Goal: Information Seeking & Learning: Learn about a topic

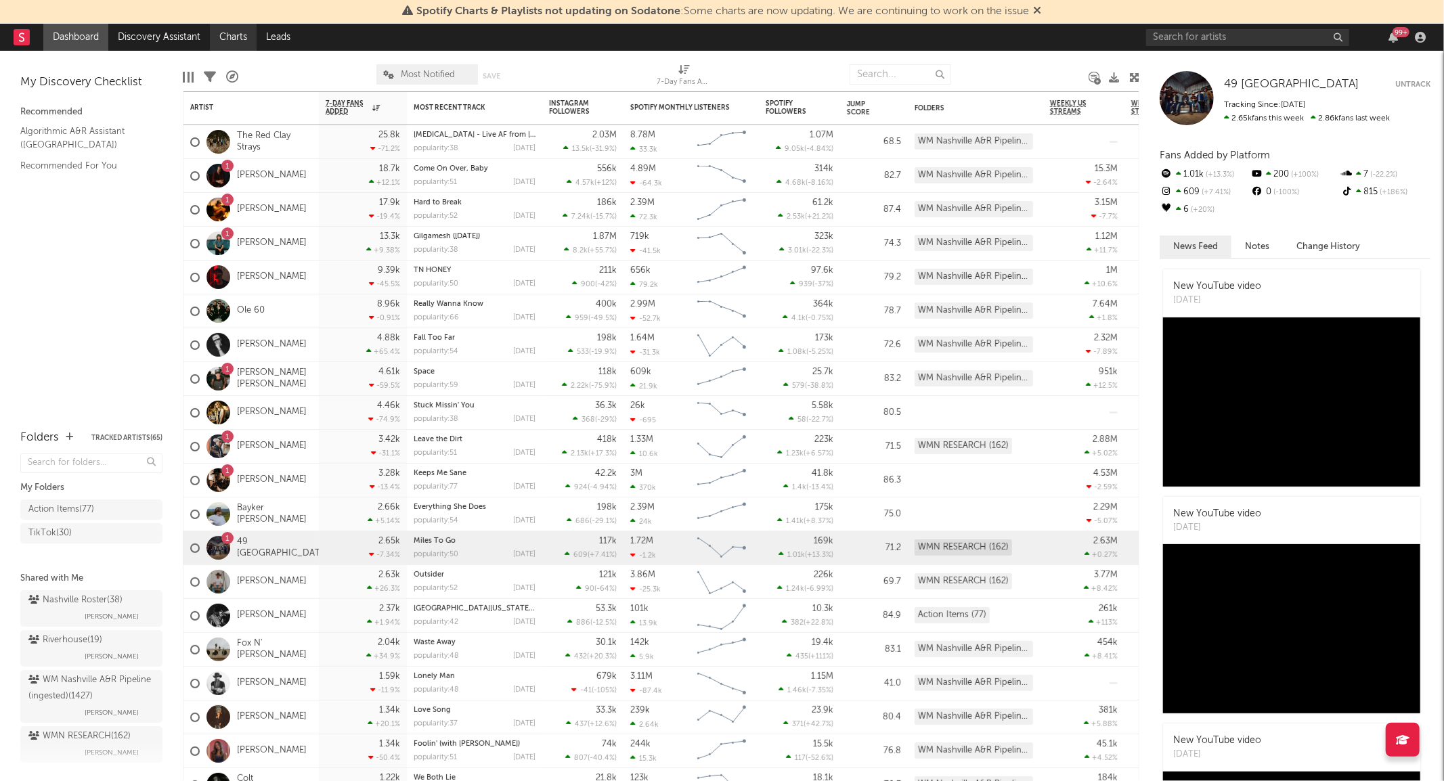
click at [229, 36] on link "Charts" at bounding box center [233, 37] width 47 height 27
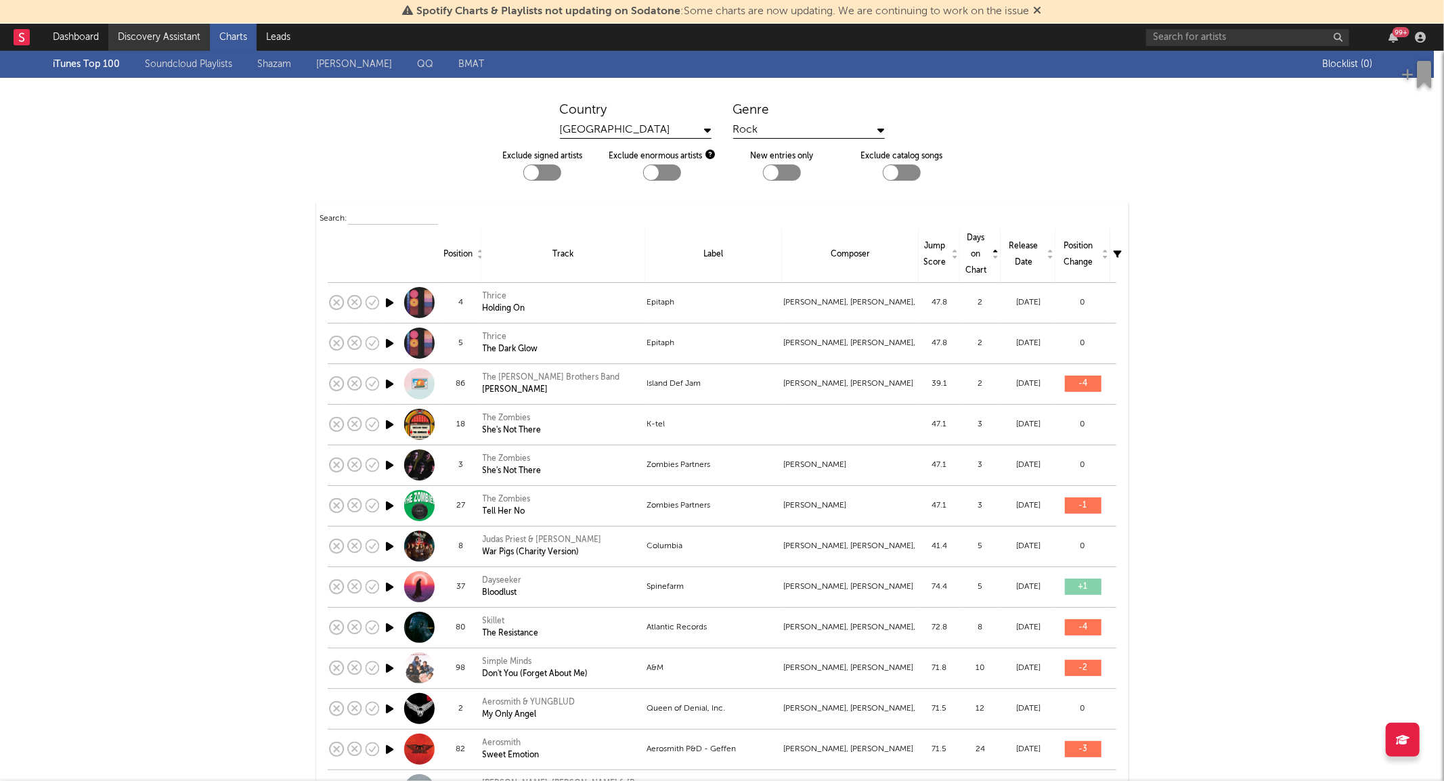
click at [150, 37] on link "Discovery Assistant" at bounding box center [159, 37] width 102 height 27
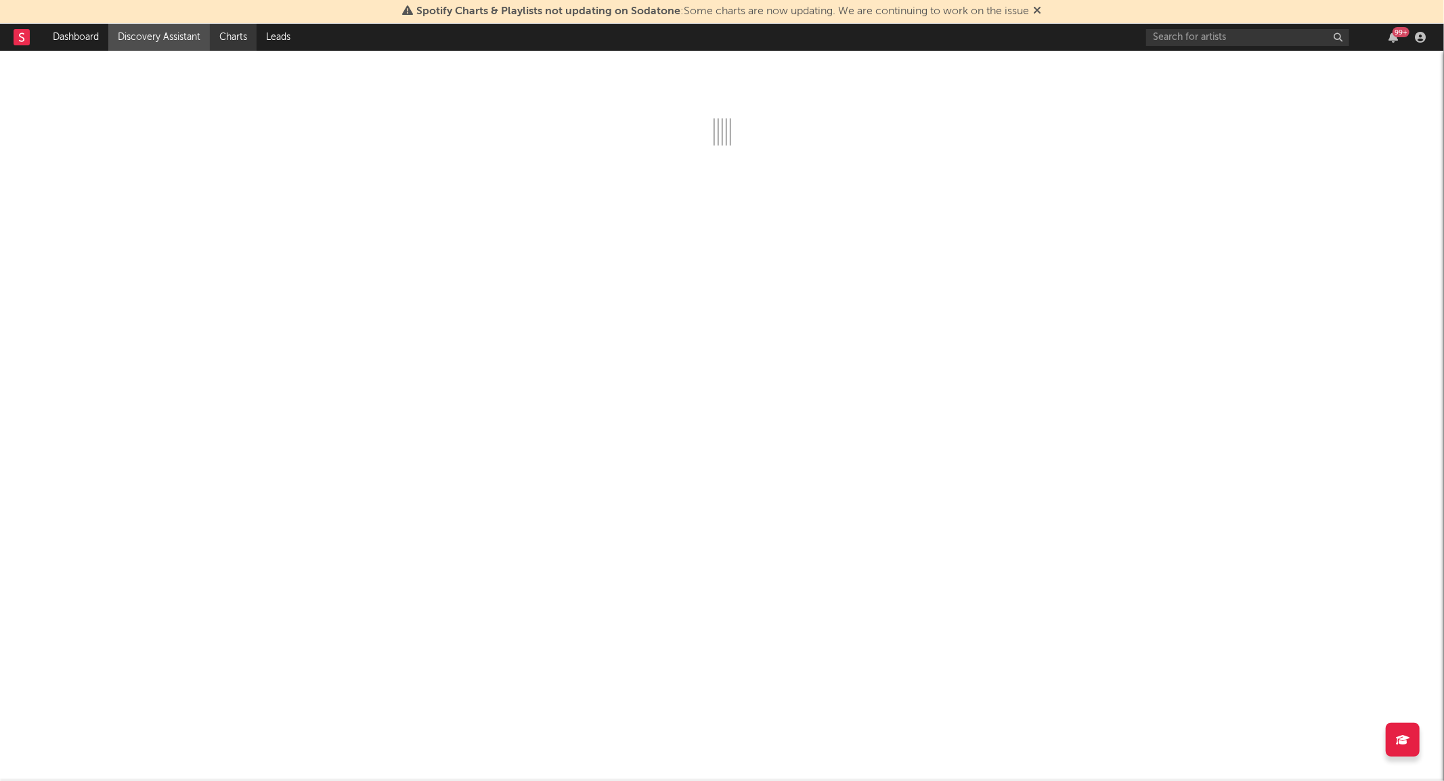
click at [229, 31] on link "Charts" at bounding box center [233, 37] width 47 height 27
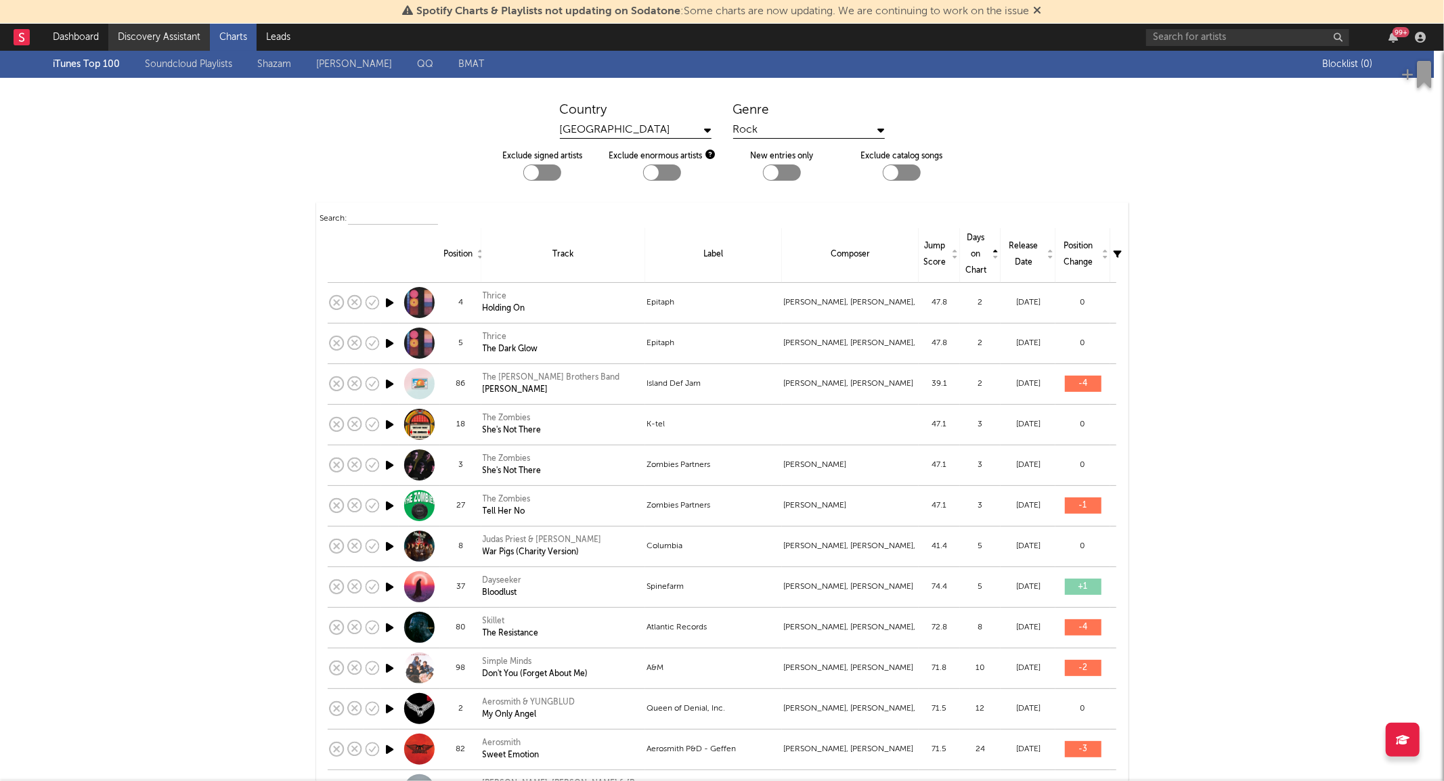
click at [156, 36] on link "Discovery Assistant" at bounding box center [159, 37] width 102 height 27
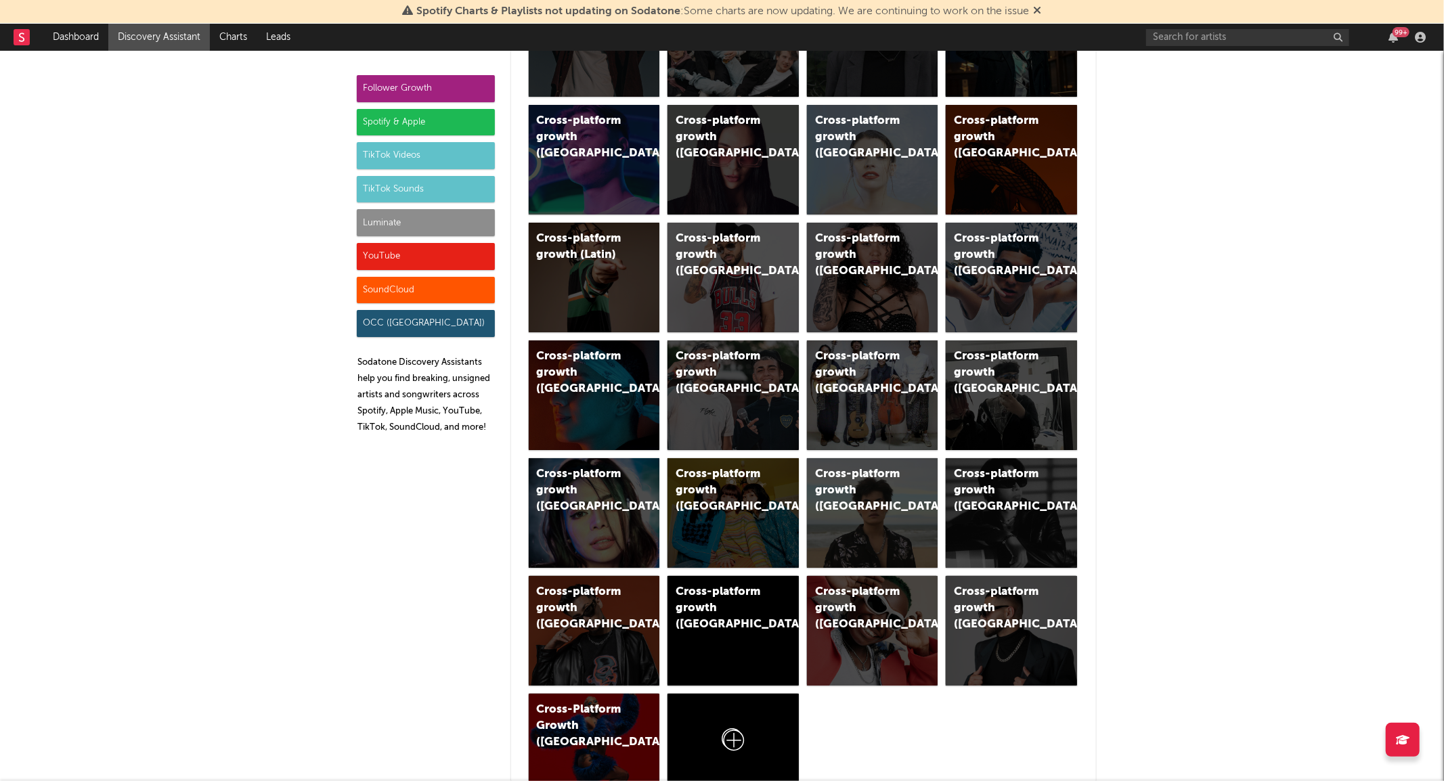
scroll to position [526, 0]
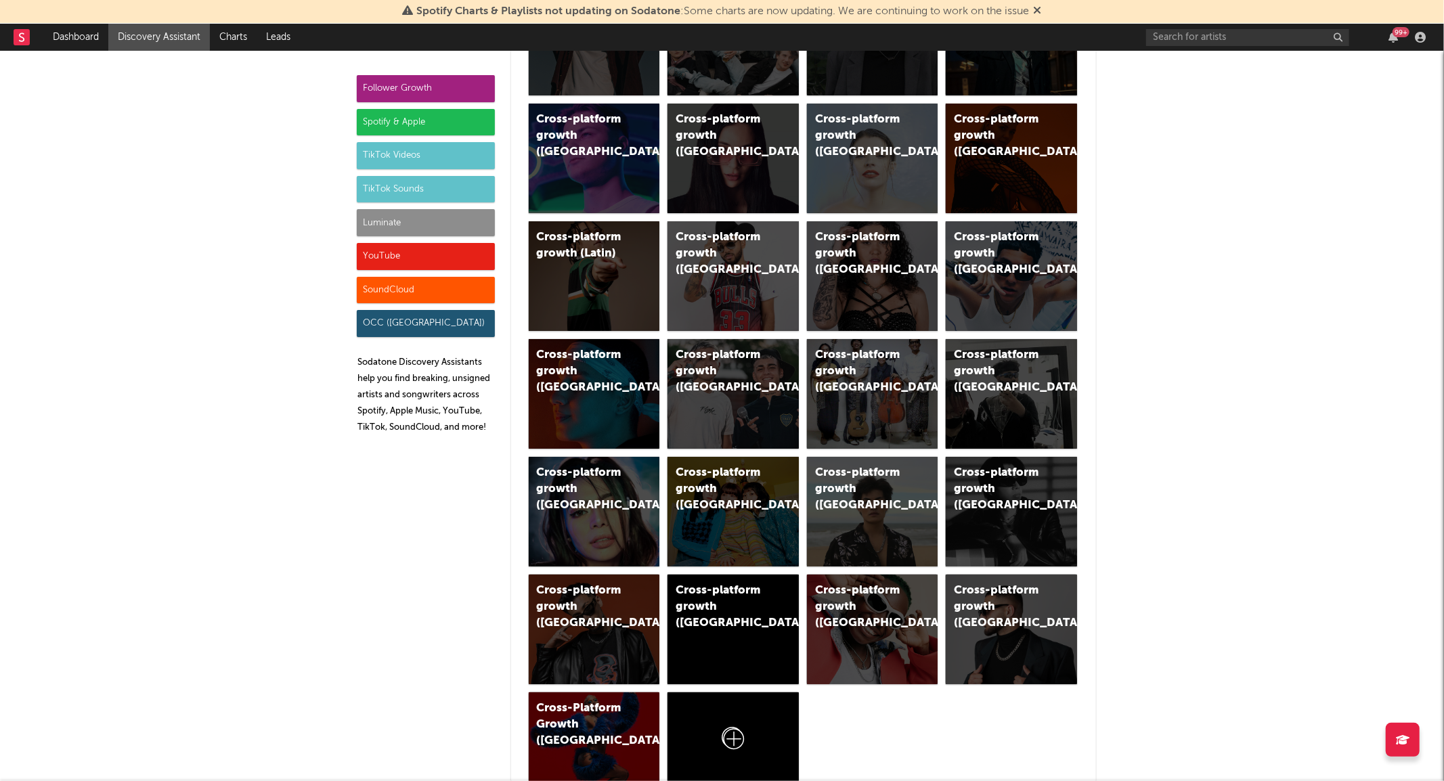
click at [390, 192] on div "TikTok Sounds" at bounding box center [426, 189] width 138 height 27
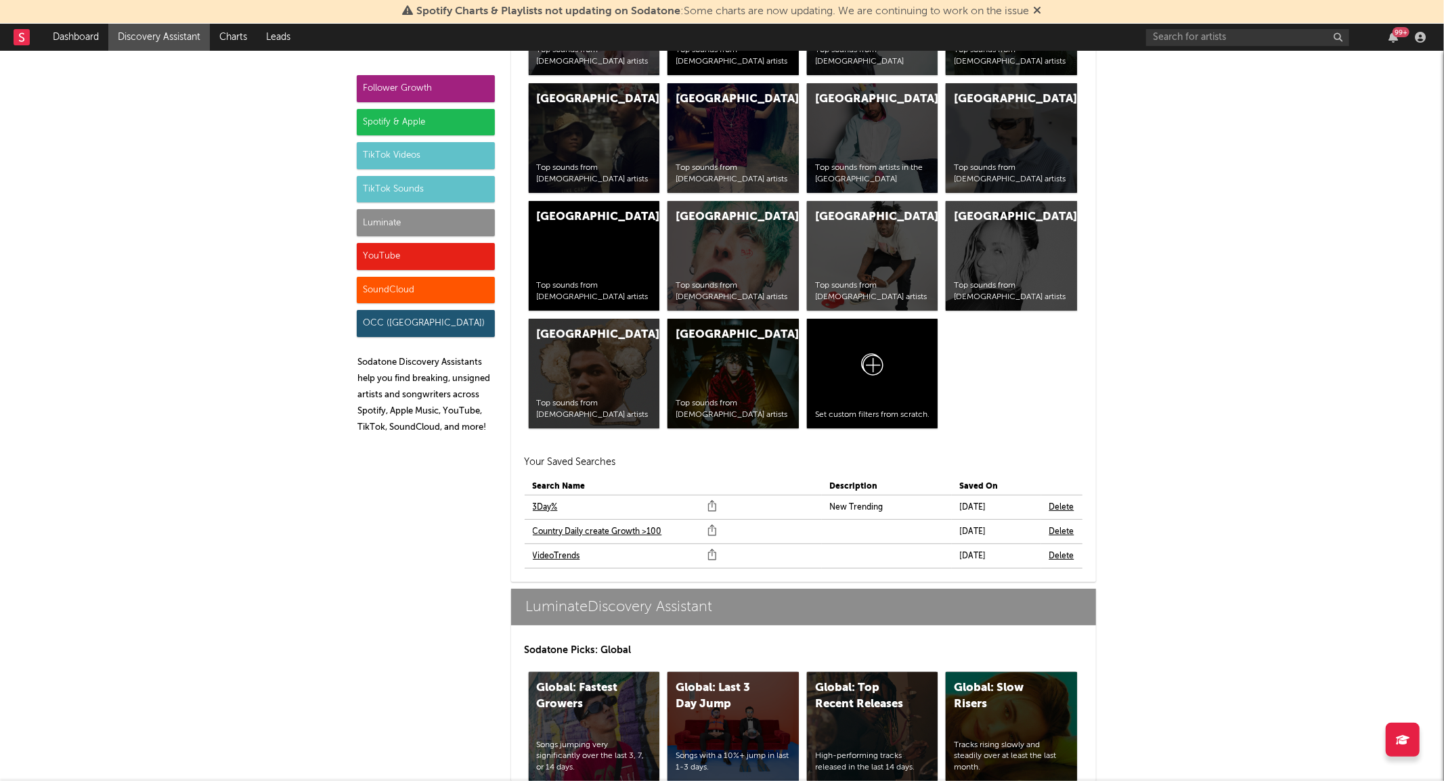
scroll to position [5773, 0]
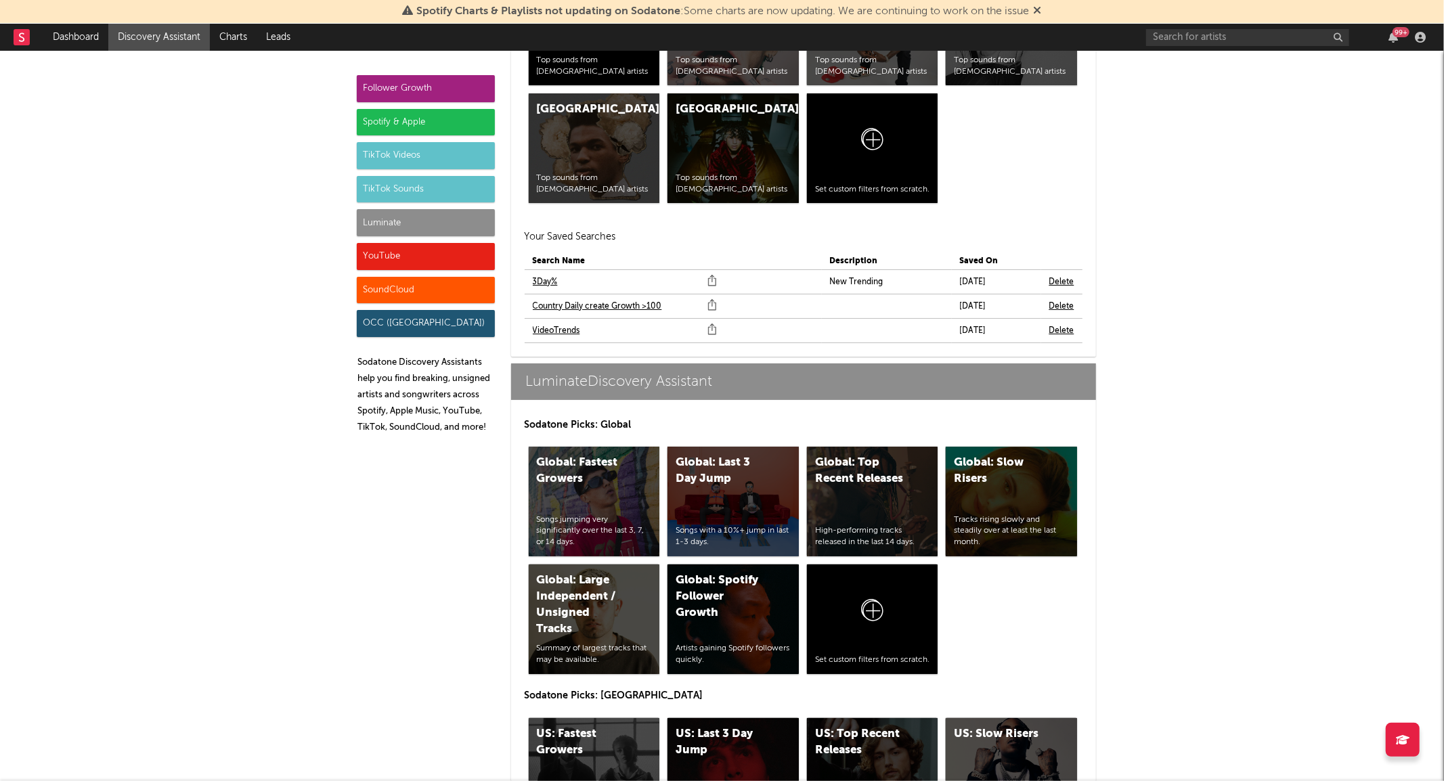
click at [550, 332] on link "VideoTrends" at bounding box center [556, 331] width 47 height 16
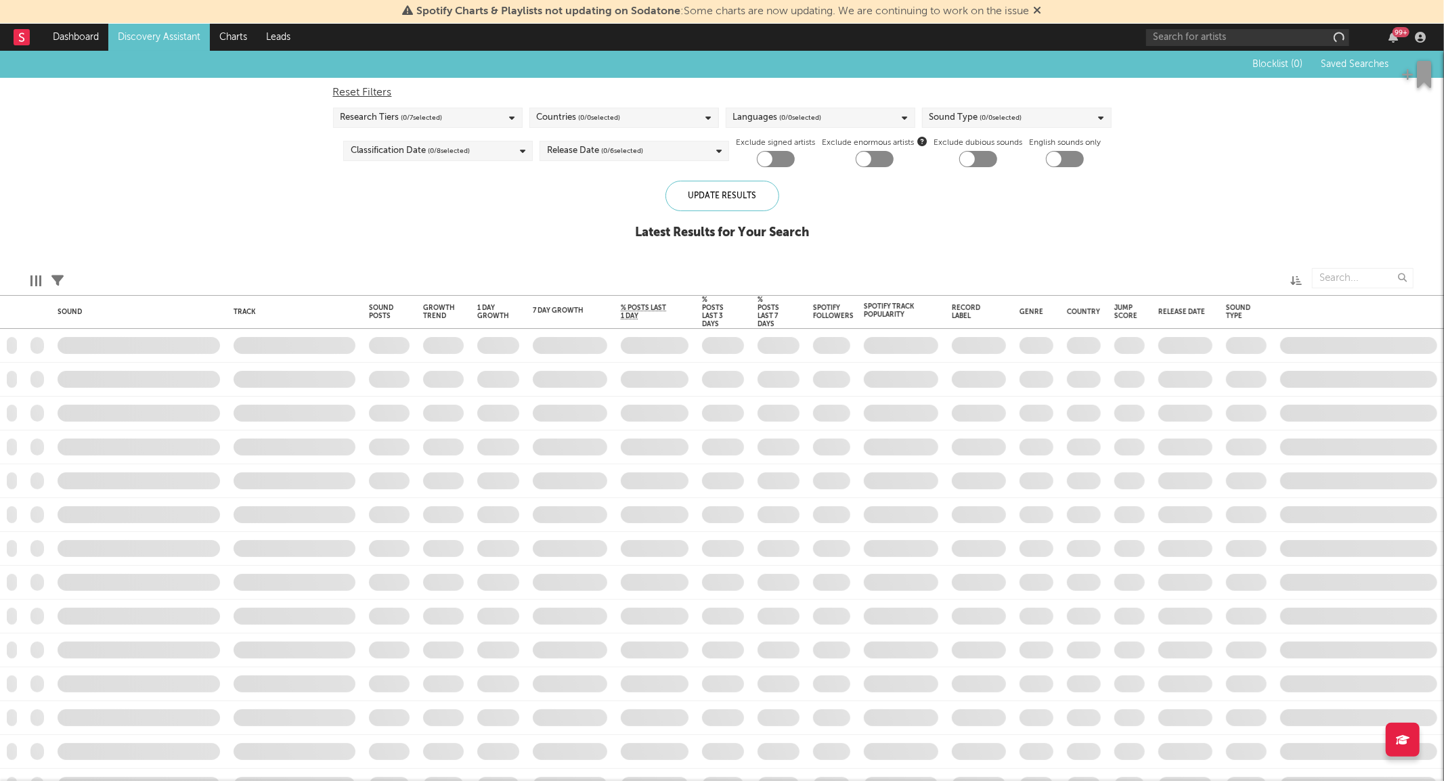
checkbox input "true"
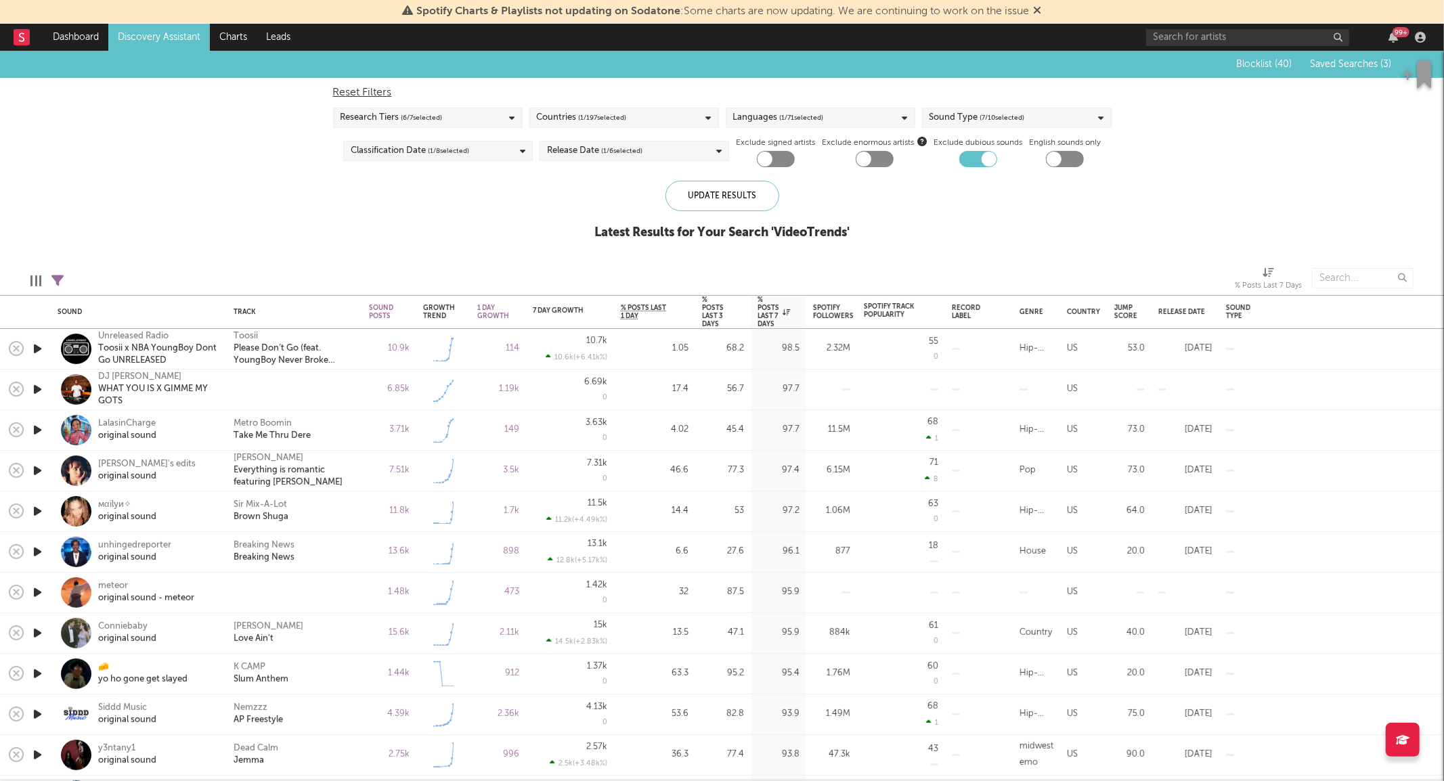
click at [38, 341] on icon "button" at bounding box center [37, 349] width 14 height 17
click at [38, 390] on icon "button" at bounding box center [37, 389] width 14 height 17
click at [43, 433] on icon "button" at bounding box center [37, 430] width 14 height 17
click at [38, 471] on icon "button" at bounding box center [37, 470] width 14 height 17
click at [714, 313] on div "% Posts Last 3 Days" at bounding box center [713, 312] width 22 height 32
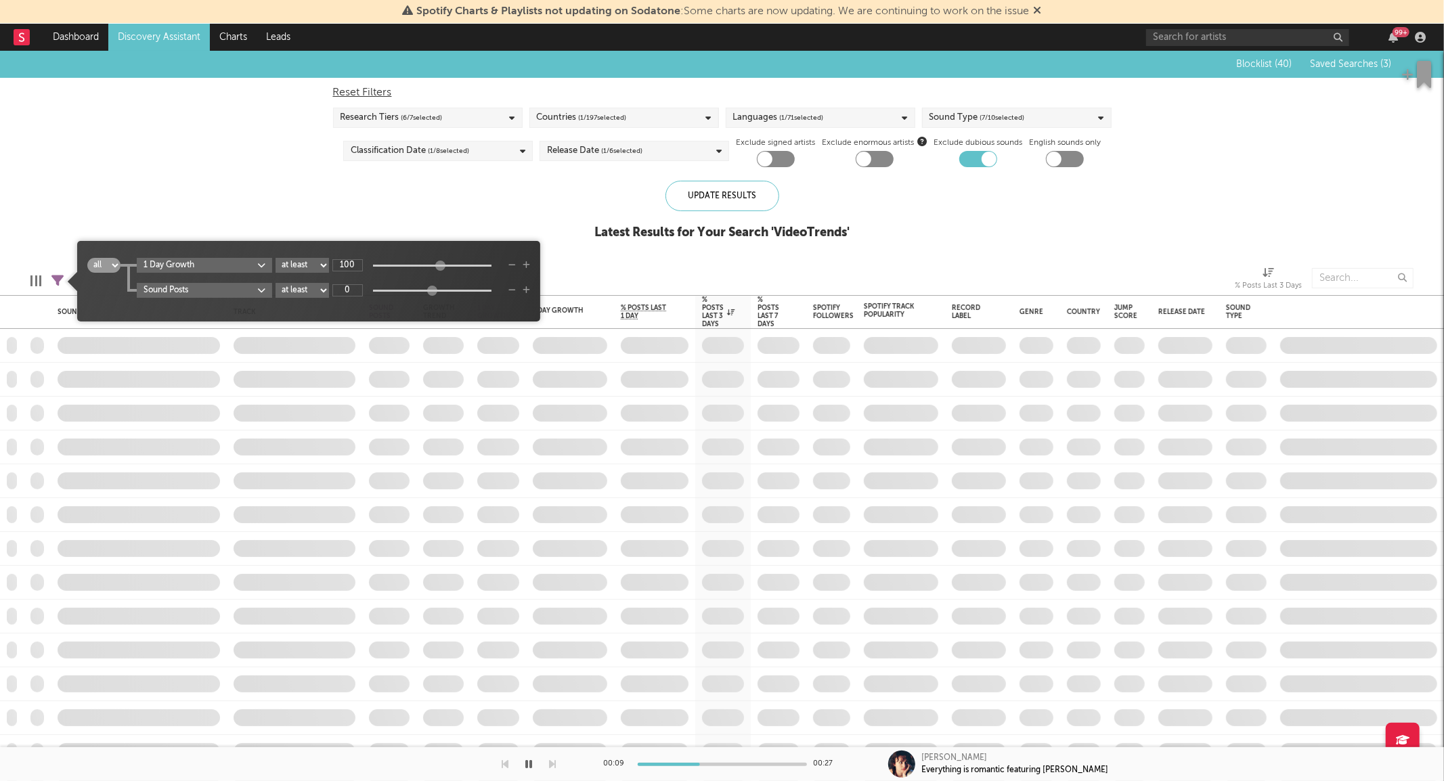
click at [58, 280] on icon at bounding box center [57, 281] width 12 height 12
click at [508, 264] on div "1 Day Growth at least at most between 100" at bounding box center [333, 265] width 393 height 15
click at [510, 264] on icon "button" at bounding box center [511, 265] width 7 height 8
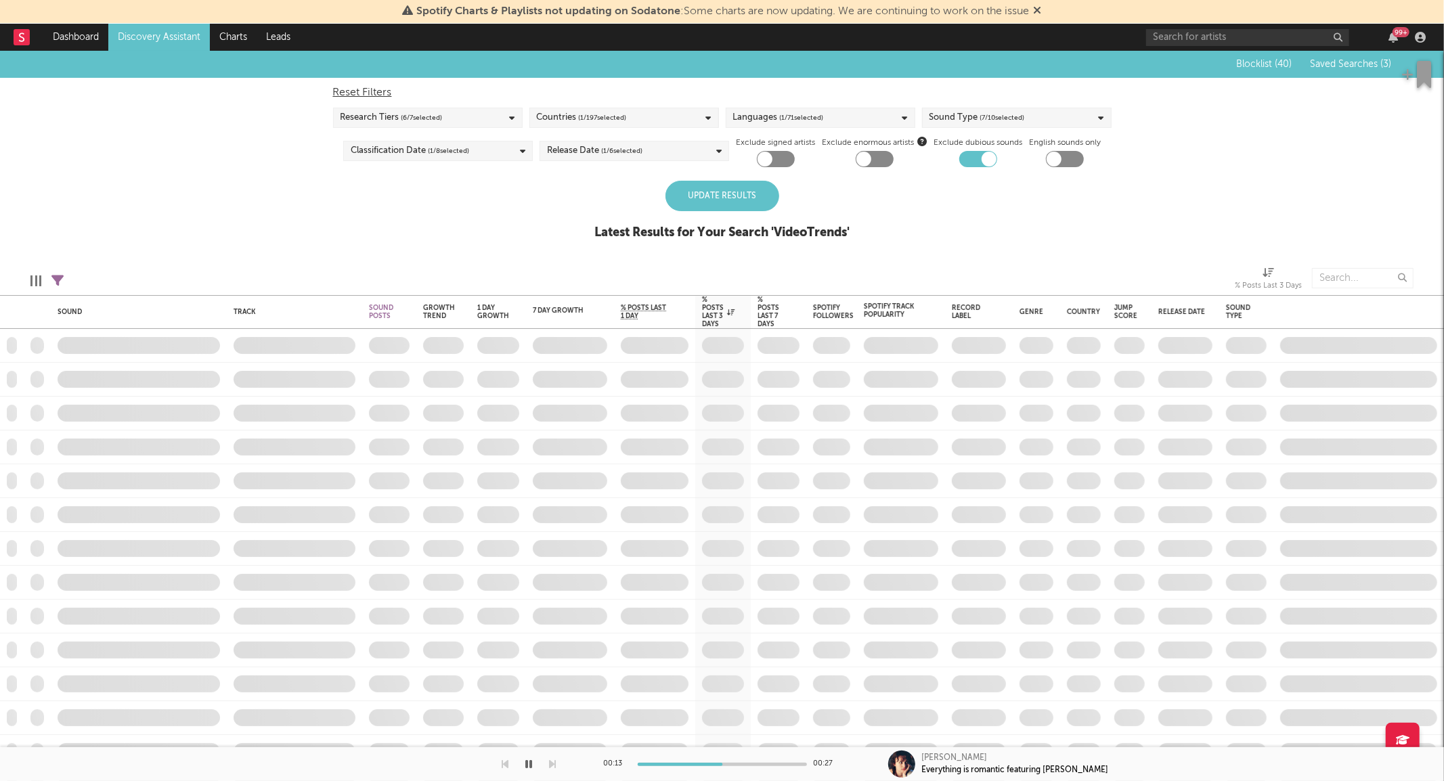
click at [729, 196] on div "Update Results" at bounding box center [722, 196] width 114 height 30
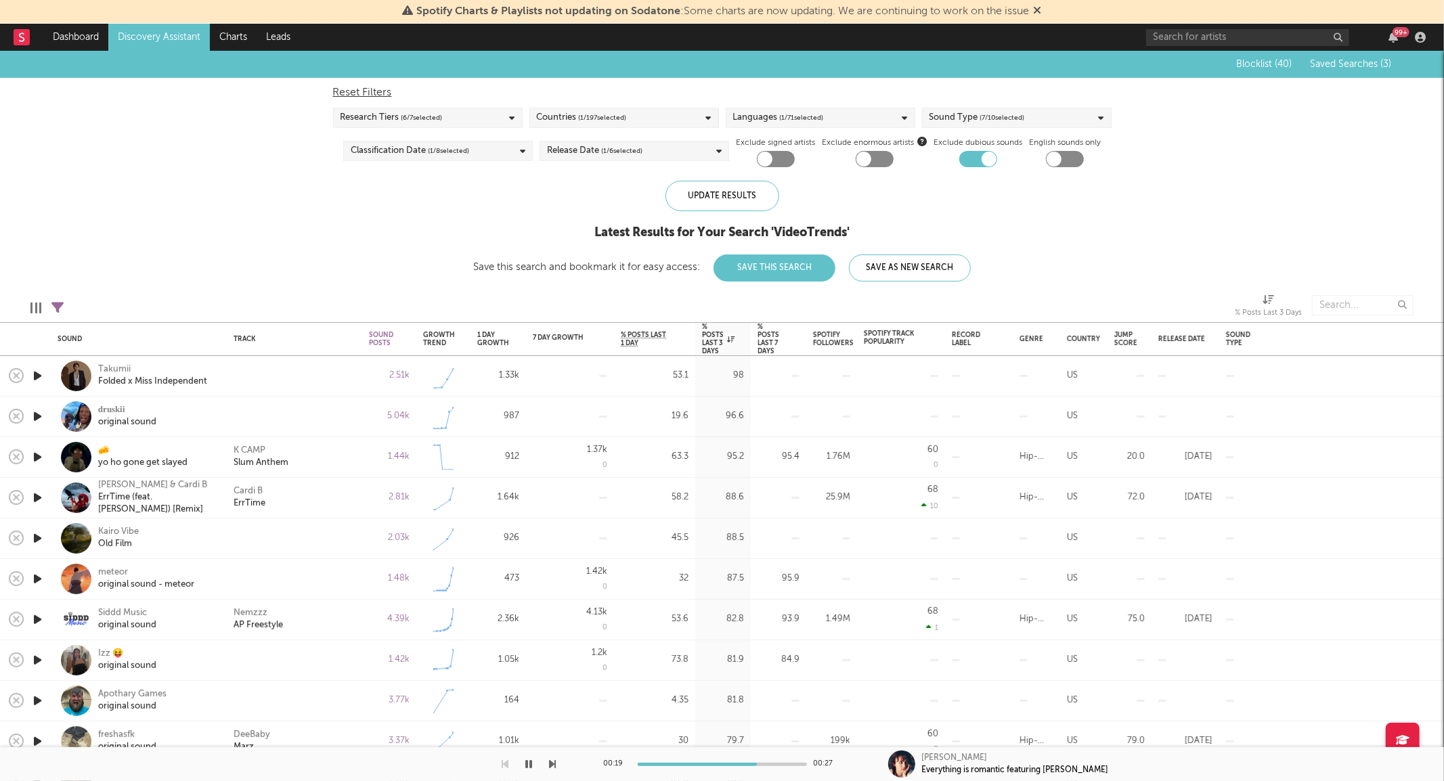
click at [41, 375] on icon "button" at bounding box center [37, 376] width 14 height 17
click at [41, 417] on icon "button" at bounding box center [37, 416] width 14 height 17
click at [35, 458] on icon "button" at bounding box center [37, 457] width 14 height 17
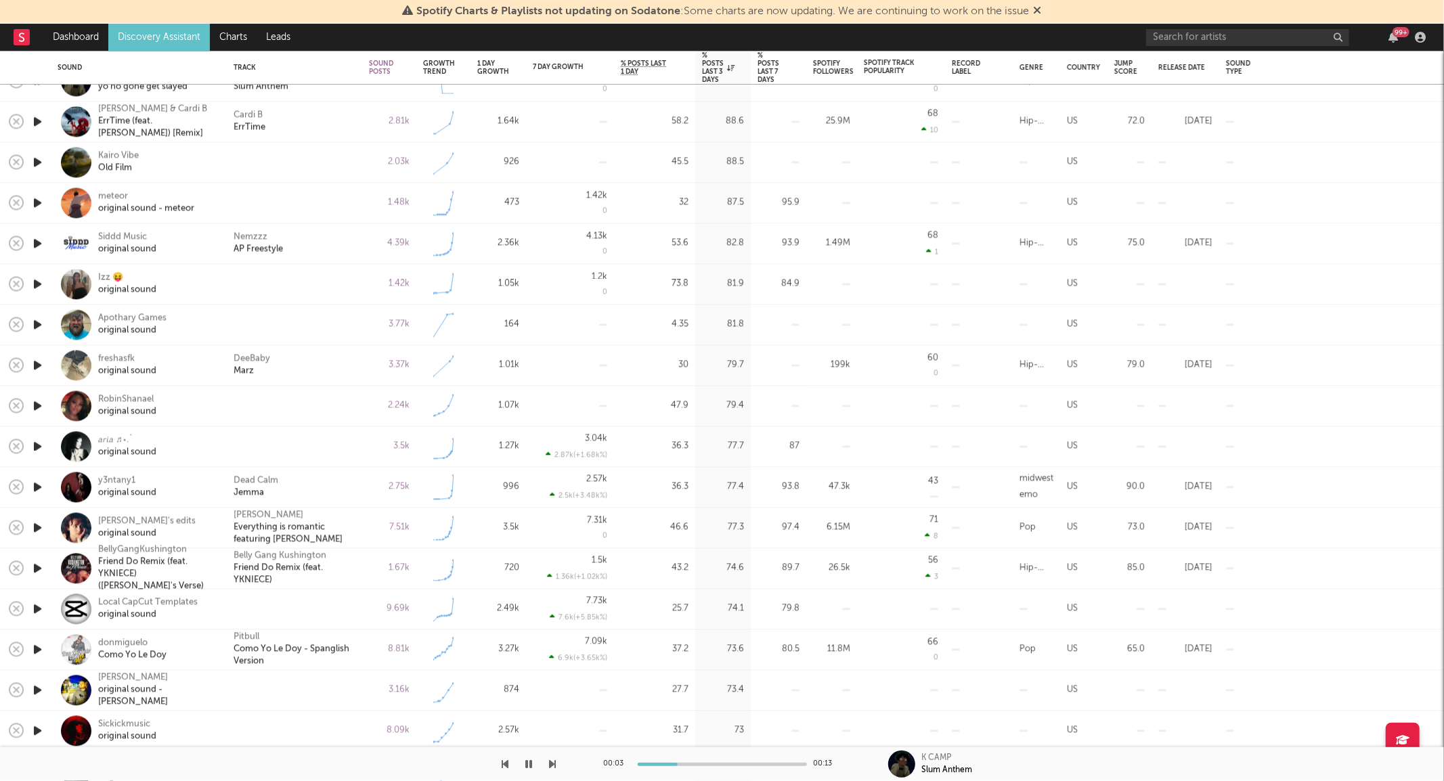
click at [37, 447] on icon "button" at bounding box center [37, 446] width 14 height 17
click at [45, 526] on div at bounding box center [37, 528] width 27 height 41
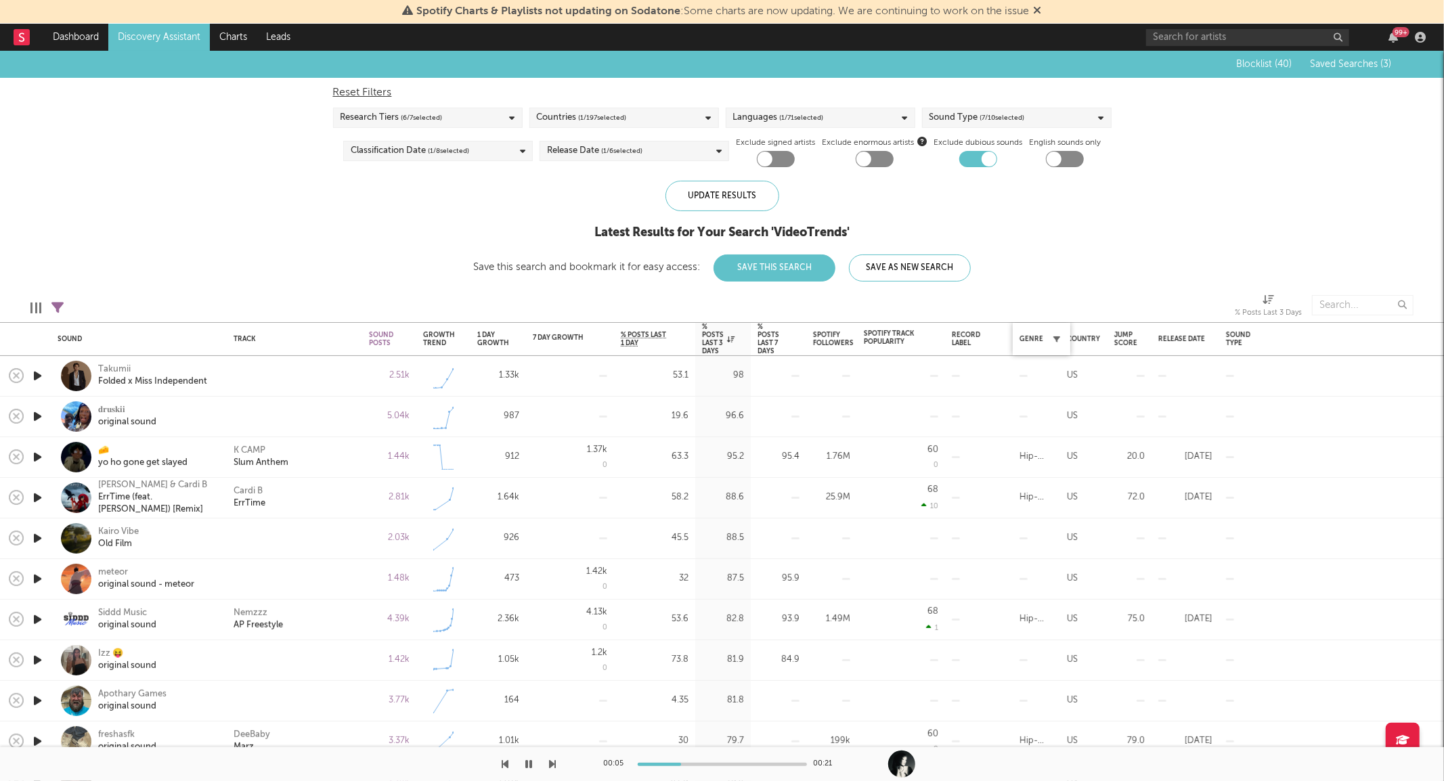
click at [1056, 342] on icon "button" at bounding box center [1056, 339] width 7 height 7
select select "1w"
select select "6m"
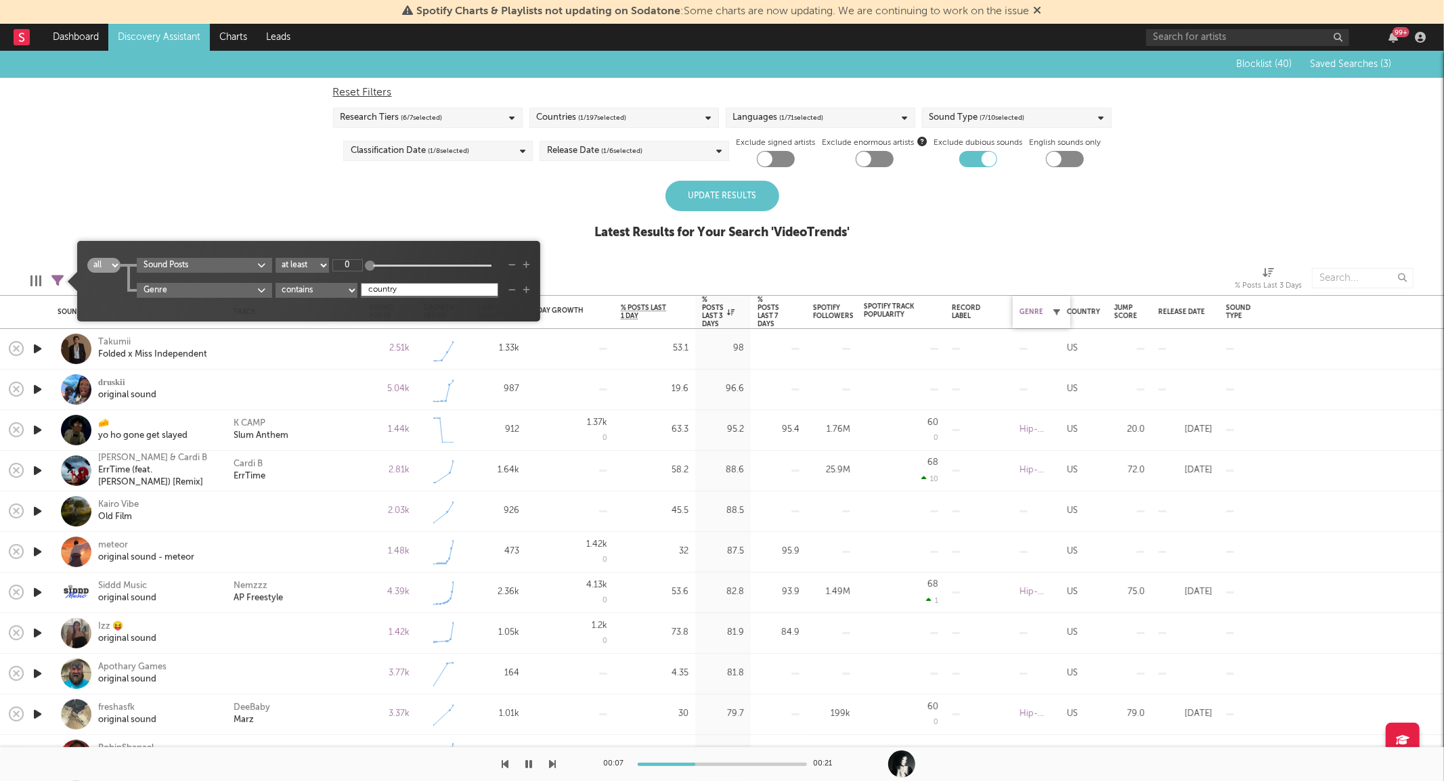
type input "country"
click at [741, 207] on div "Update Results" at bounding box center [722, 196] width 114 height 30
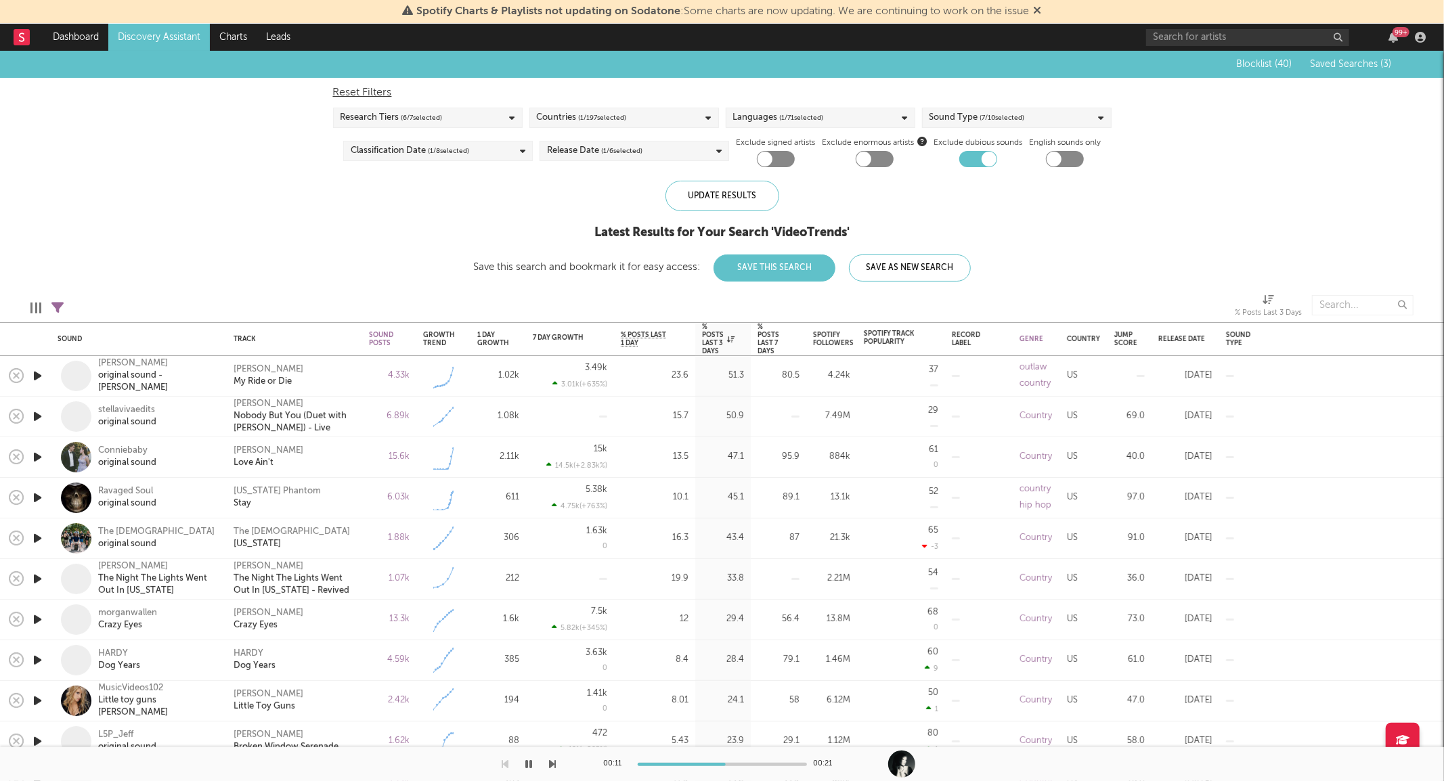
click at [35, 380] on icon "button" at bounding box center [37, 376] width 14 height 17
click at [144, 370] on div "Doc Raven" at bounding box center [157, 363] width 118 height 12
click at [37, 417] on icon "button" at bounding box center [37, 416] width 14 height 17
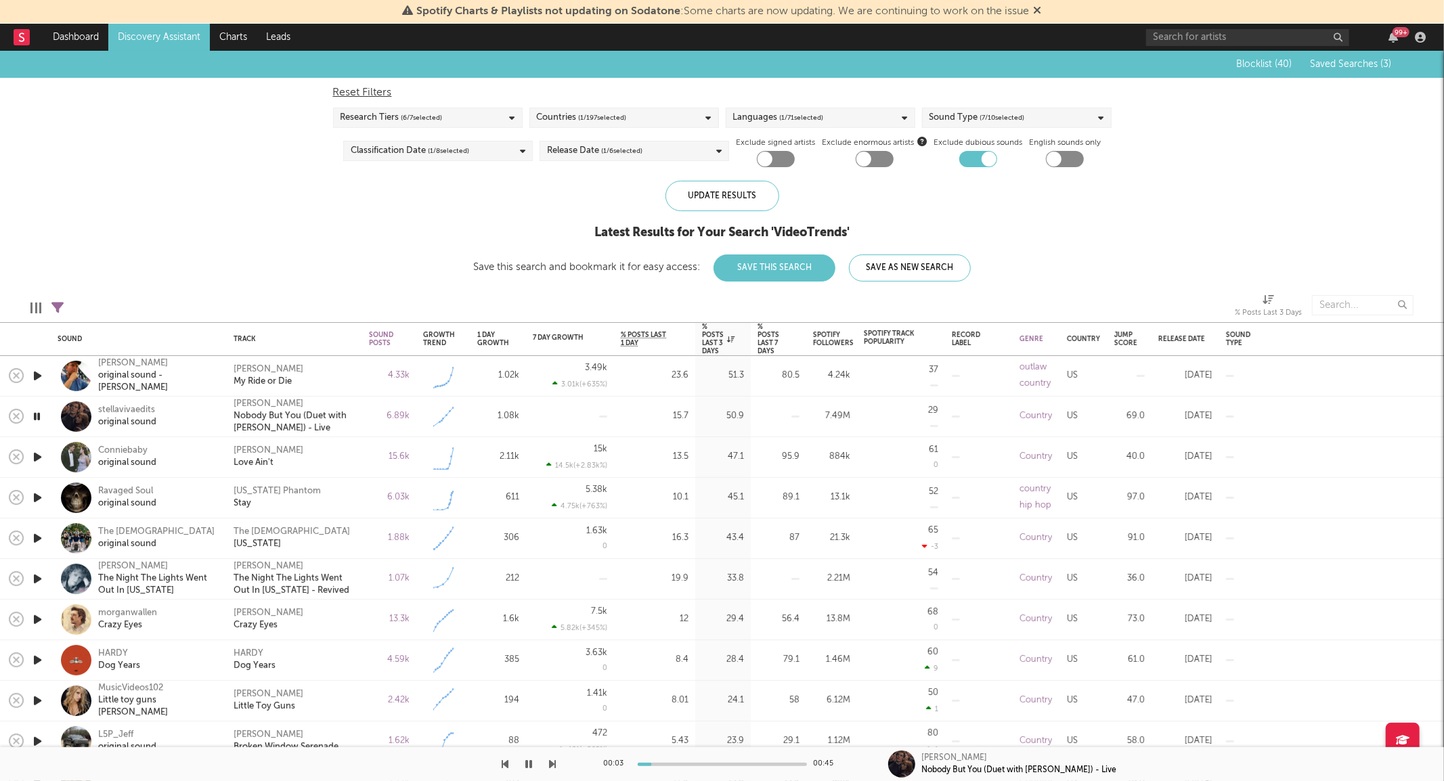
click at [218, 414] on div "stellavivaedits original sound" at bounding box center [139, 417] width 162 height 40
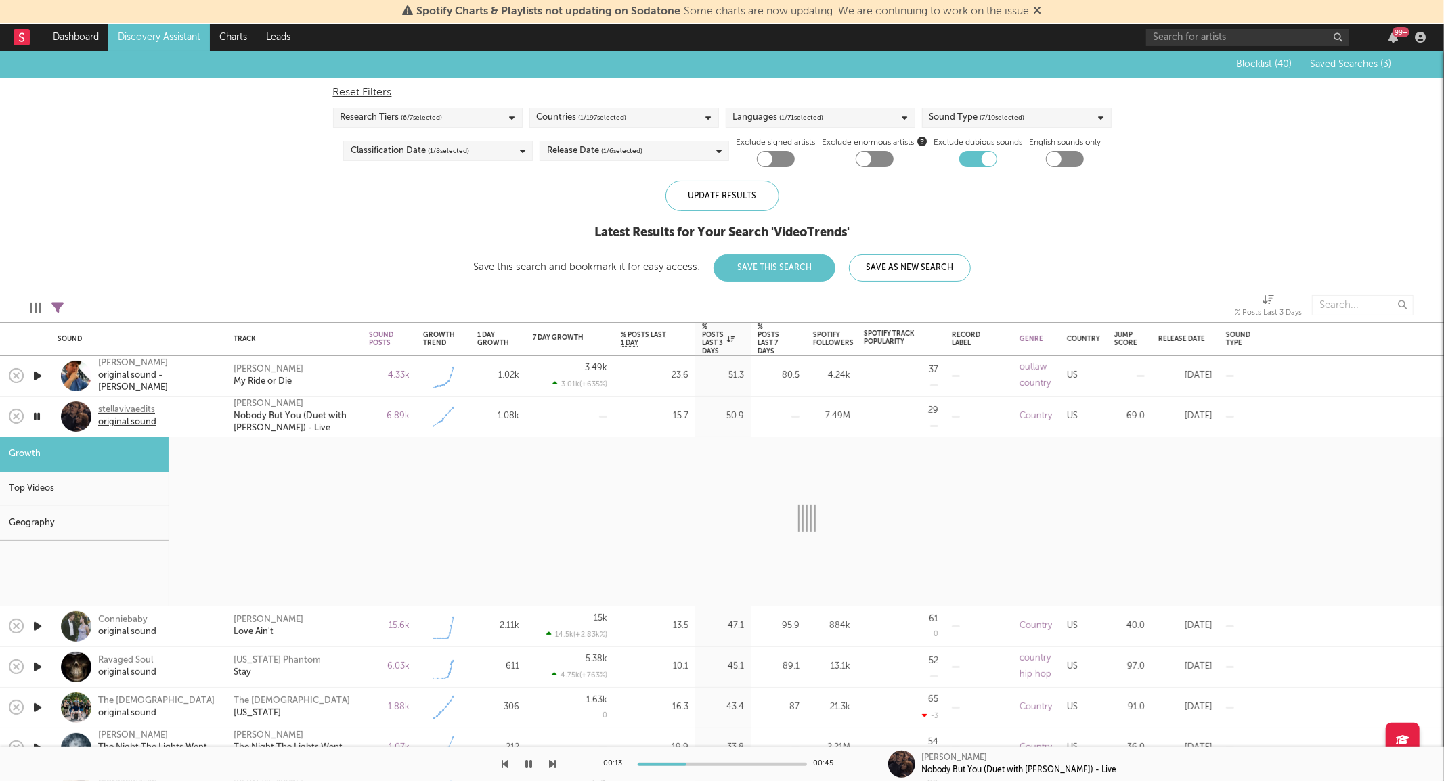
click at [133, 415] on div "stellavivaedits" at bounding box center [127, 410] width 58 height 12
select select "1w"
select select "6m"
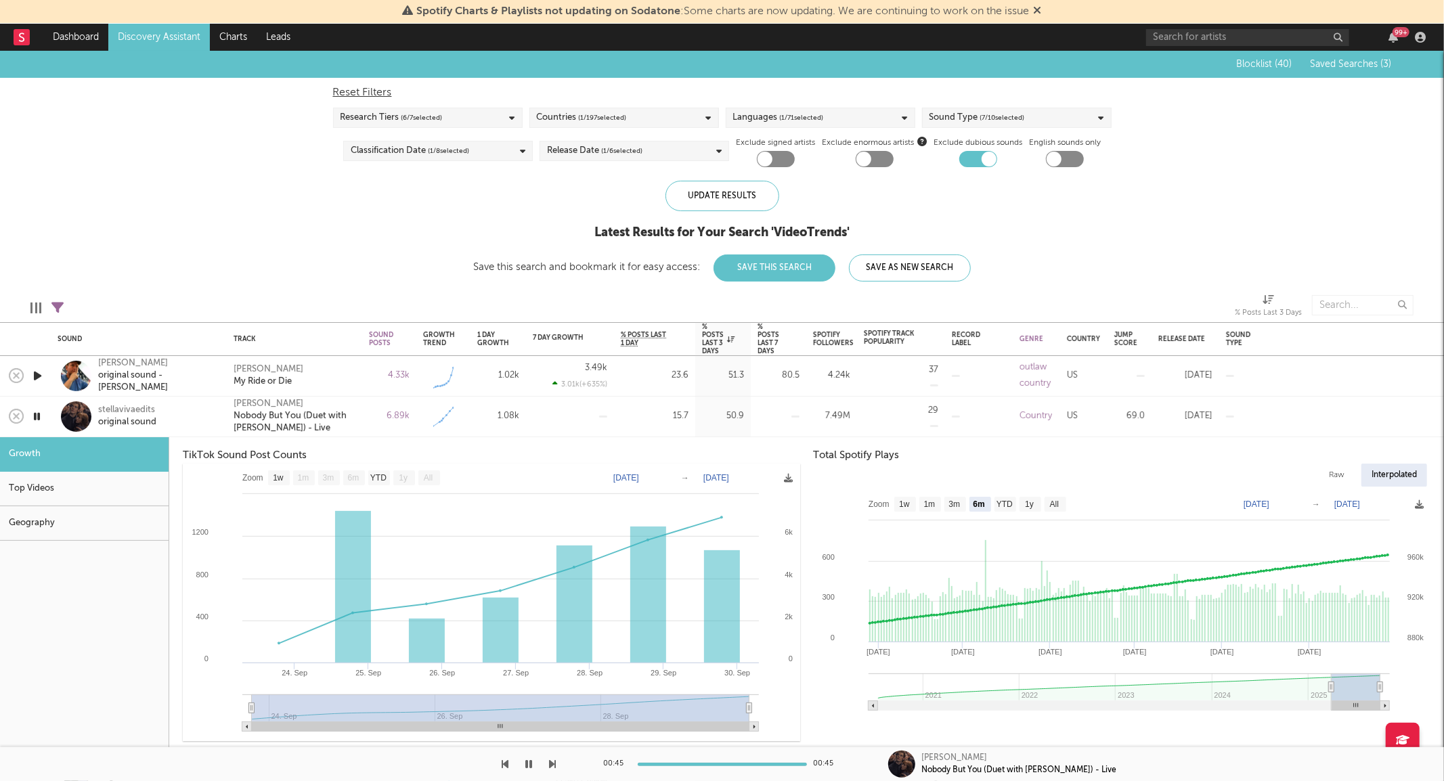
click at [274, 397] on div "Blake Shelton Nobody But You (Duet with Gwen Stefani) - Live" at bounding box center [294, 417] width 135 height 41
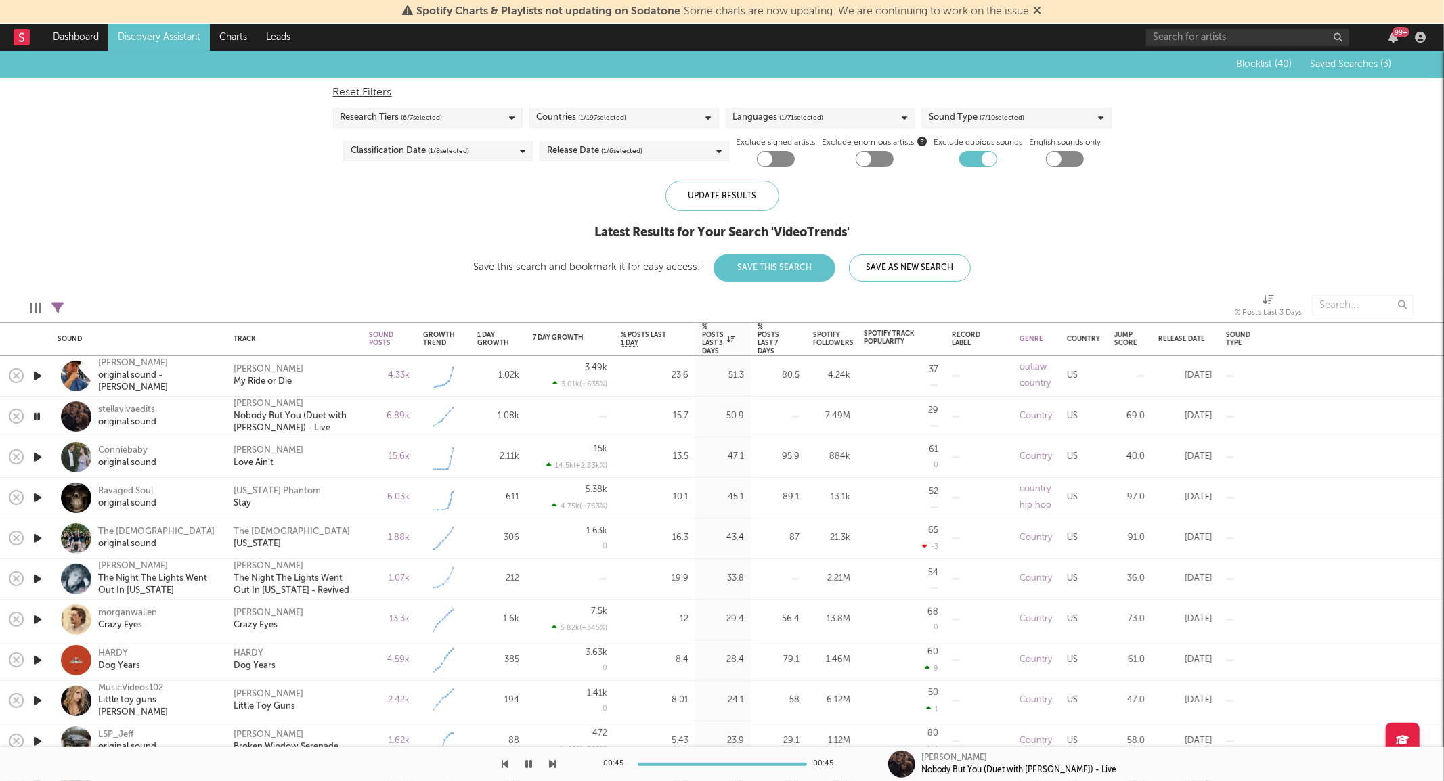
click at [274, 403] on div "Blake Shelton" at bounding box center [269, 404] width 70 height 12
click at [190, 535] on div "The Creekers original sound" at bounding box center [157, 538] width 118 height 24
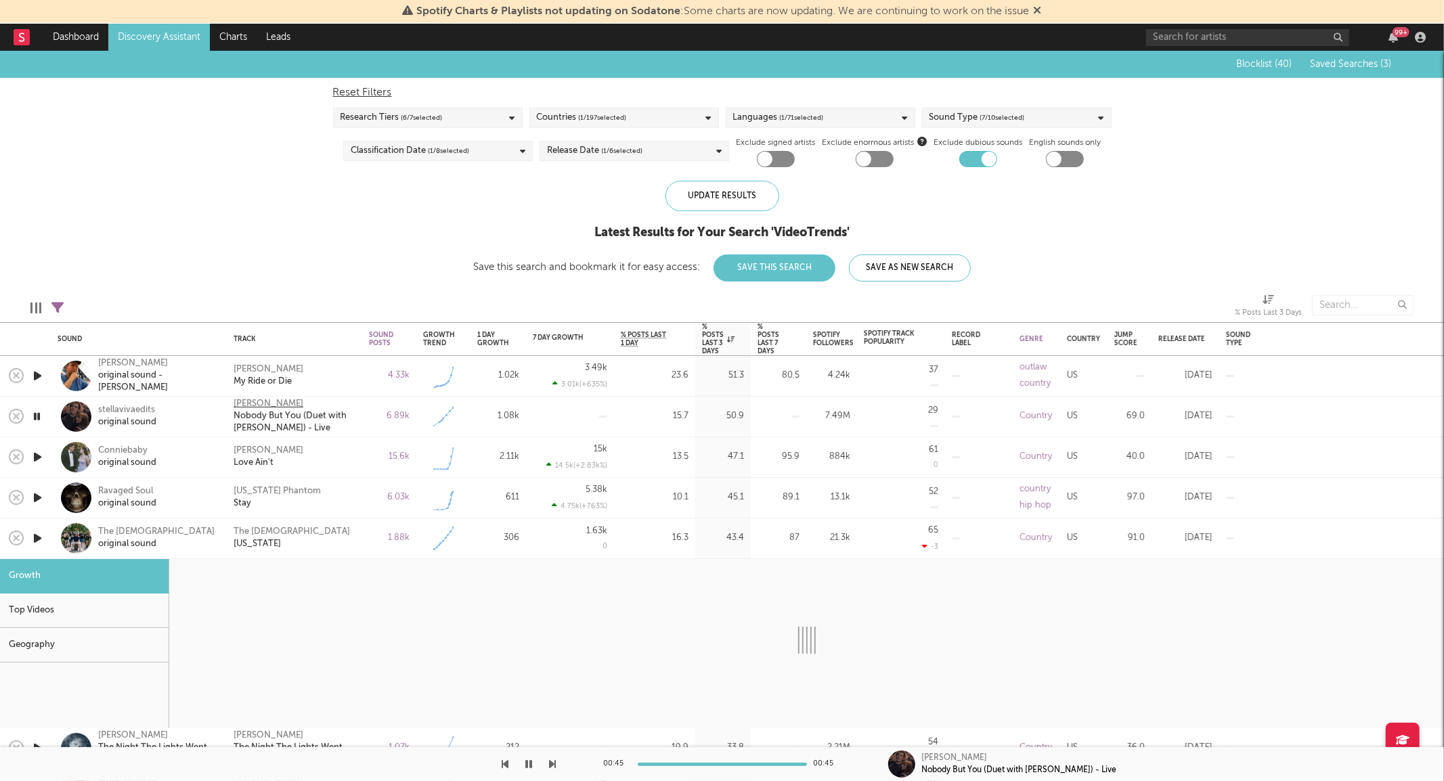
select select "1w"
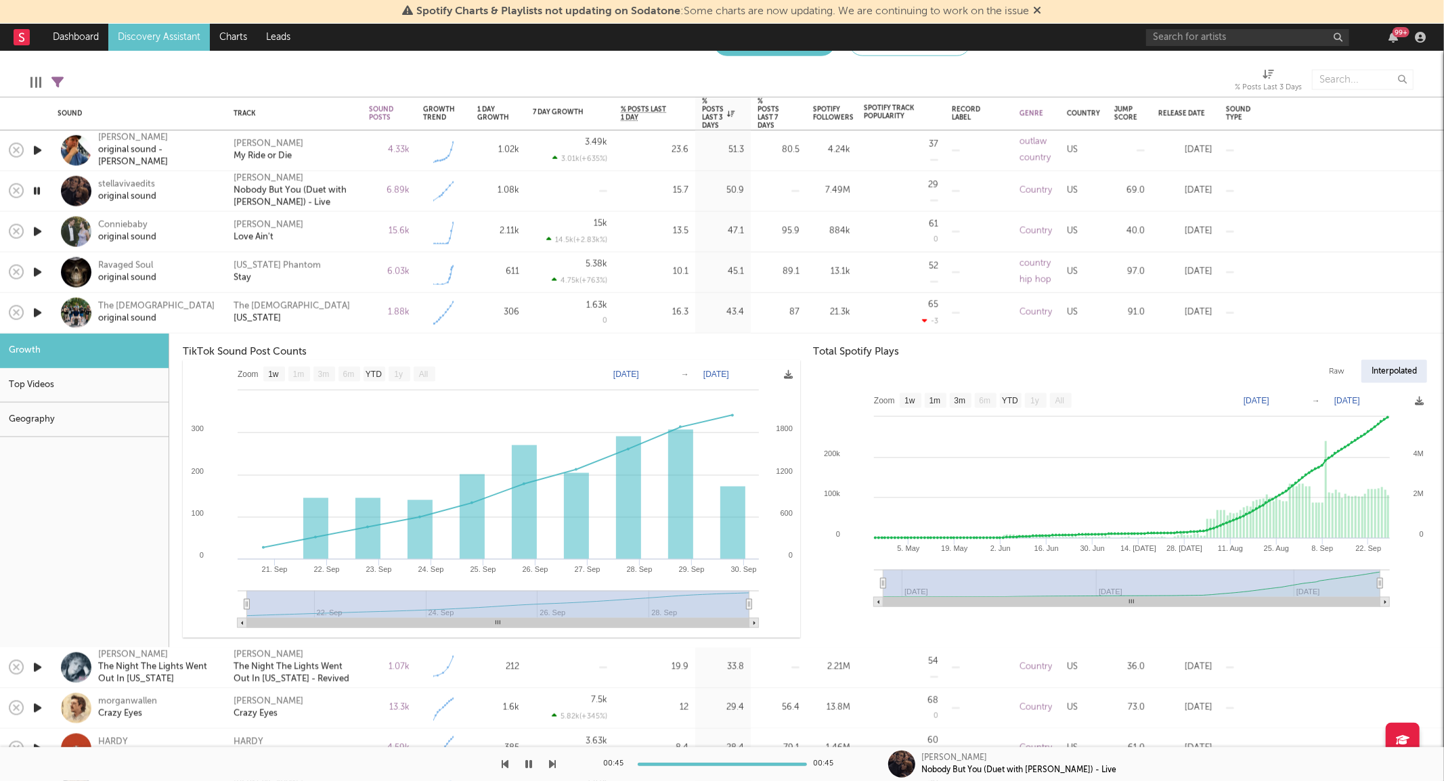
click at [190, 323] on div "The Creekers original sound" at bounding box center [157, 313] width 118 height 24
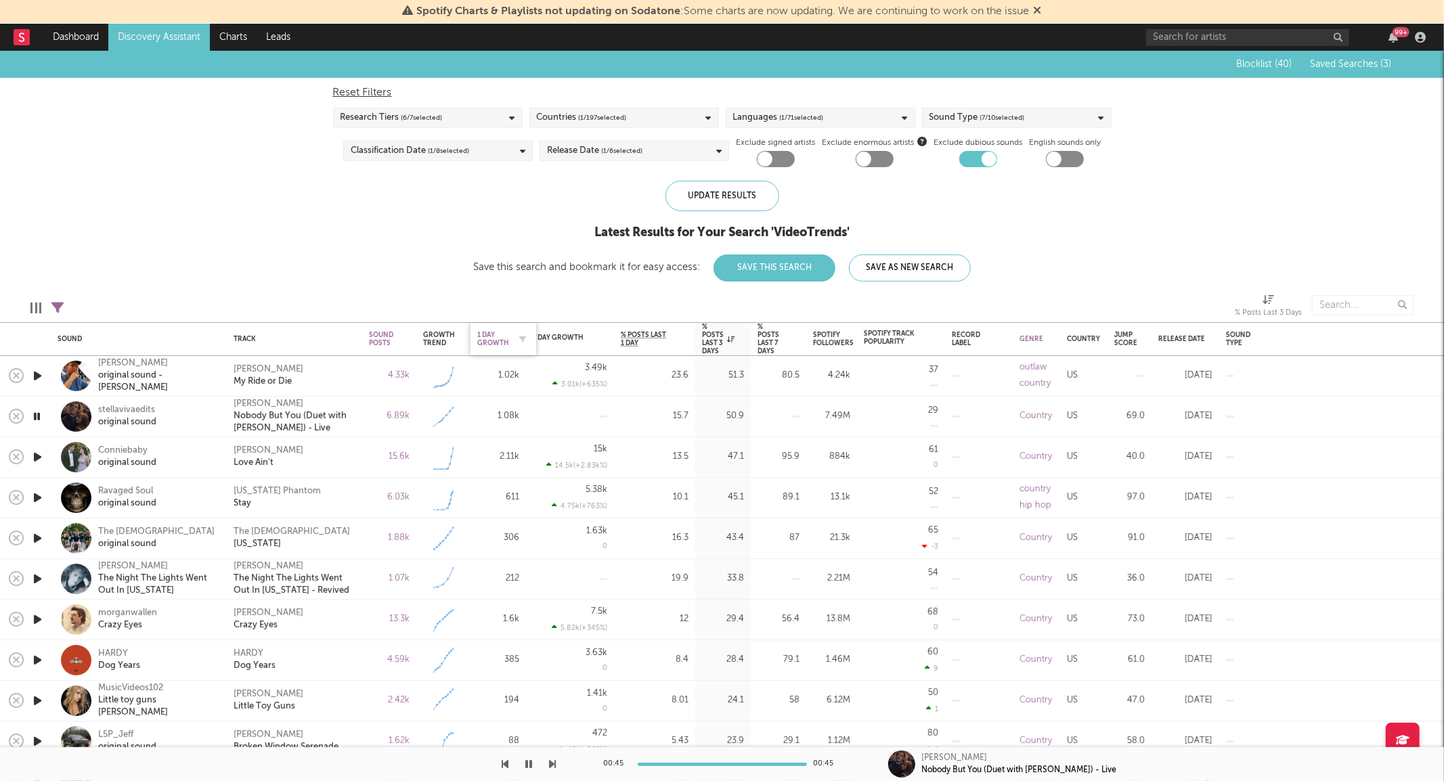
click at [489, 344] on div "1 Day Growth" at bounding box center [493, 339] width 32 height 16
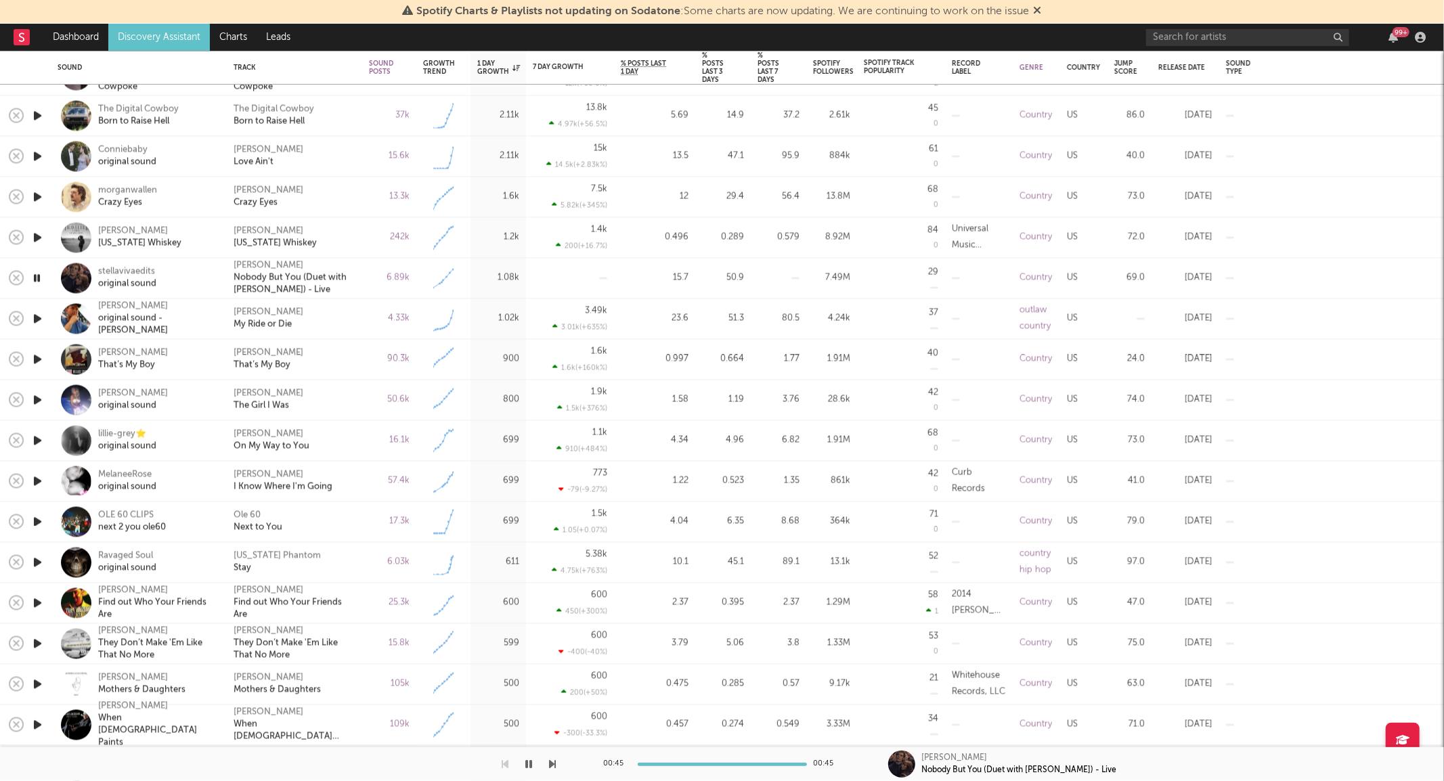
click at [345, 431] on div "Cody Johnson On My Way to You" at bounding box center [295, 441] width 122 height 24
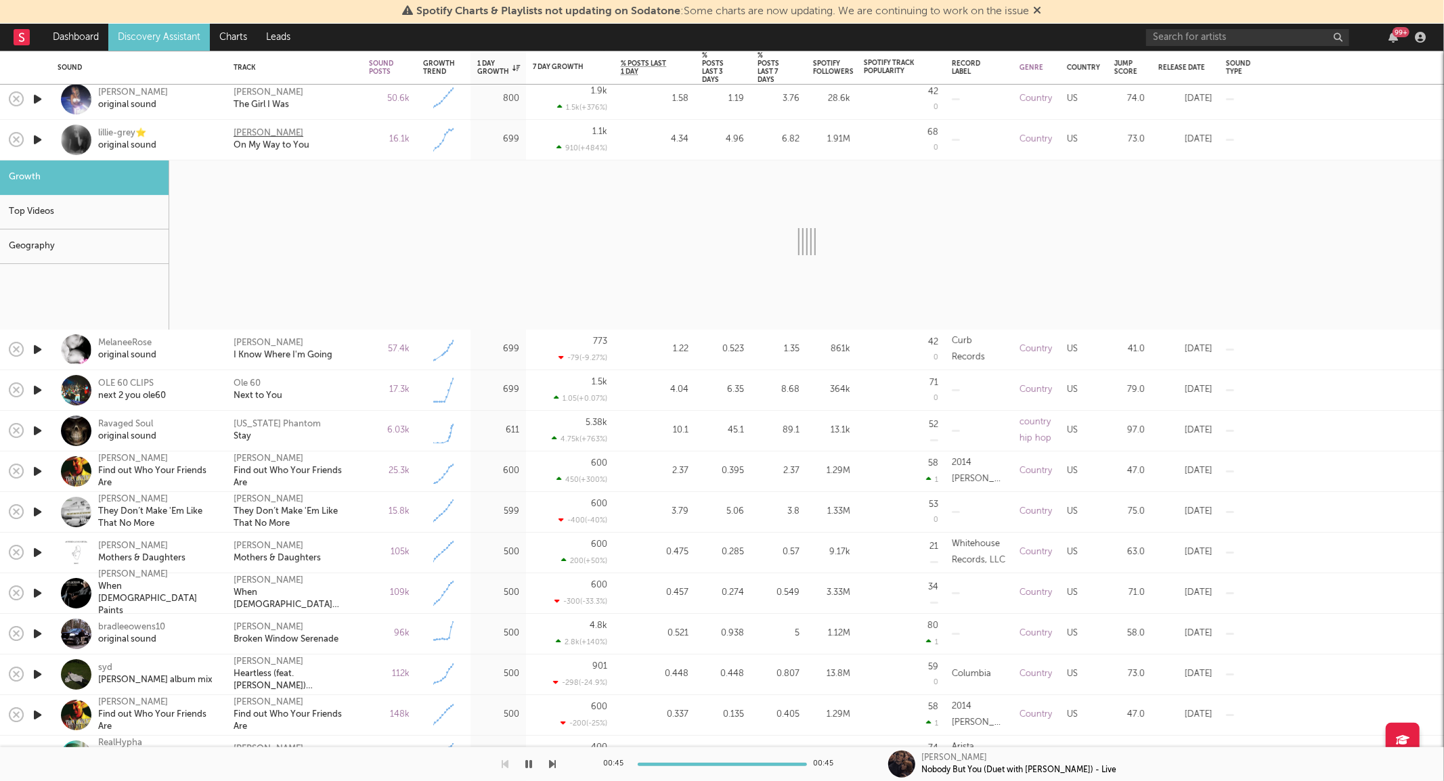
click at [244, 133] on div "Cody Johnson" at bounding box center [269, 134] width 70 height 12
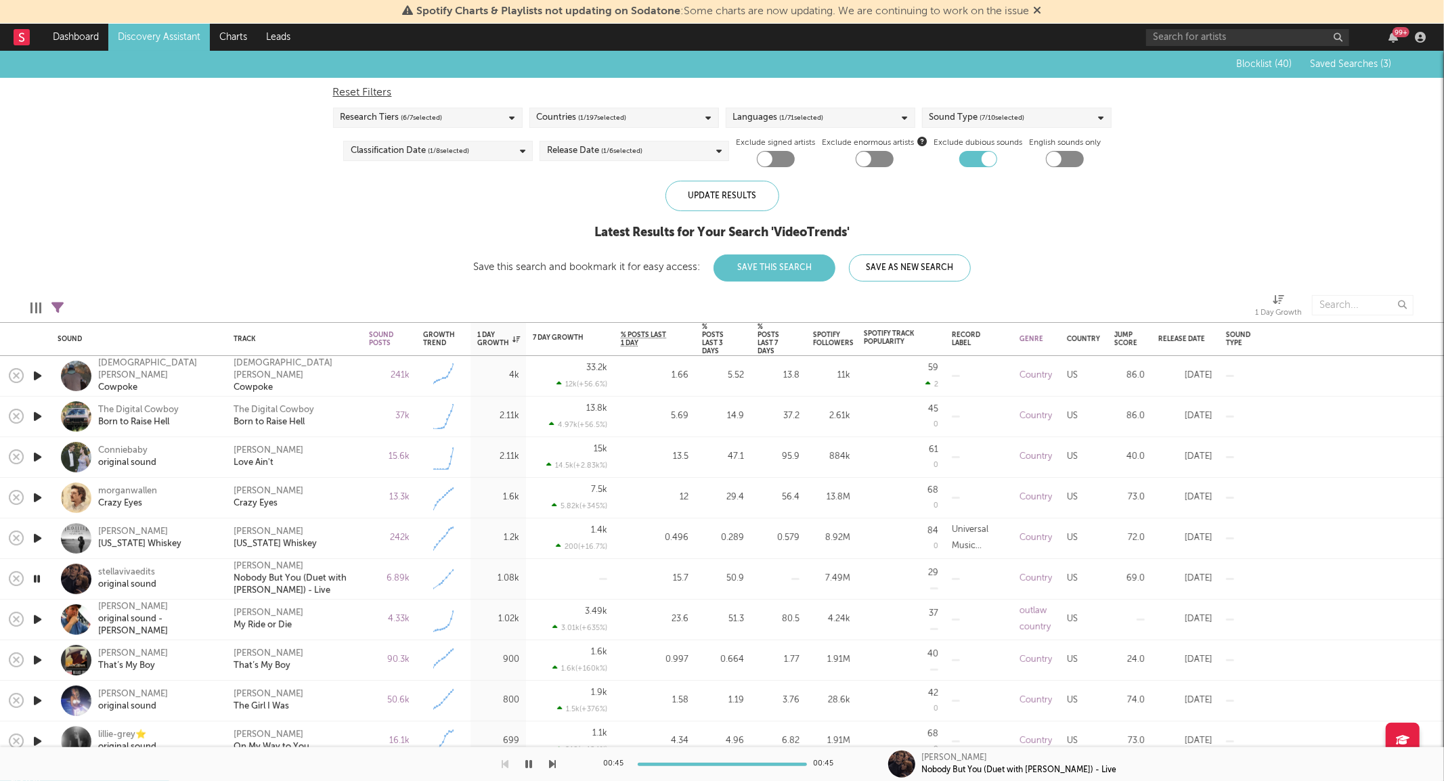
click at [58, 305] on icon at bounding box center [57, 308] width 12 height 12
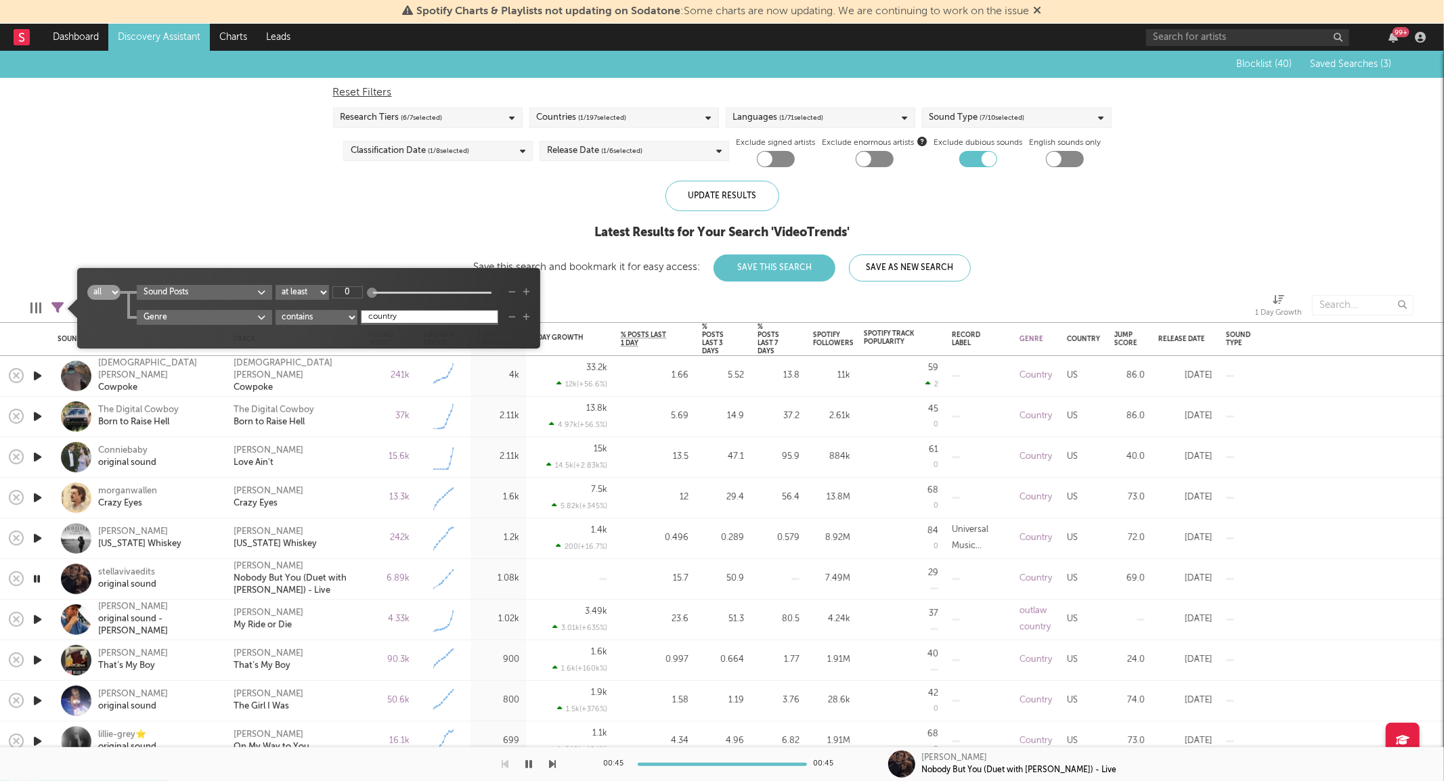
click at [512, 313] on icon "button" at bounding box center [511, 317] width 7 height 8
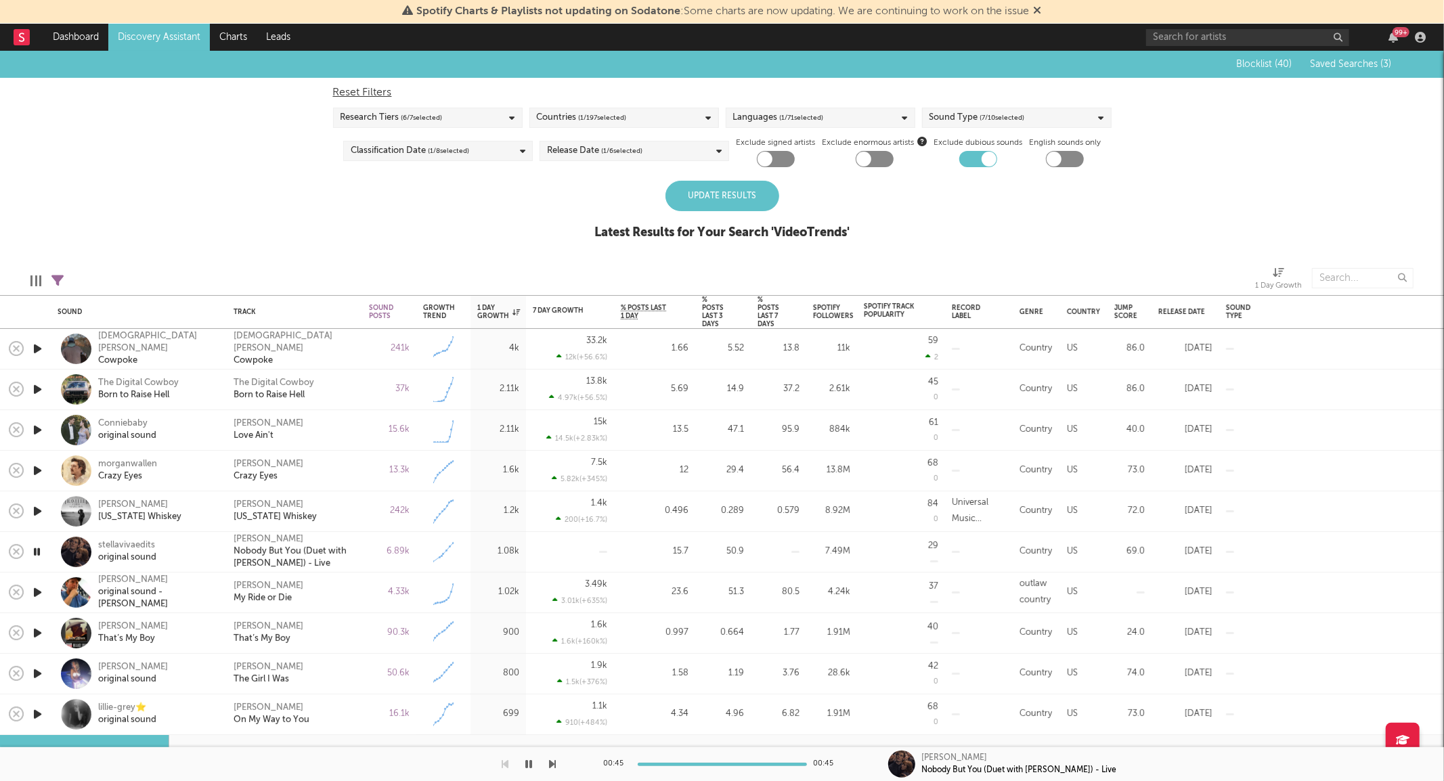
click at [710, 198] on div "Update Results" at bounding box center [722, 196] width 114 height 30
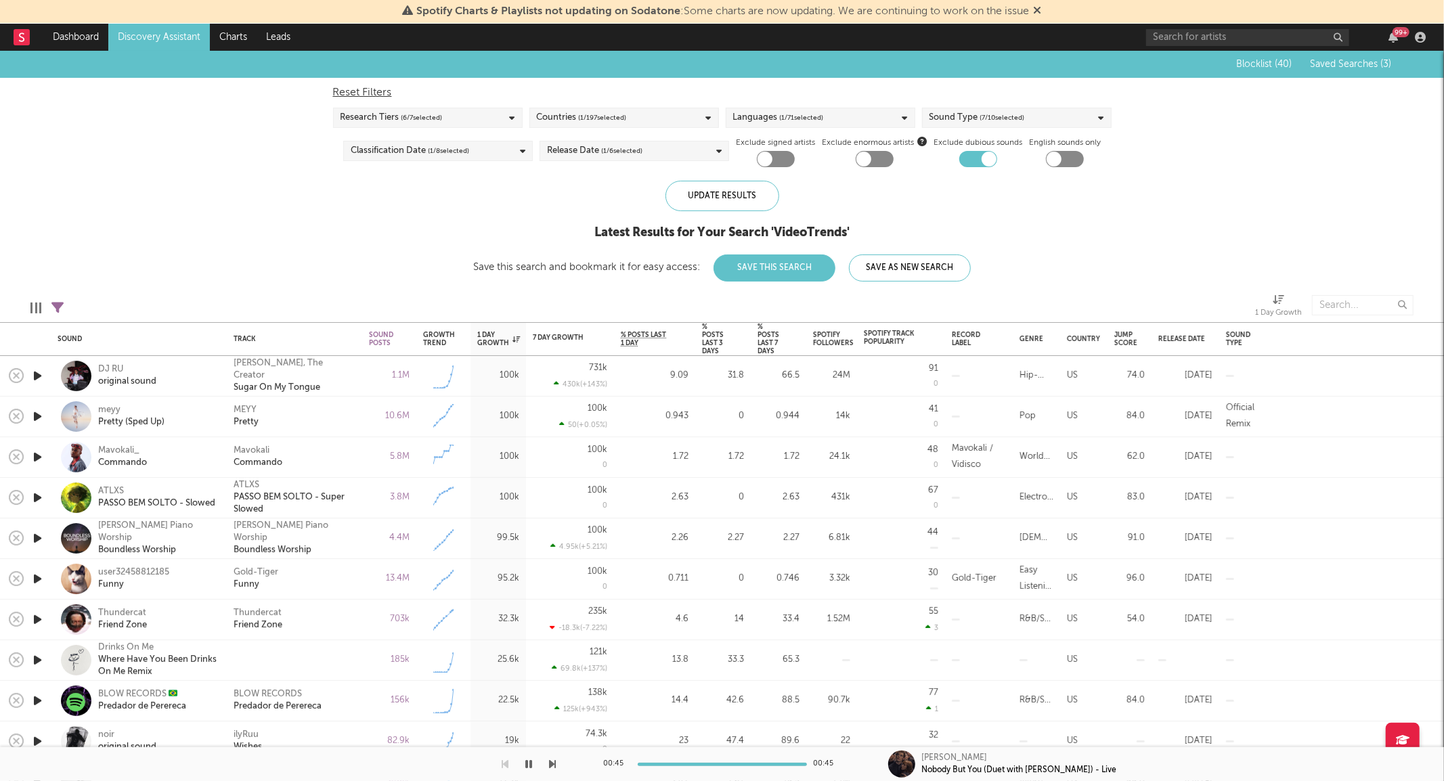
click at [54, 311] on icon at bounding box center [57, 308] width 12 height 12
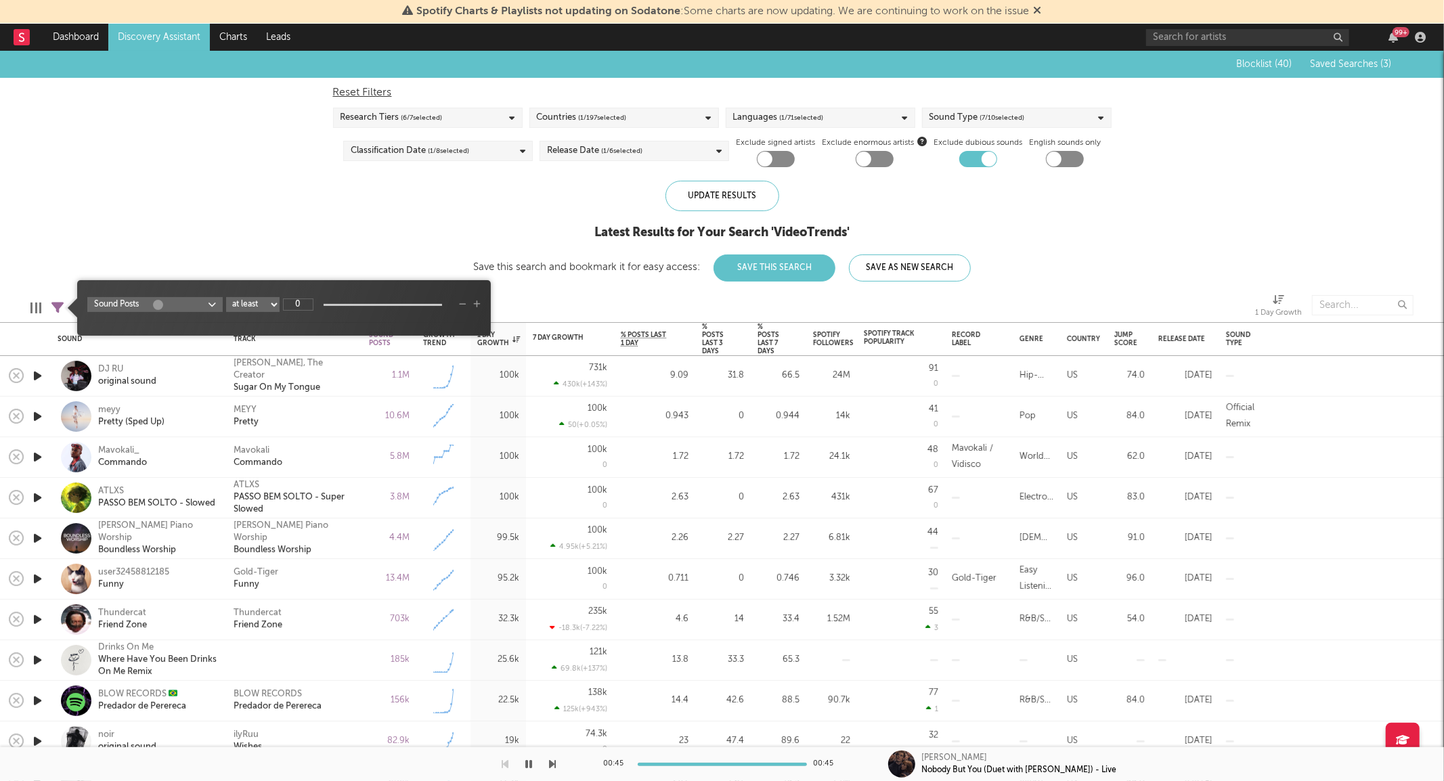
click at [247, 199] on div "Blocklist ( 40 ) Saved Searches ( 3 ) Reset Filters Research Tiers ( 6 / 7 sele…" at bounding box center [722, 166] width 1444 height 231
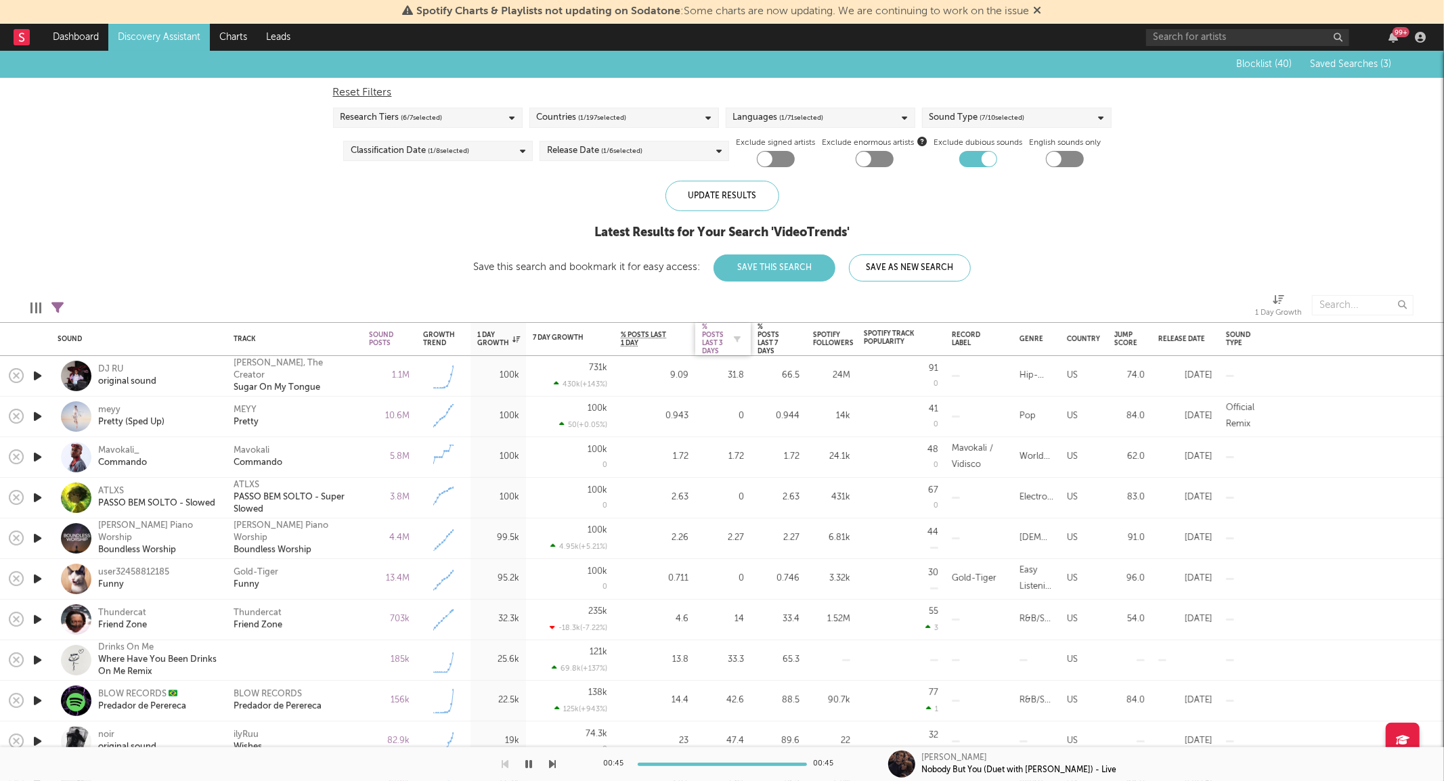
click at [718, 343] on div "% Posts Last 3 Days" at bounding box center [713, 339] width 22 height 32
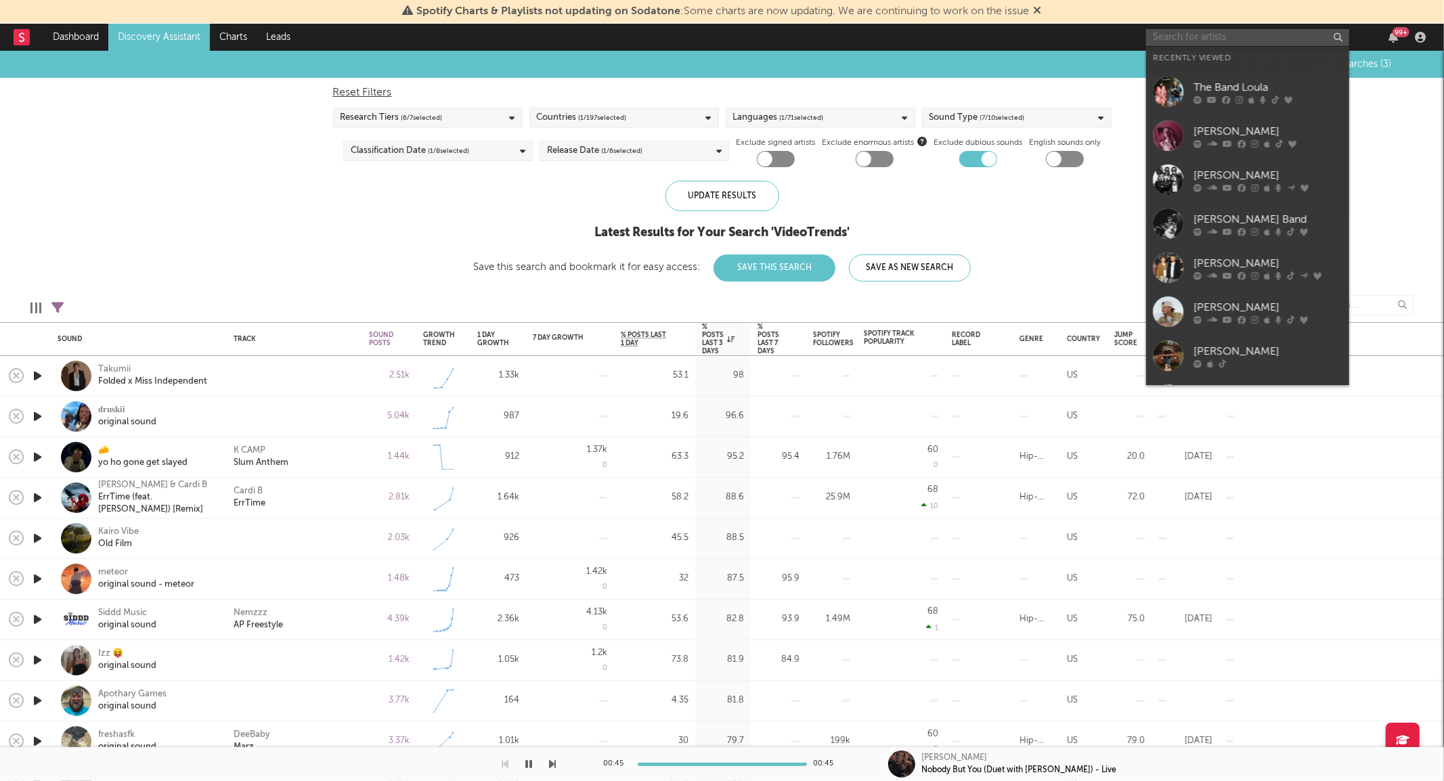
click at [1177, 30] on input "text" at bounding box center [1247, 37] width 203 height 17
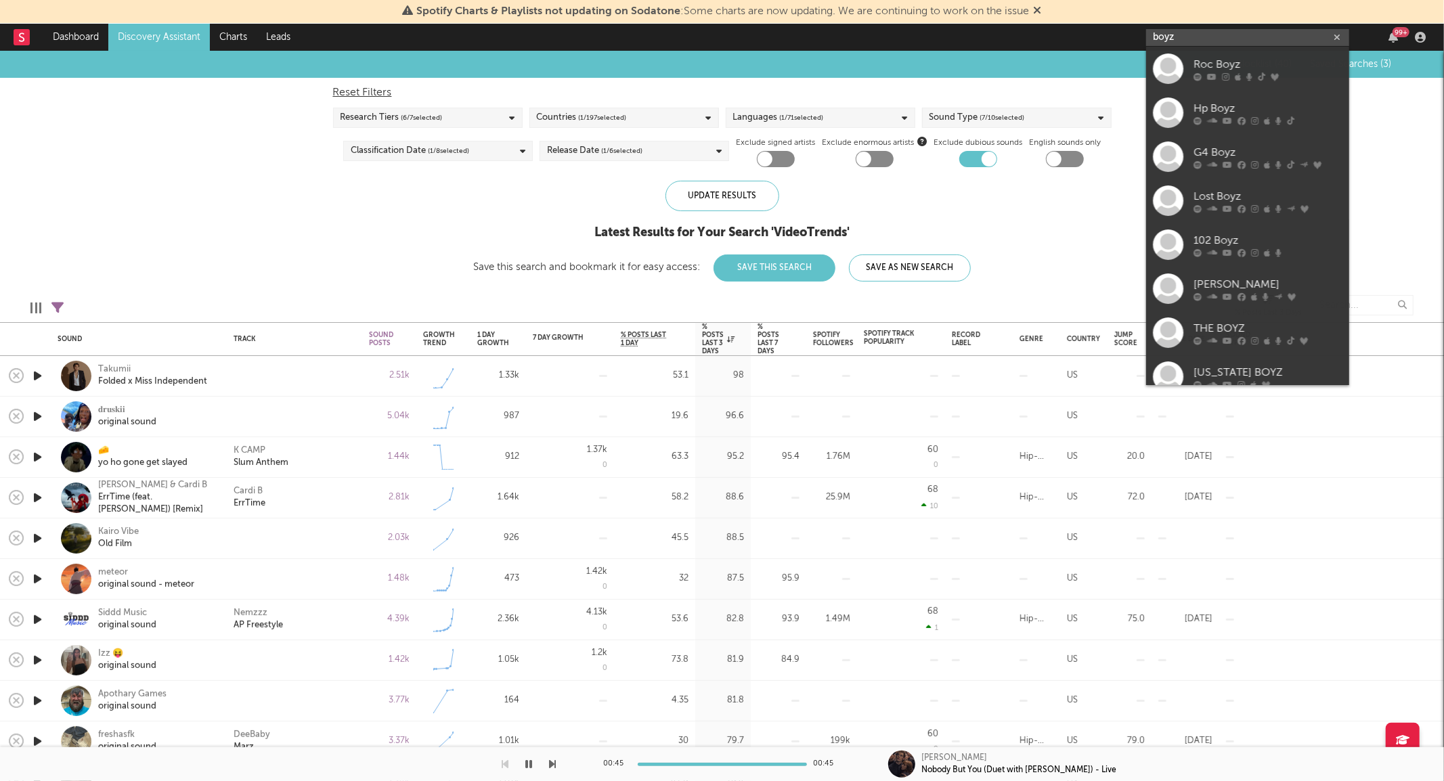
type input "boyz"
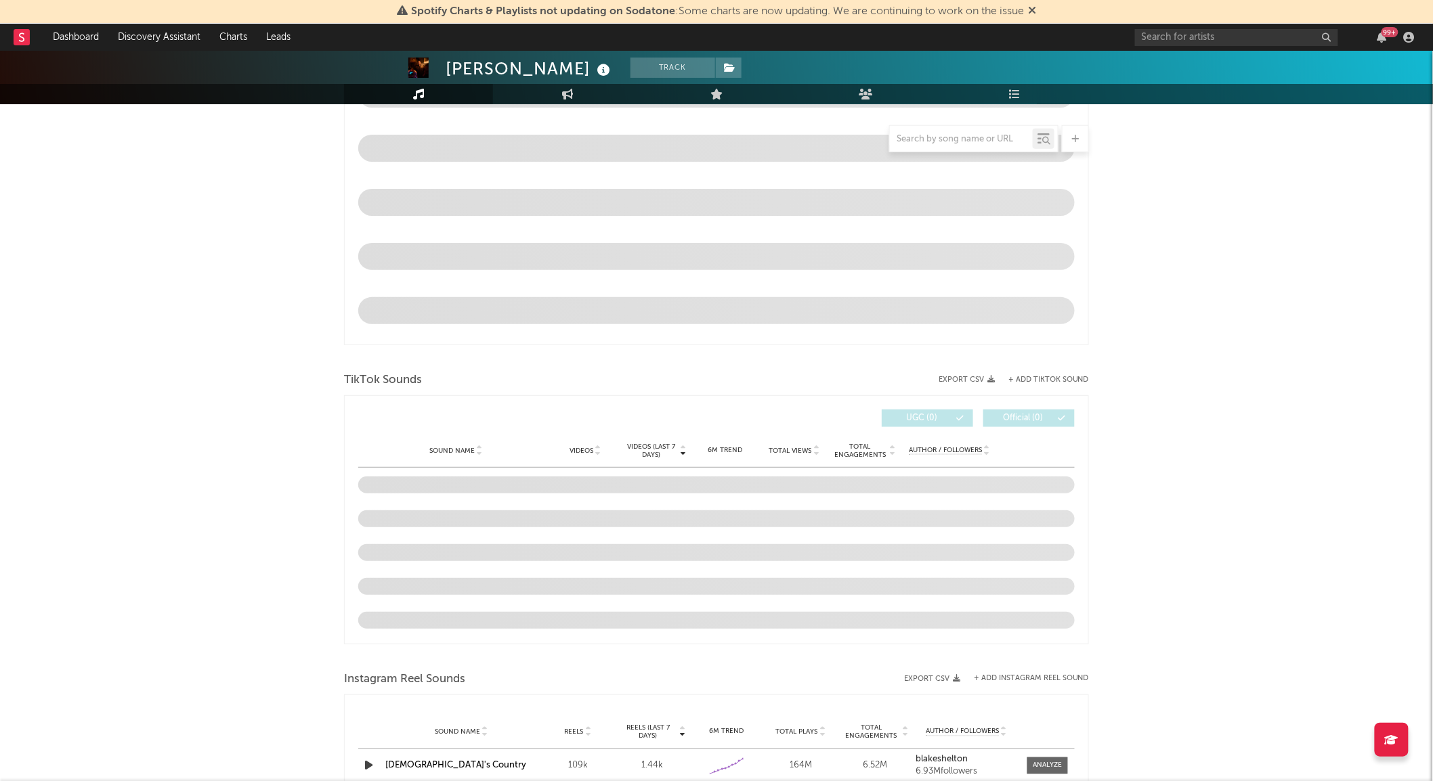
select select "6m"
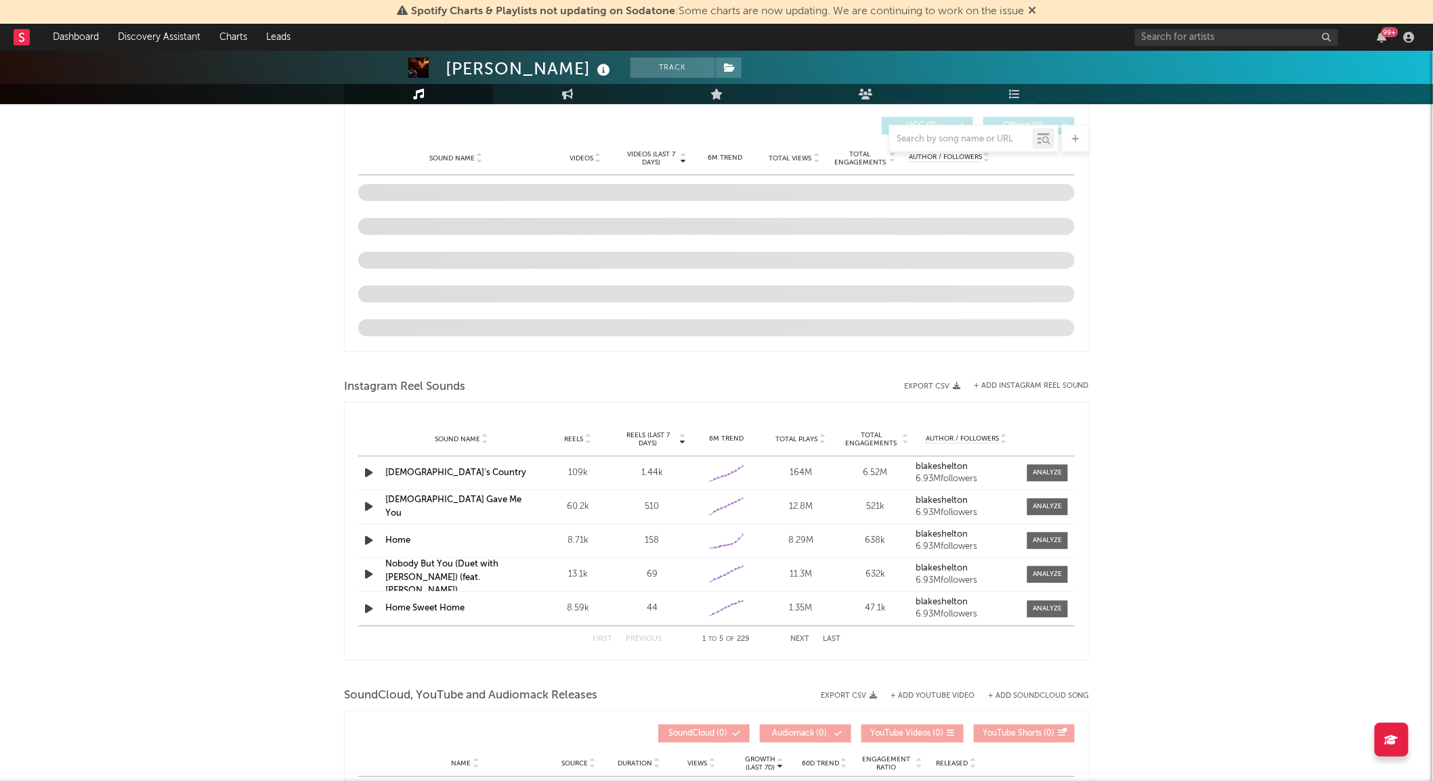
scroll to position [1085, 0]
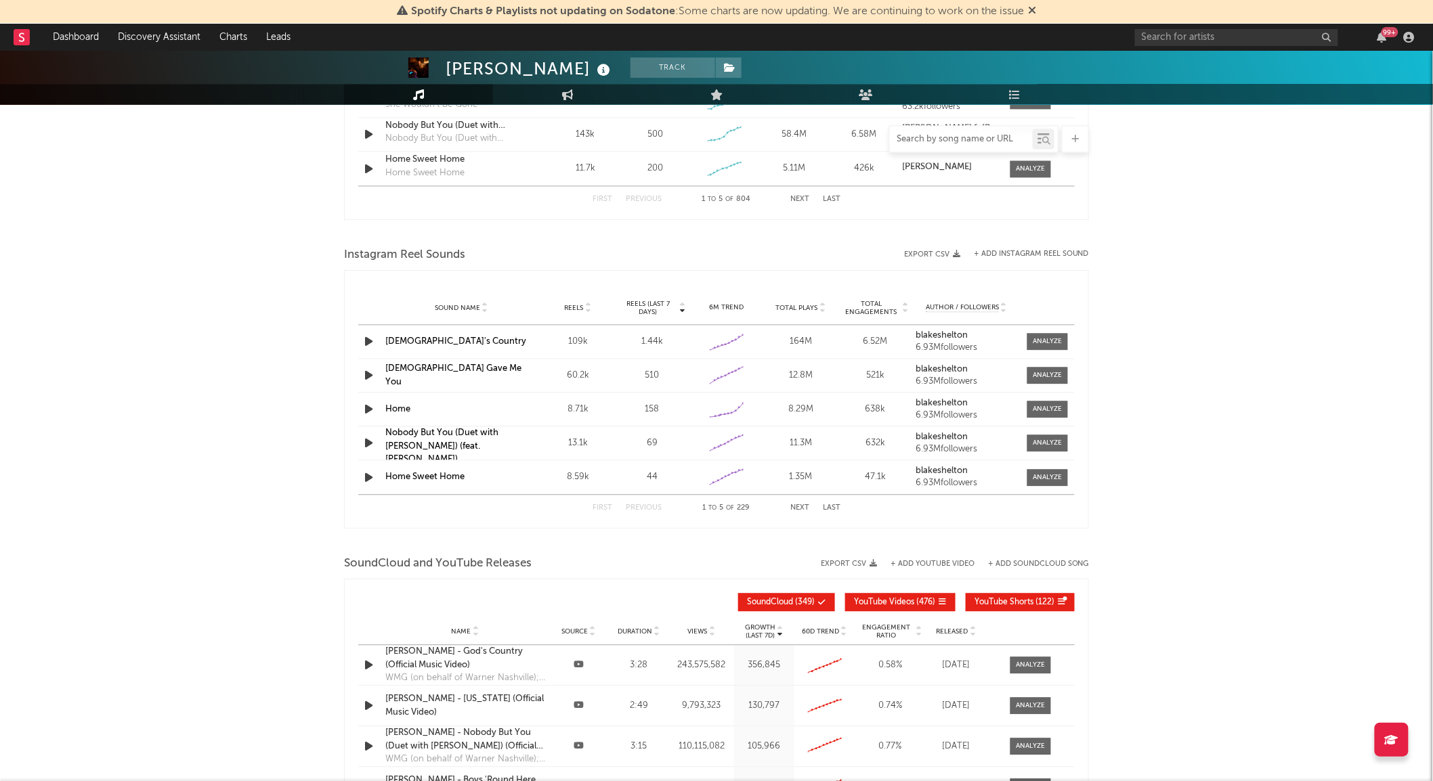
click at [948, 137] on input "text" at bounding box center [961, 139] width 143 height 11
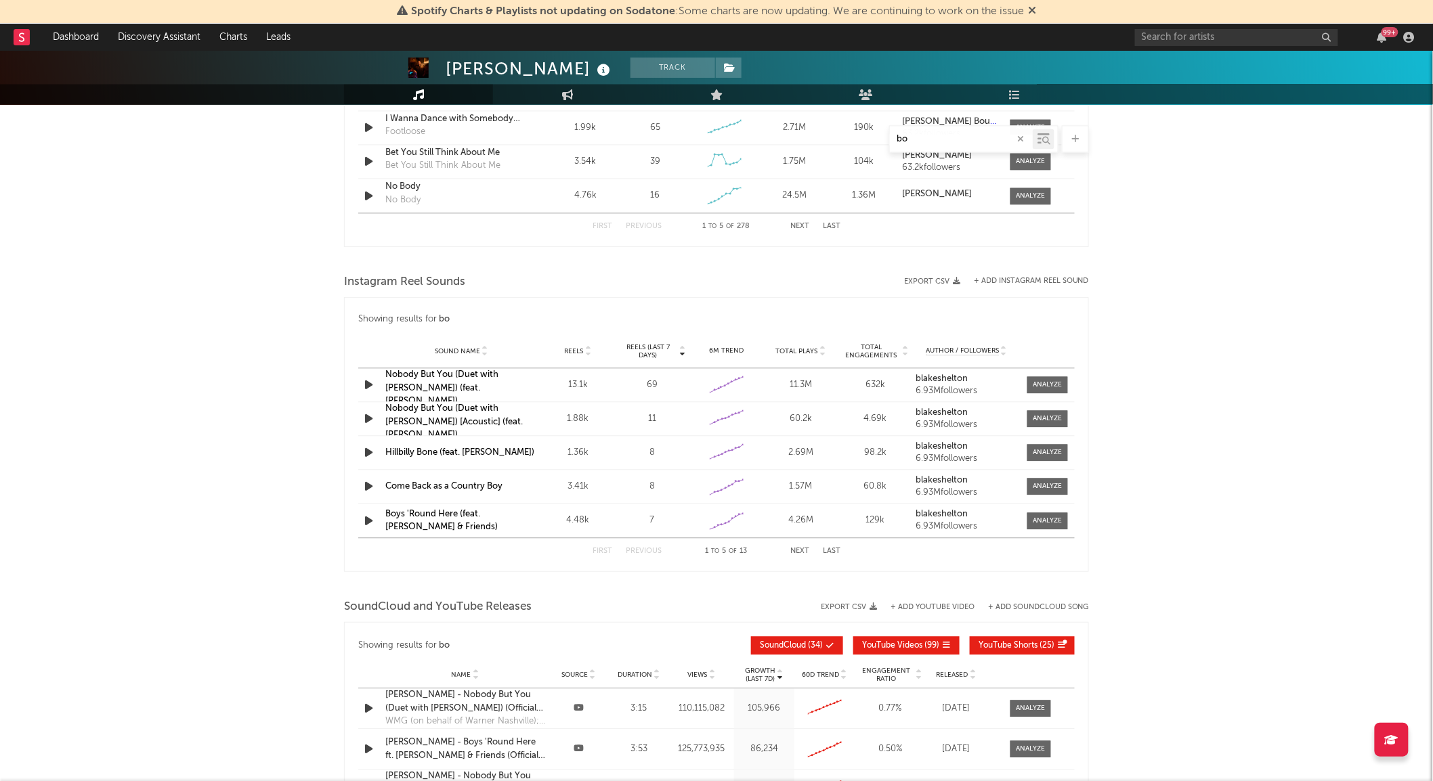
scroll to position [1112, 0]
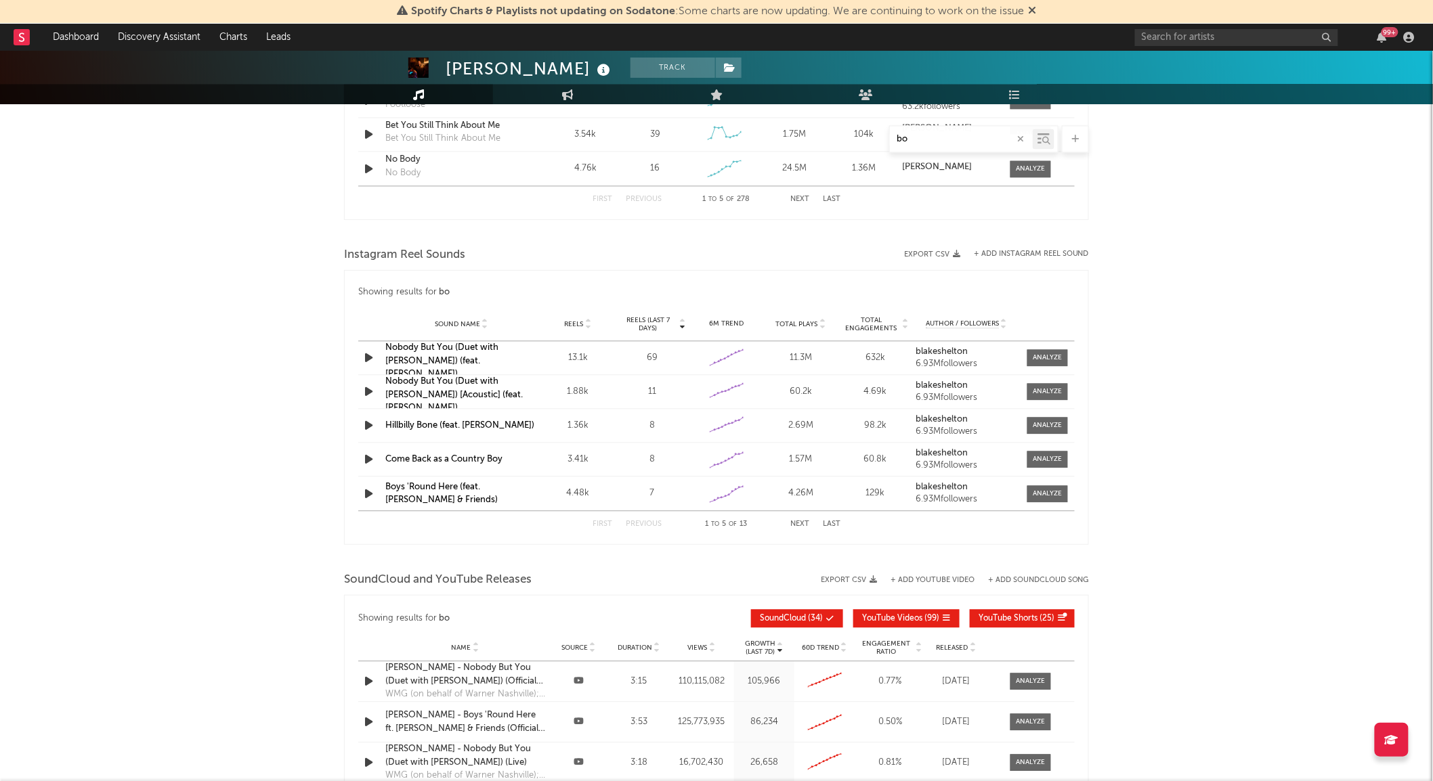
type input "b"
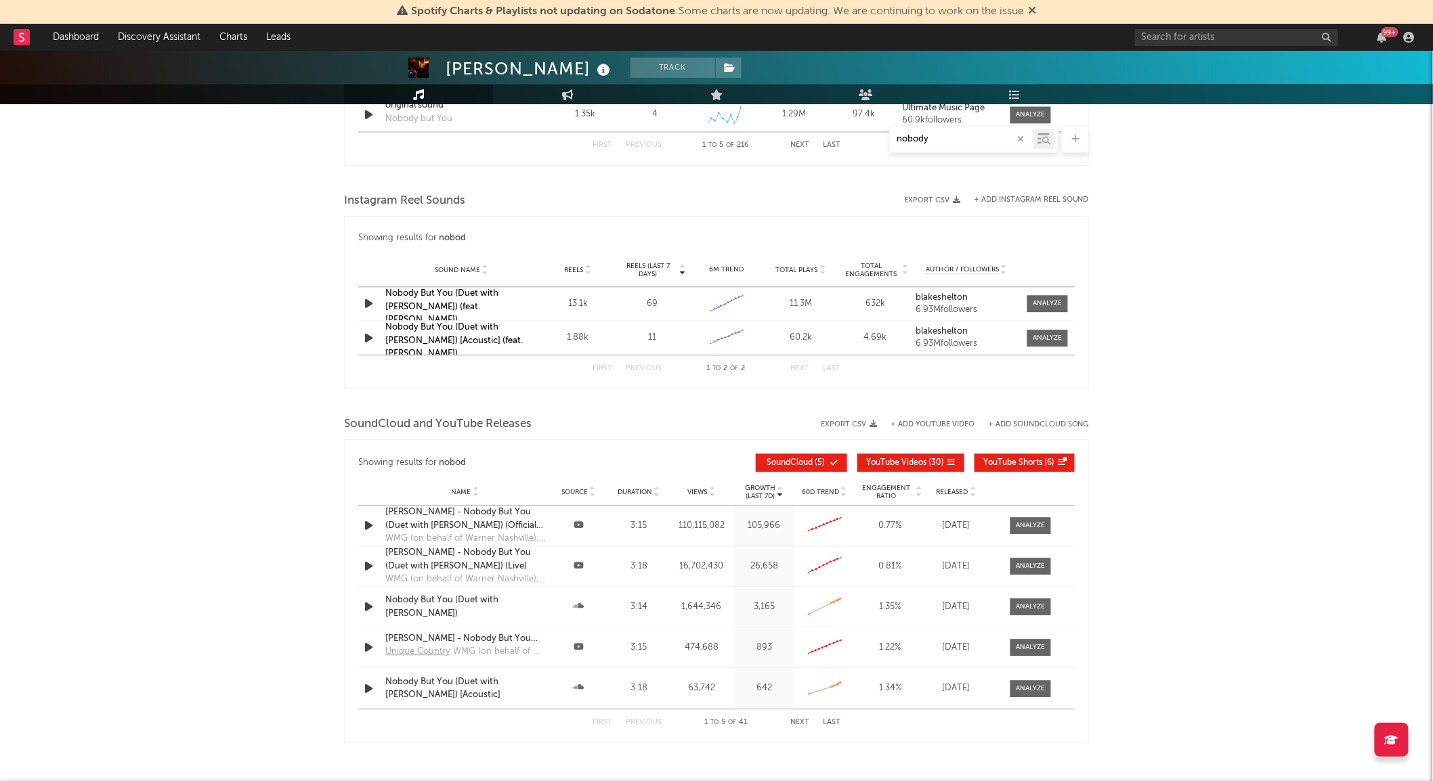
scroll to position [1057, 0]
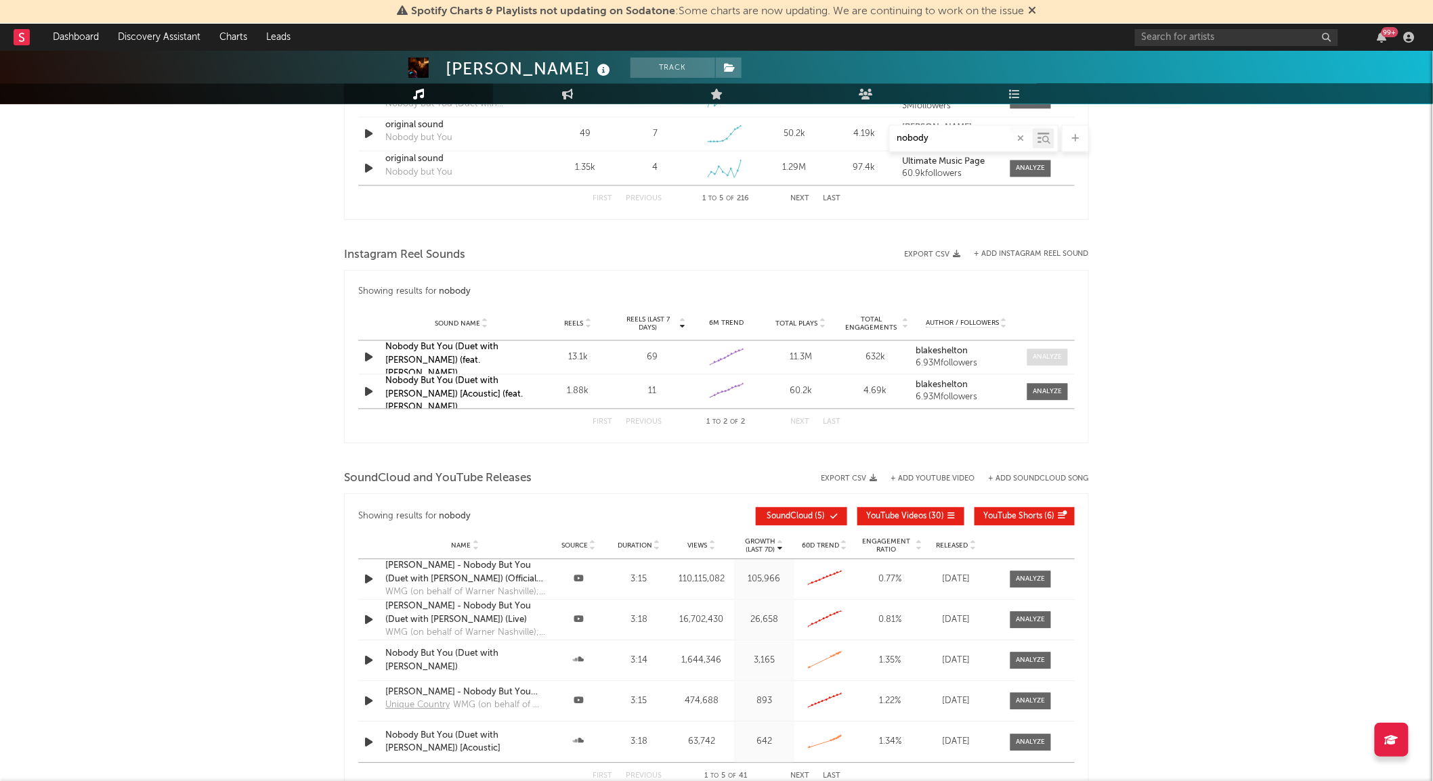
type input "nobody"
click at [1032, 356] on div at bounding box center [1046, 358] width 29 height 10
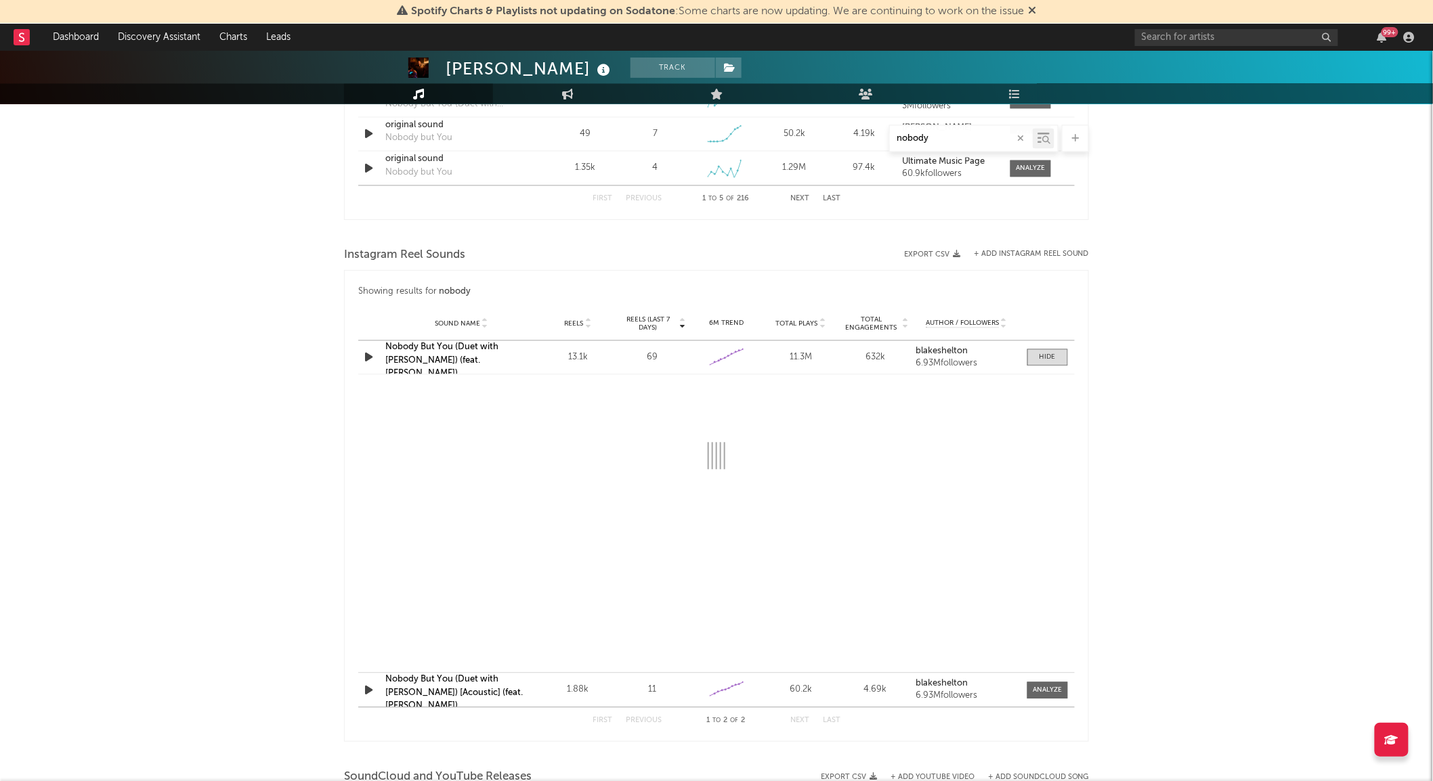
select select "6m"
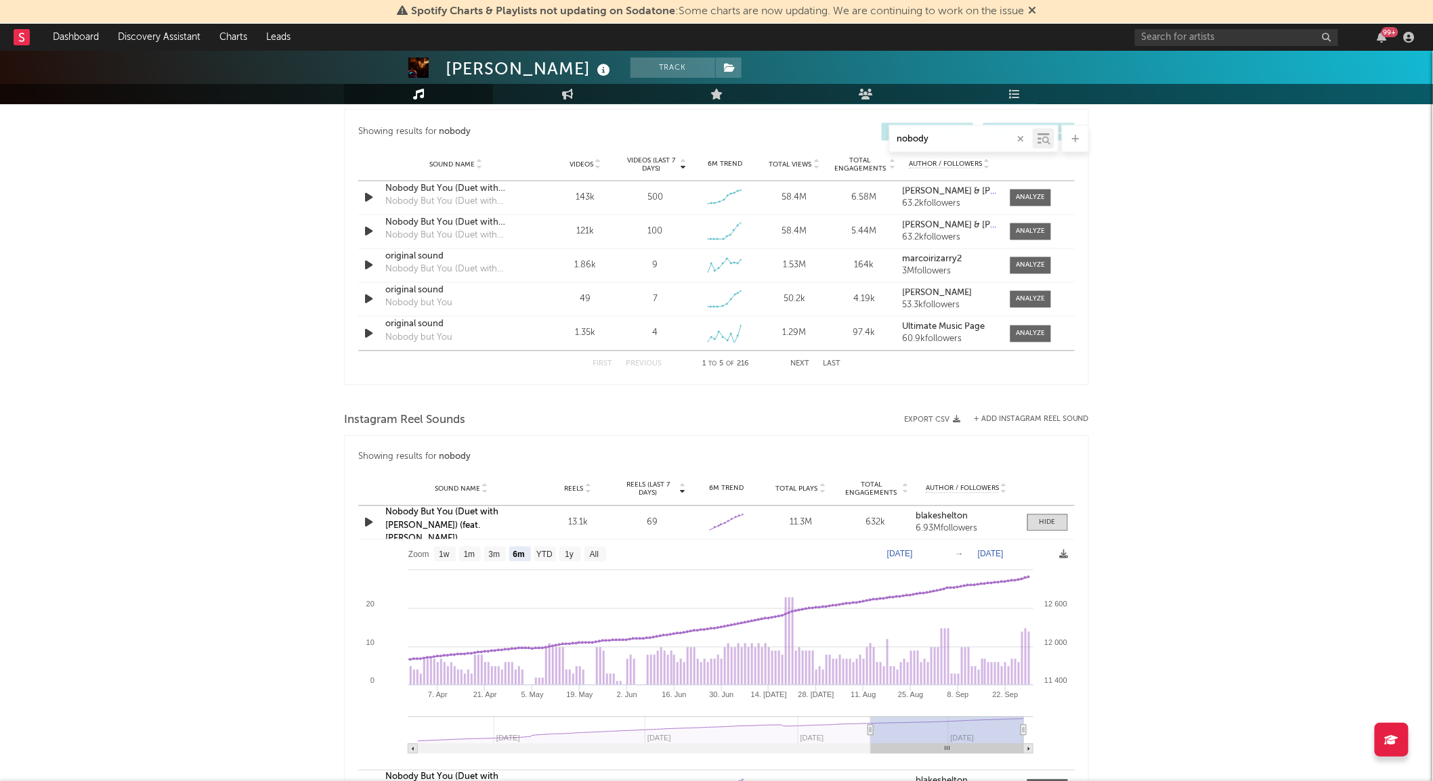
scroll to position [756, 0]
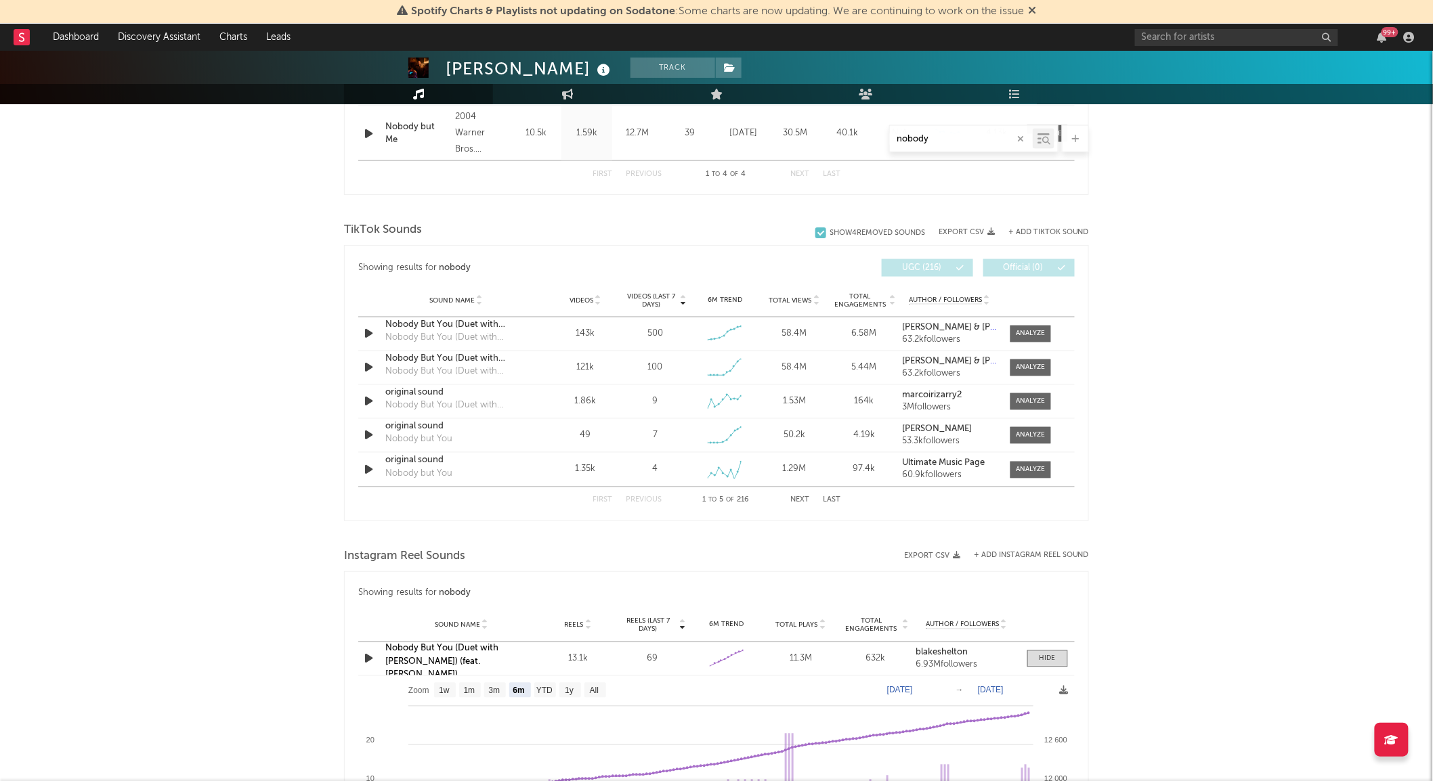
click at [799, 497] on button "Next" at bounding box center [799, 500] width 19 height 7
click at [605, 504] on button "First" at bounding box center [602, 500] width 20 height 7
click at [1030, 332] on div at bounding box center [1030, 334] width 29 height 10
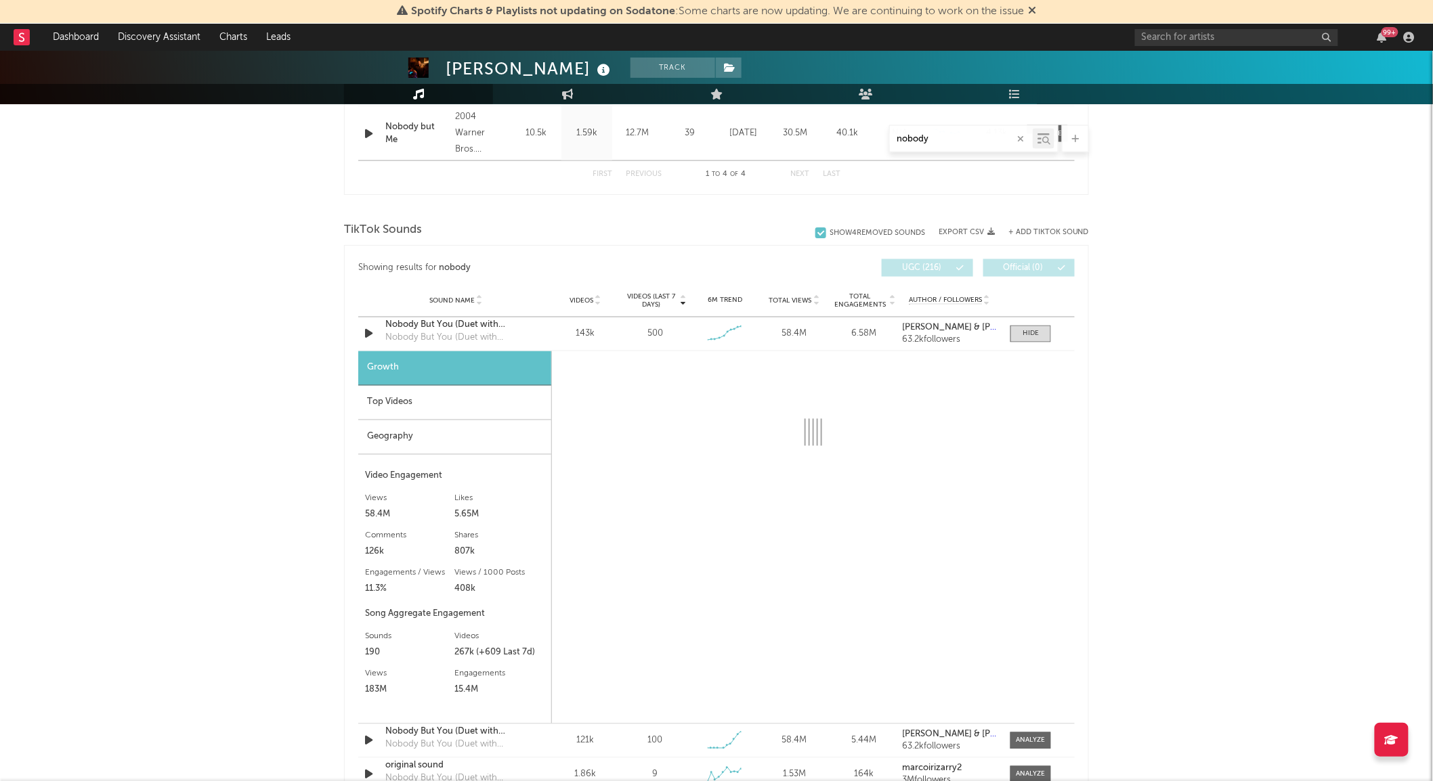
select select "6m"
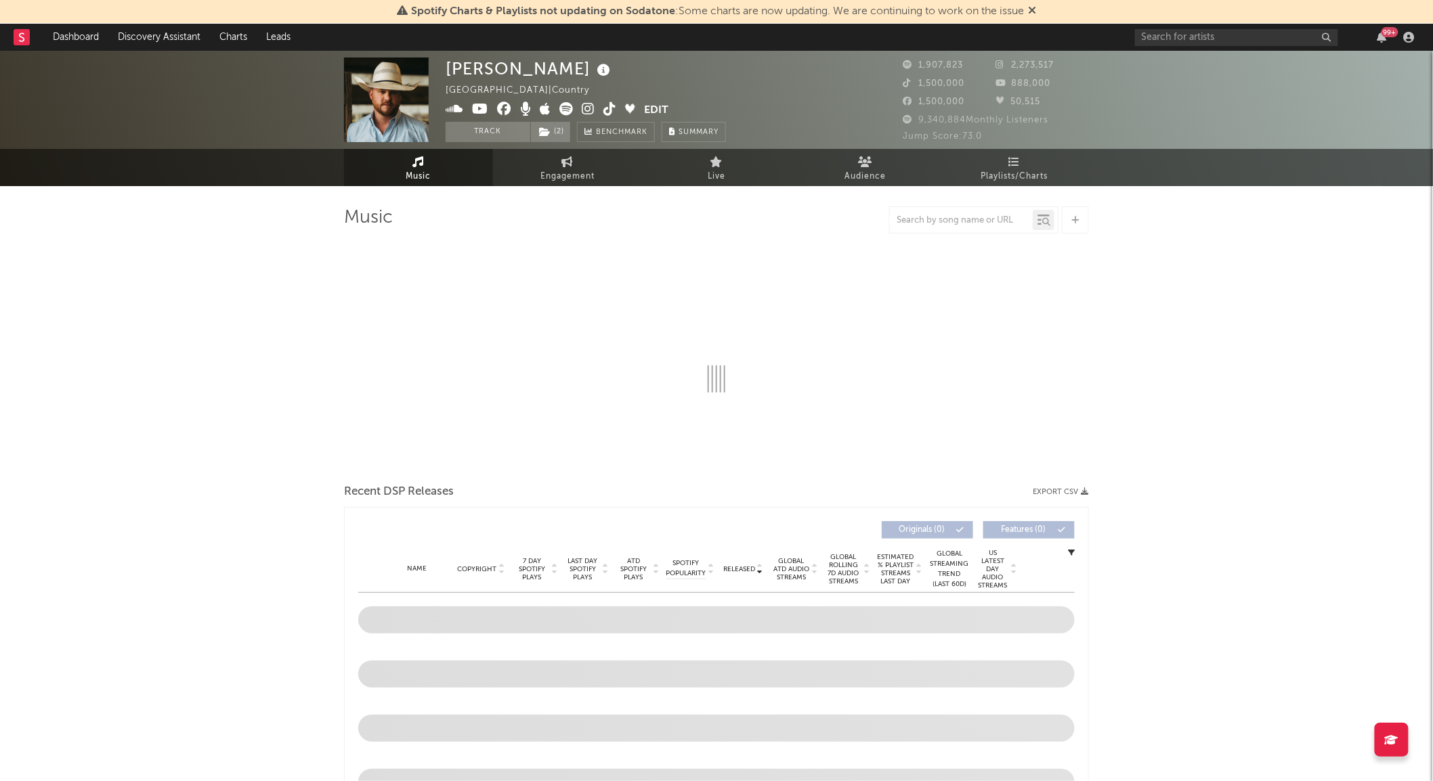
select select "6m"
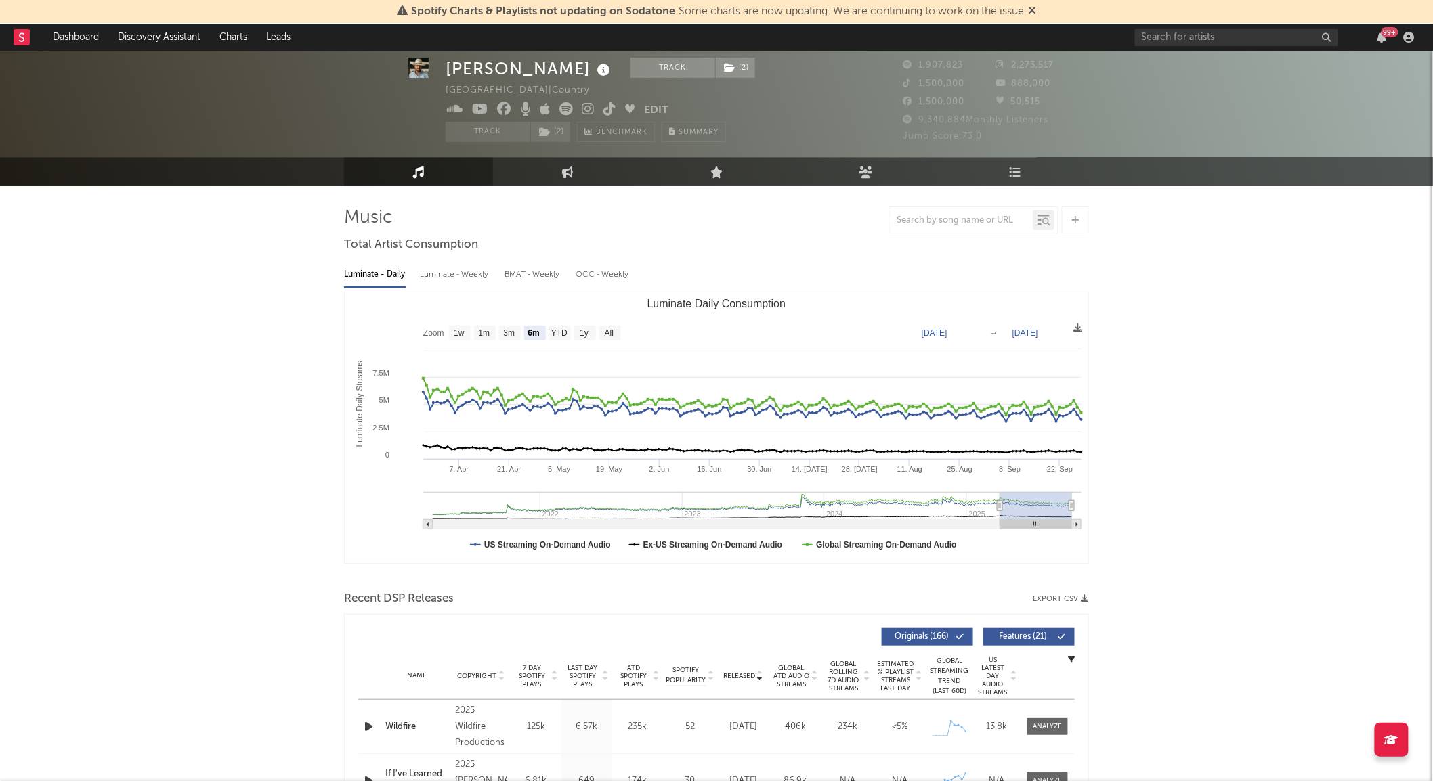
scroll to position [20, 0]
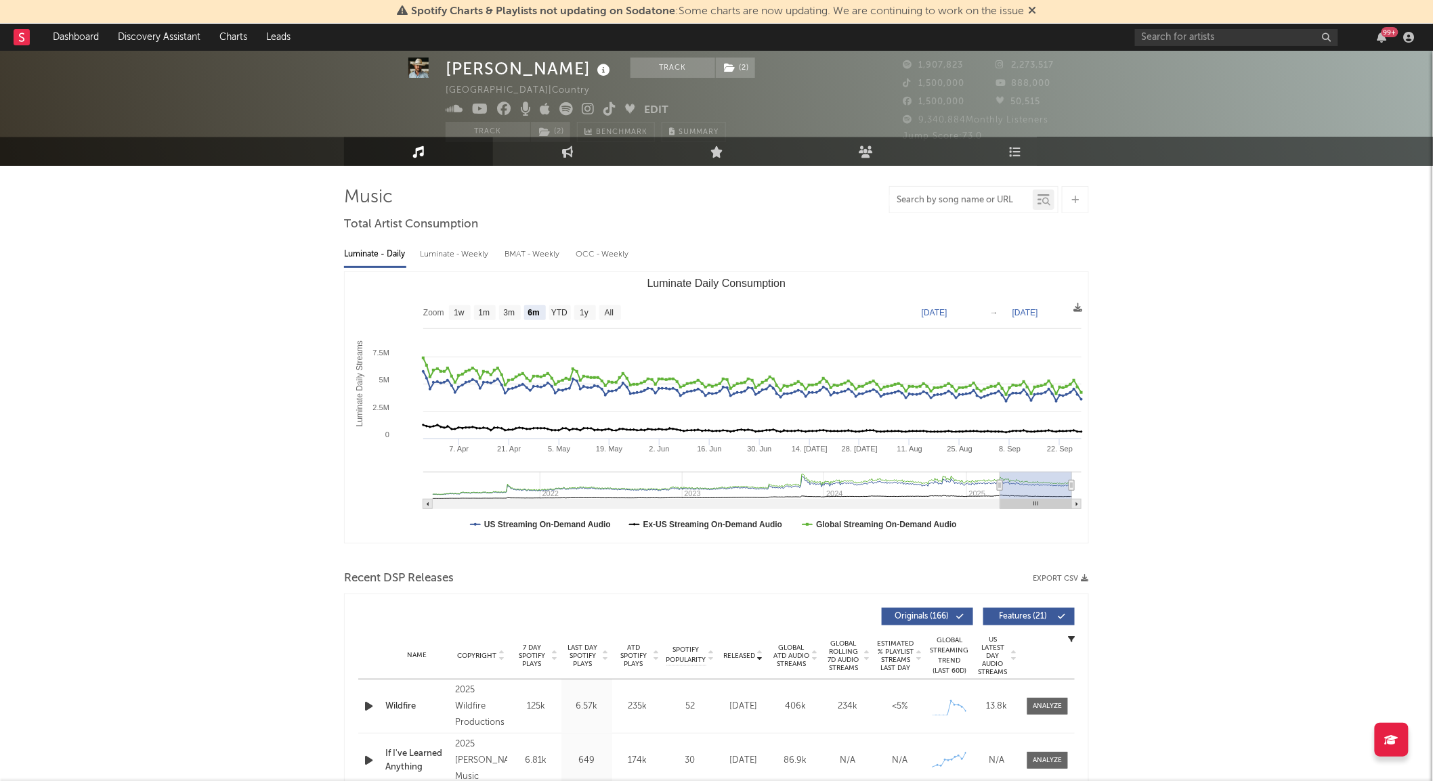
click at [979, 198] on input "text" at bounding box center [961, 200] width 143 height 11
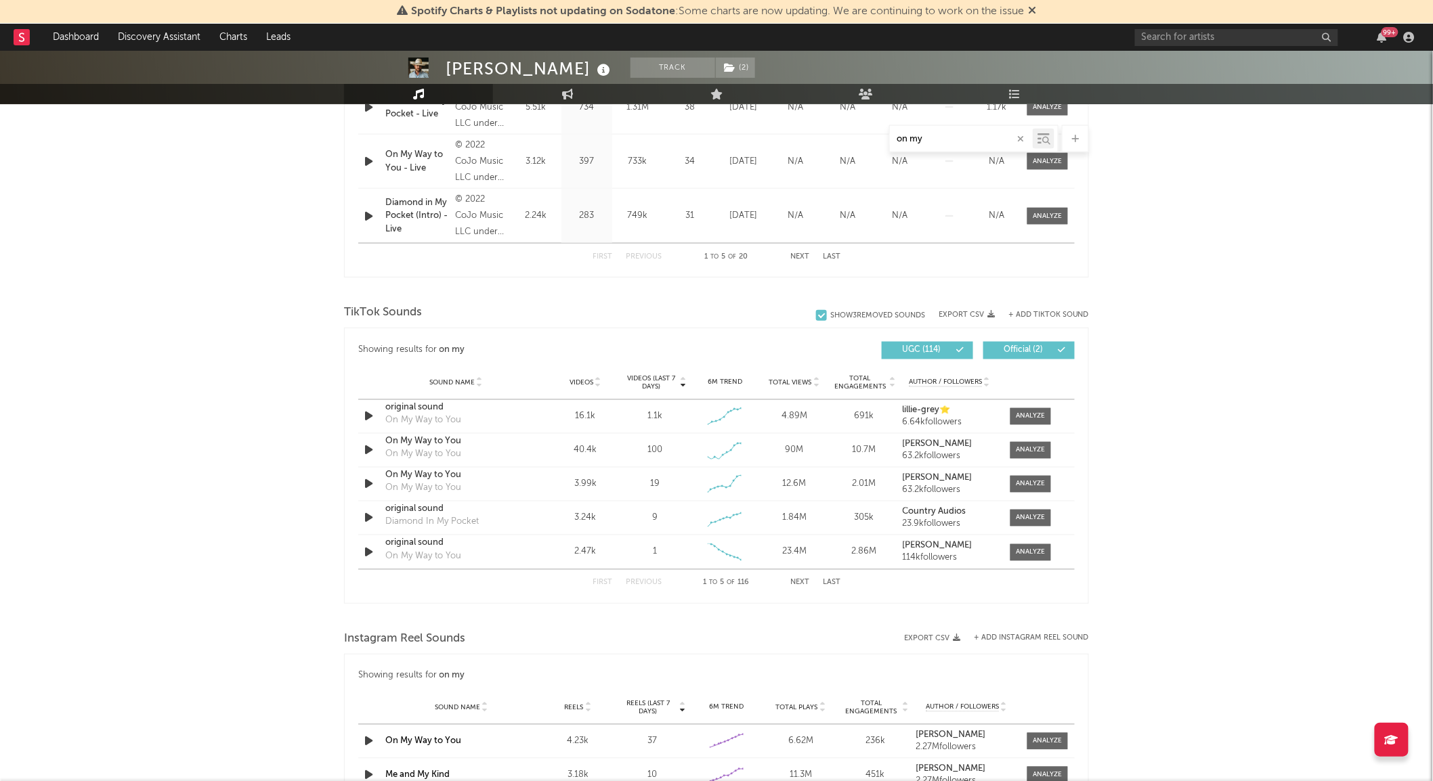
scroll to position [727, 0]
type input "on my"
click at [1022, 416] on div at bounding box center [1030, 417] width 29 height 10
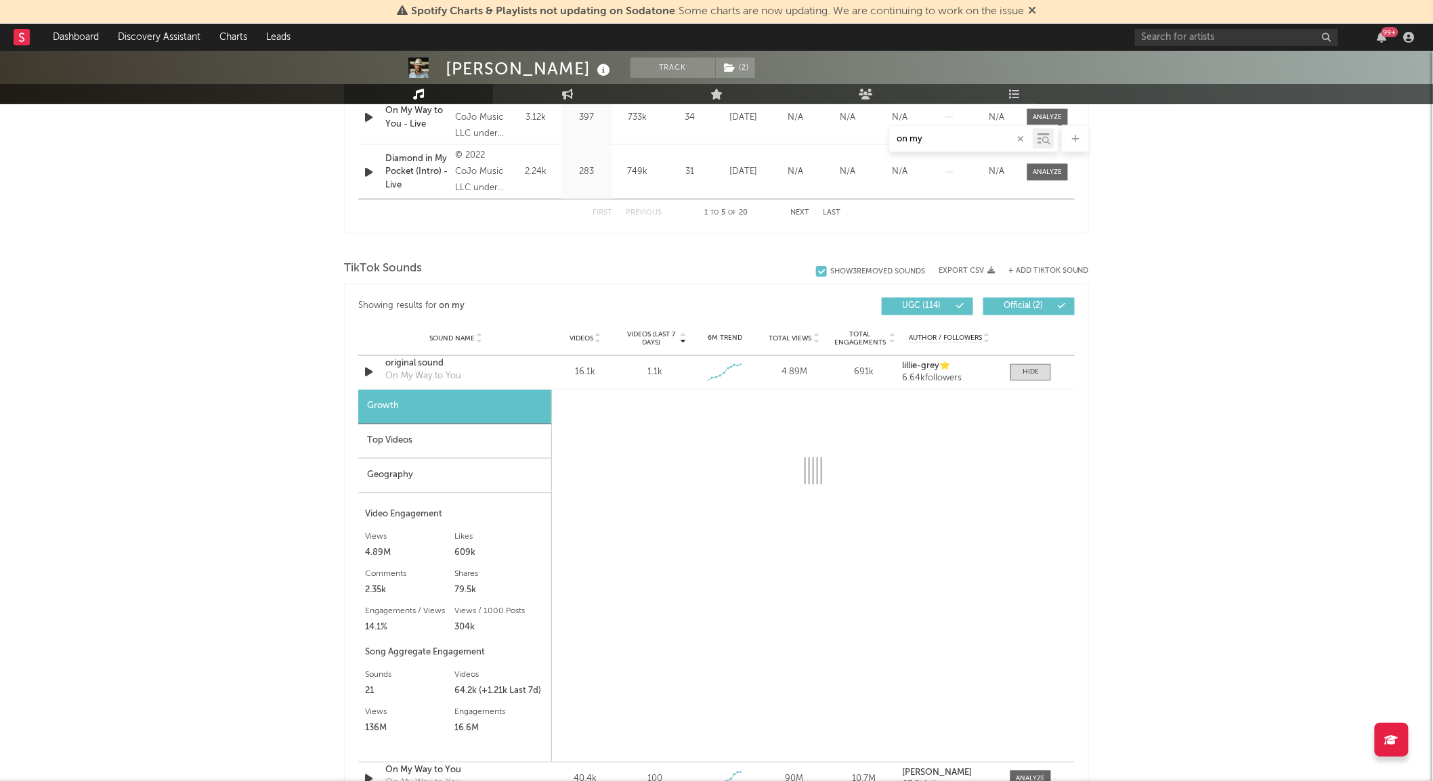
scroll to position [772, 0]
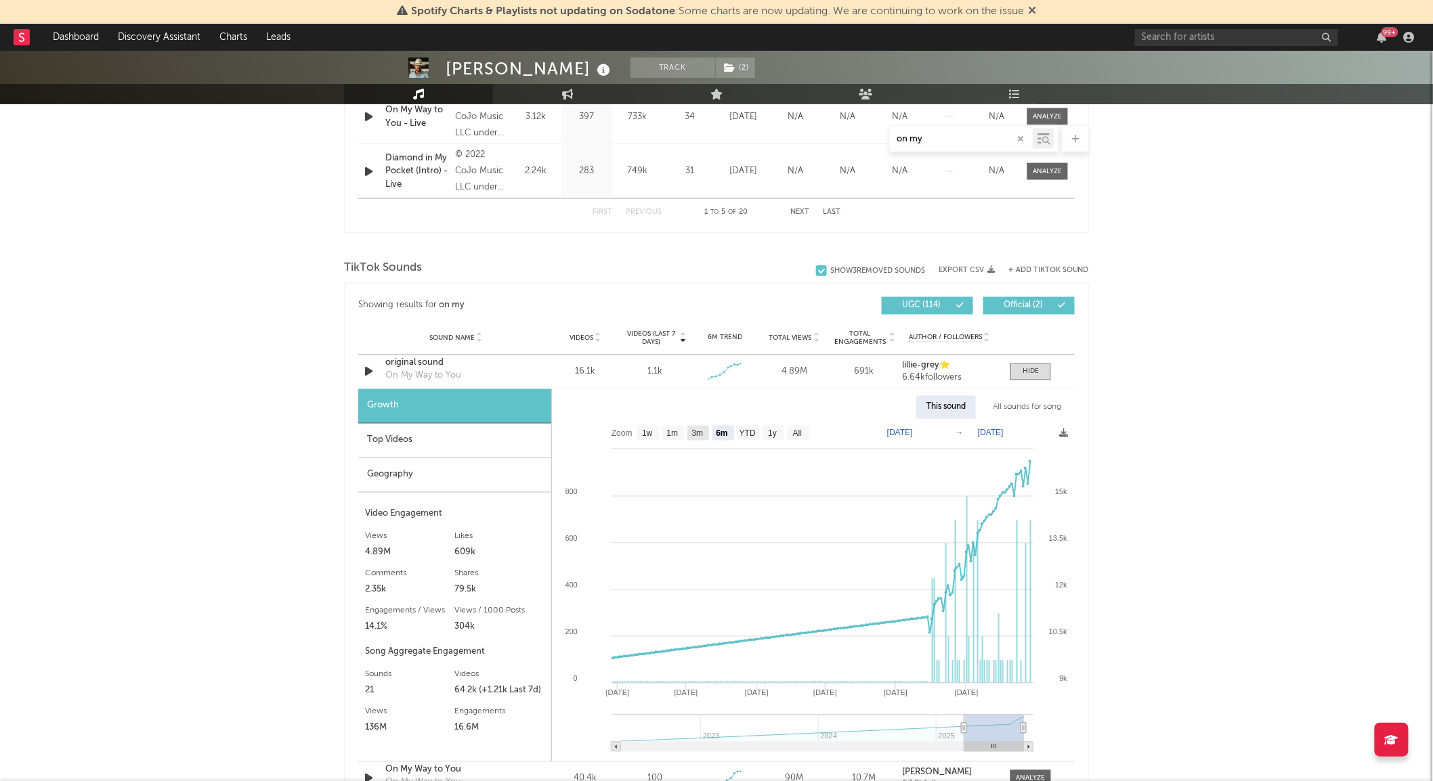
click at [688, 438] on rect at bounding box center [698, 433] width 22 height 15
select select "3m"
type input "2025-06-29"
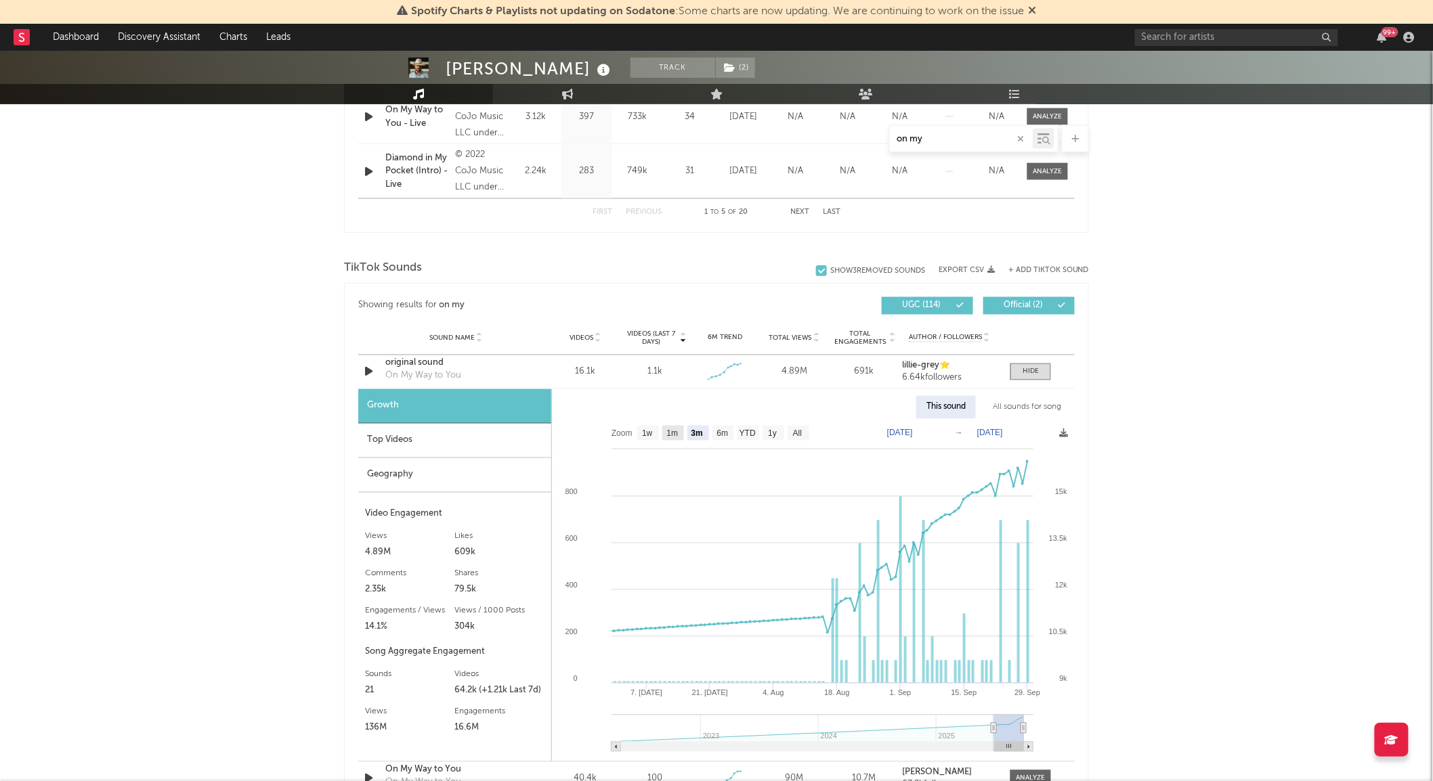
click at [677, 438] on text "1m" at bounding box center [673, 433] width 12 height 9
select select "1m"
type input "2025-08-29"
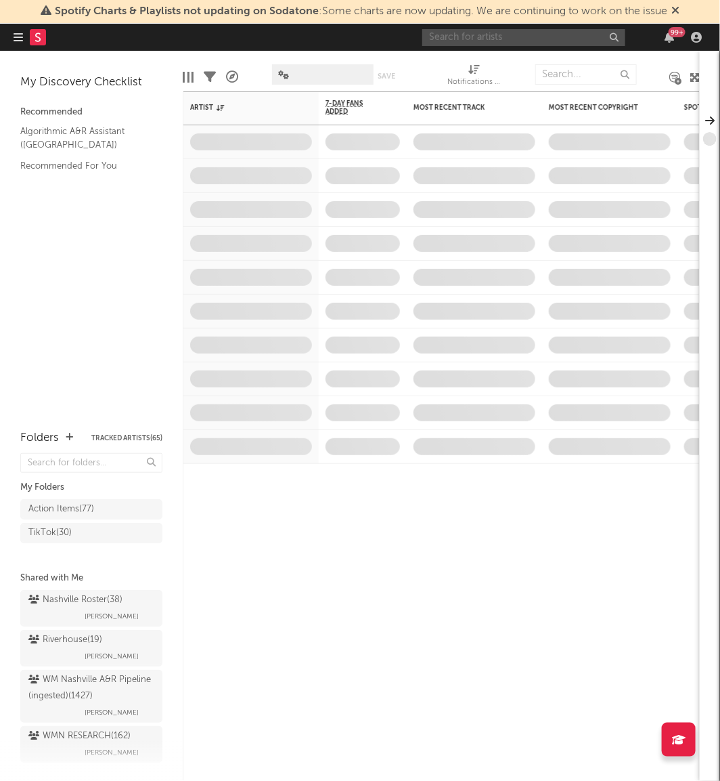
click at [556, 36] on input "text" at bounding box center [523, 37] width 203 height 17
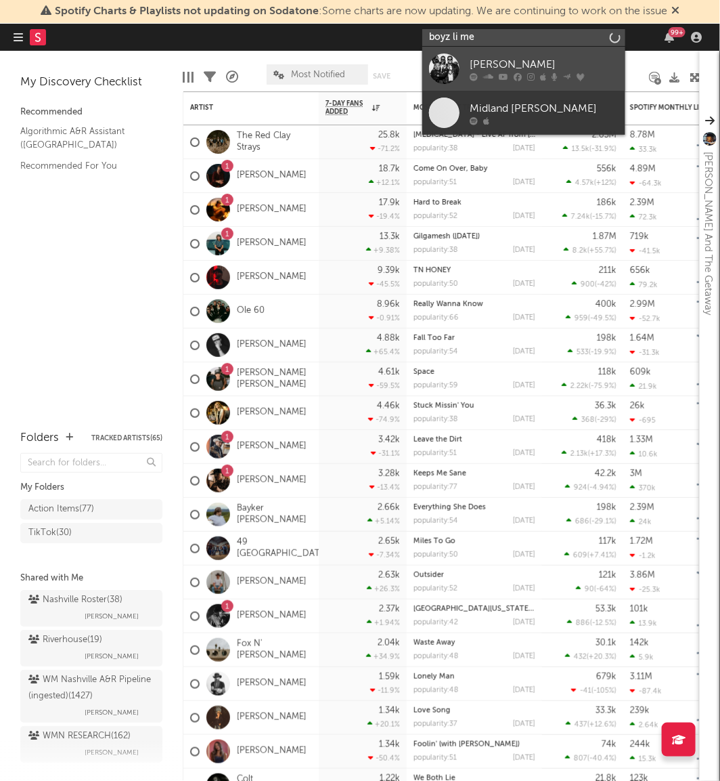
type input "boyz li me"
click at [454, 51] on link "Boyz II Men" at bounding box center [523, 69] width 203 height 44
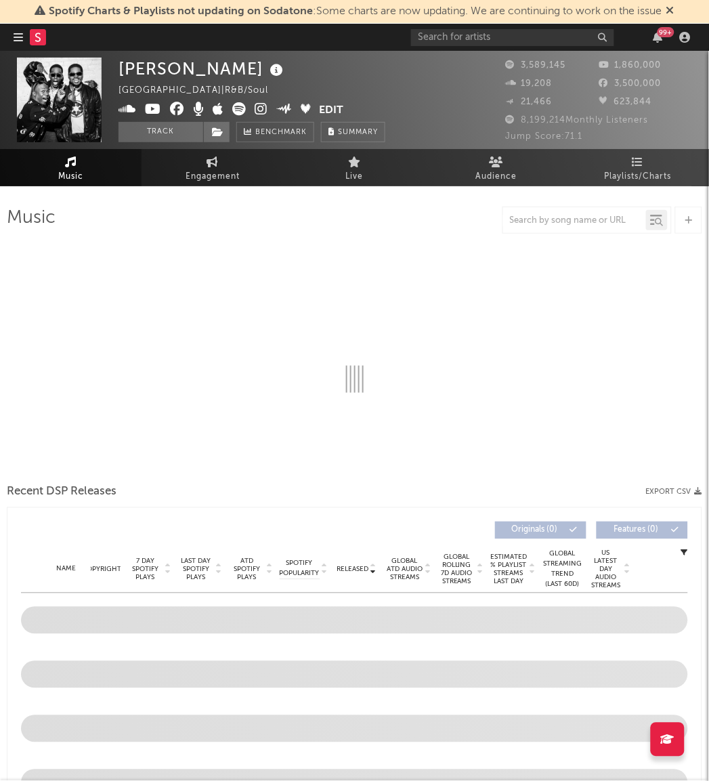
select select "6m"
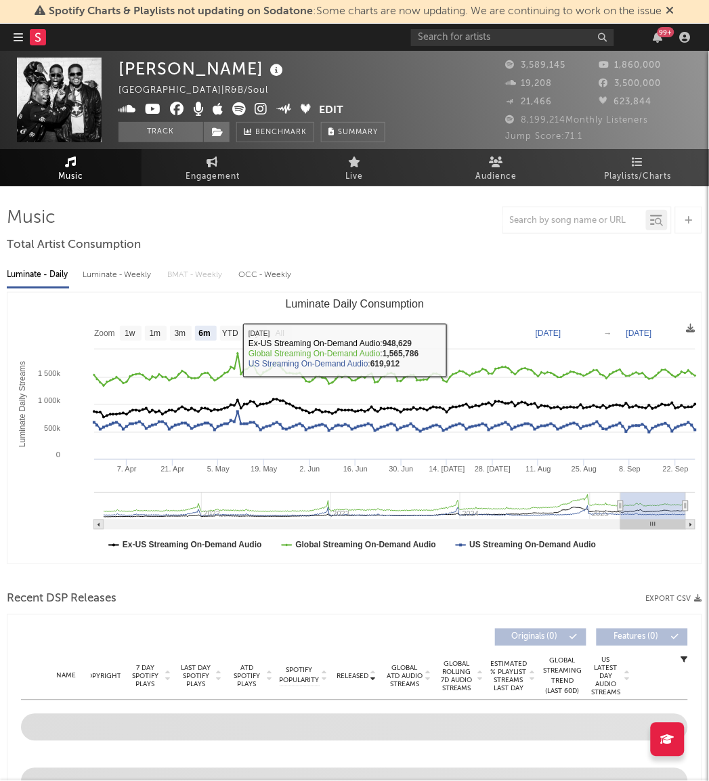
click at [136, 271] on div "Luminate - Weekly" at bounding box center [118, 274] width 71 height 23
select select "6m"
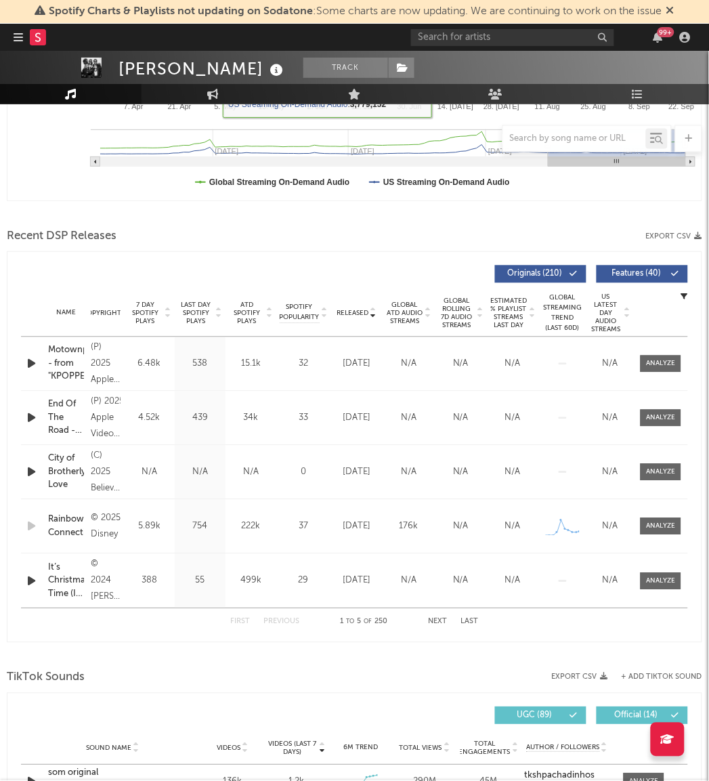
scroll to position [366, 0]
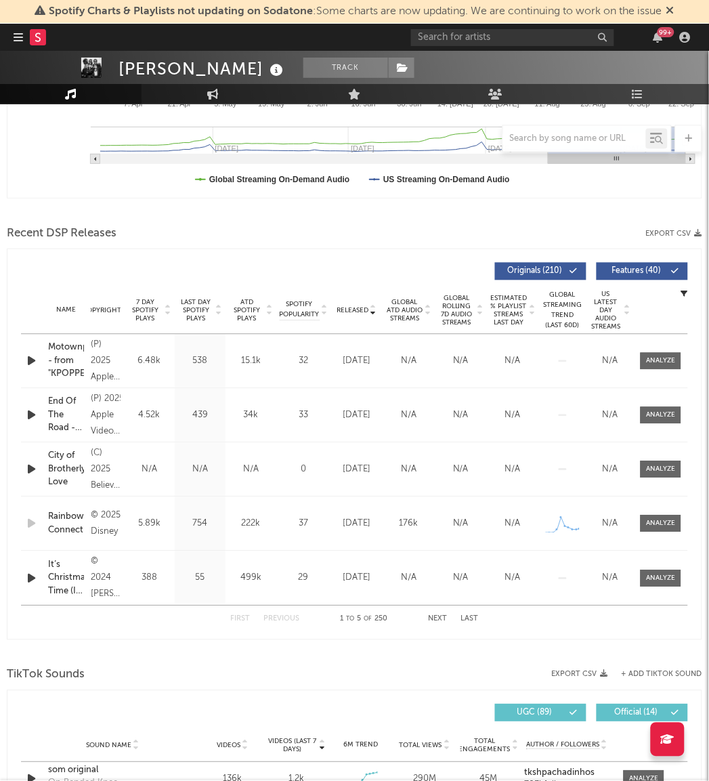
click at [459, 309] on span "Global Rolling 7D Audio Streams" at bounding box center [456, 310] width 37 height 32
click at [362, 309] on span "Released" at bounding box center [352, 311] width 32 height 8
click at [435, 616] on button "Next" at bounding box center [438, 618] width 19 height 7
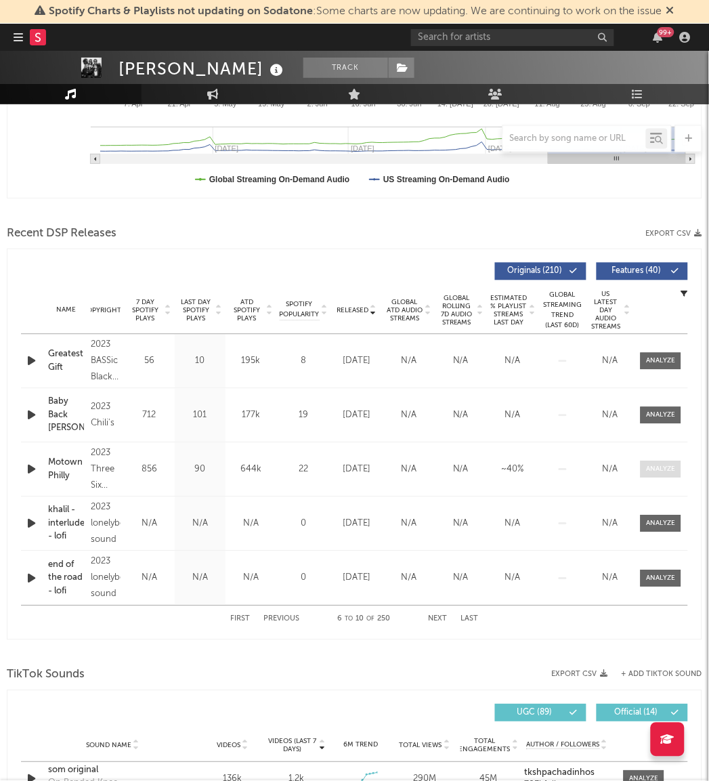
click at [673, 466] on div at bounding box center [661, 469] width 29 height 10
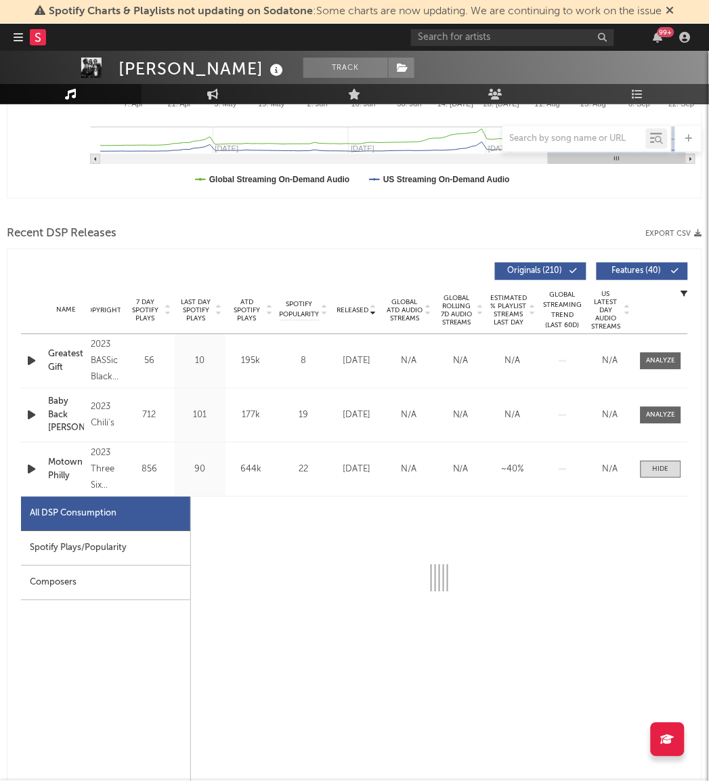
select select "6m"
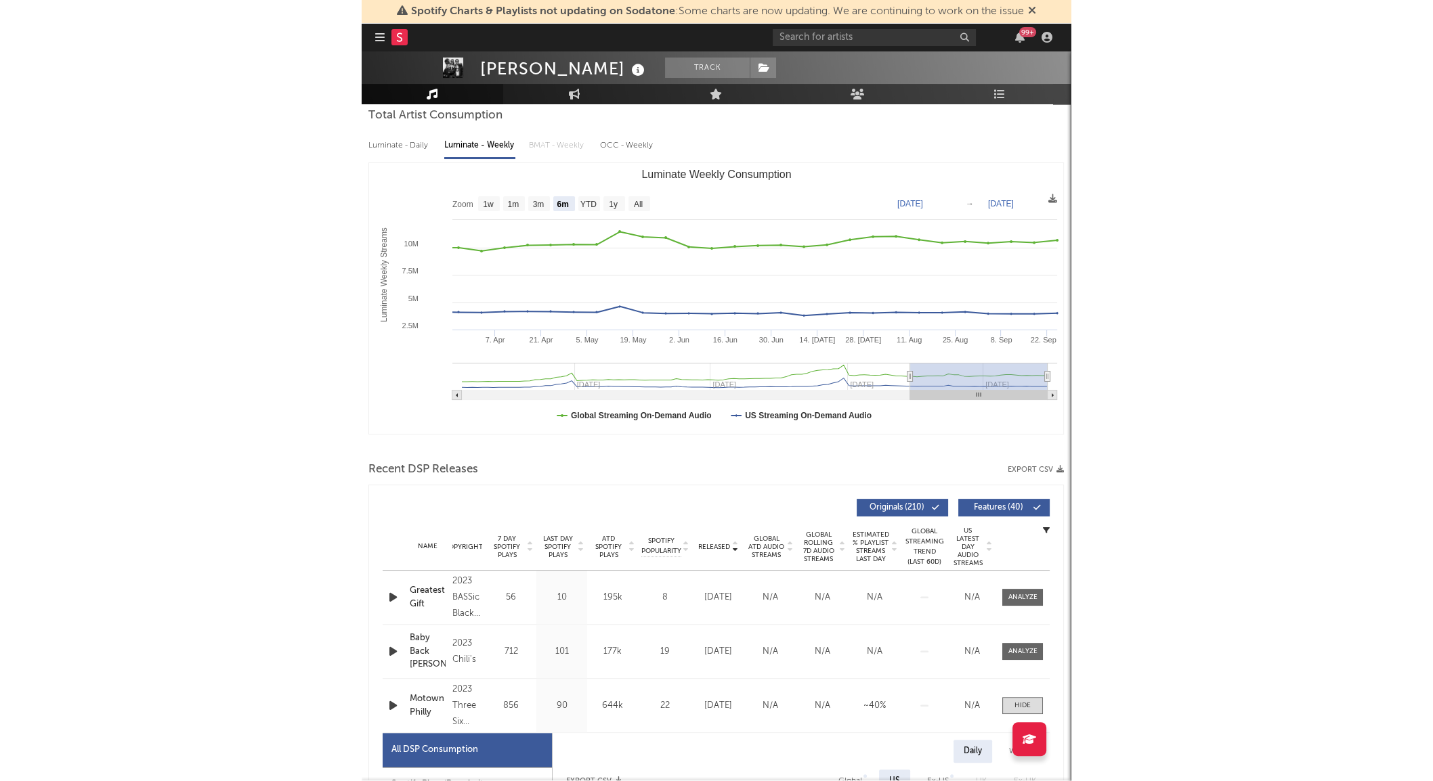
scroll to position [0, 0]
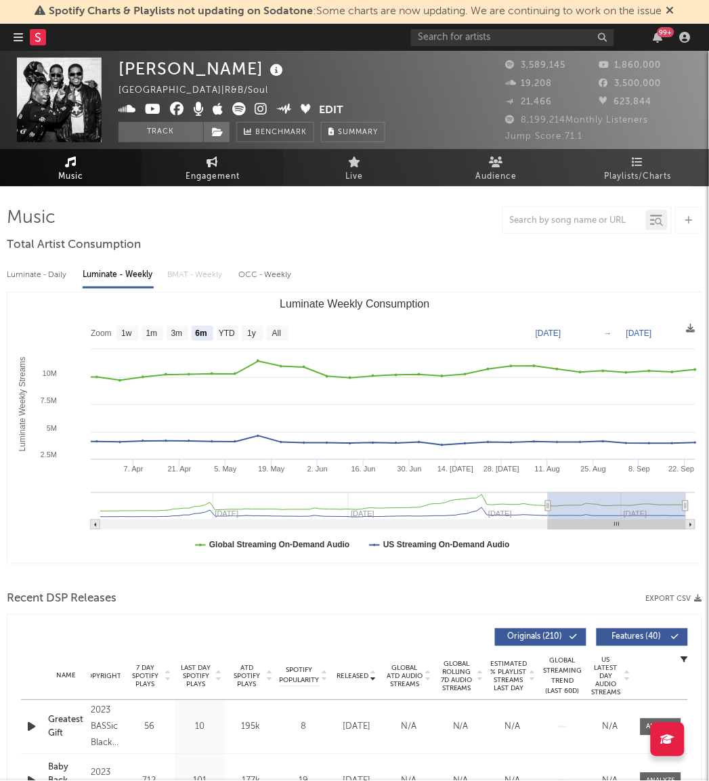
click at [217, 169] on span "Engagement" at bounding box center [212, 177] width 54 height 16
select select "1w"
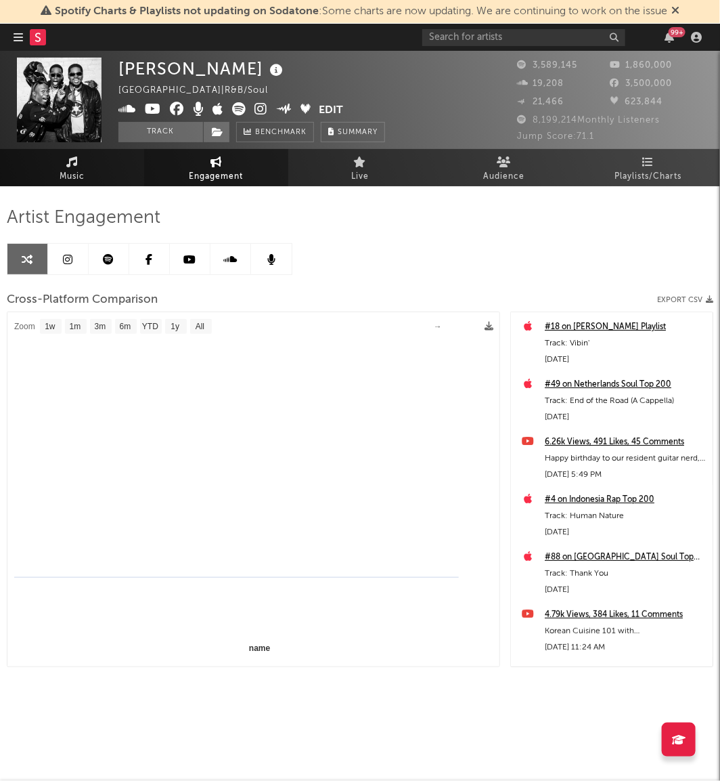
select select "1m"
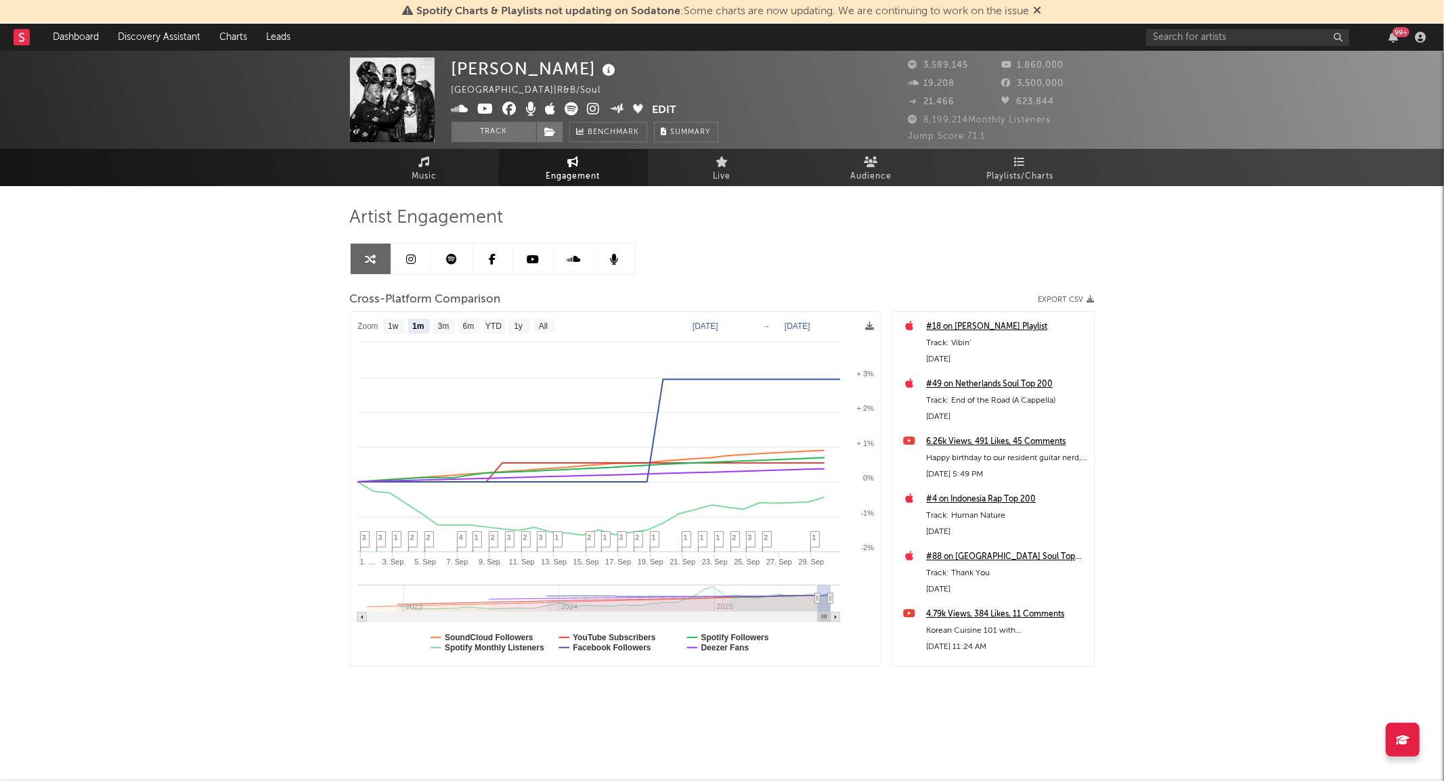
select select "1m"
click at [430, 179] on span "Music" at bounding box center [424, 177] width 25 height 16
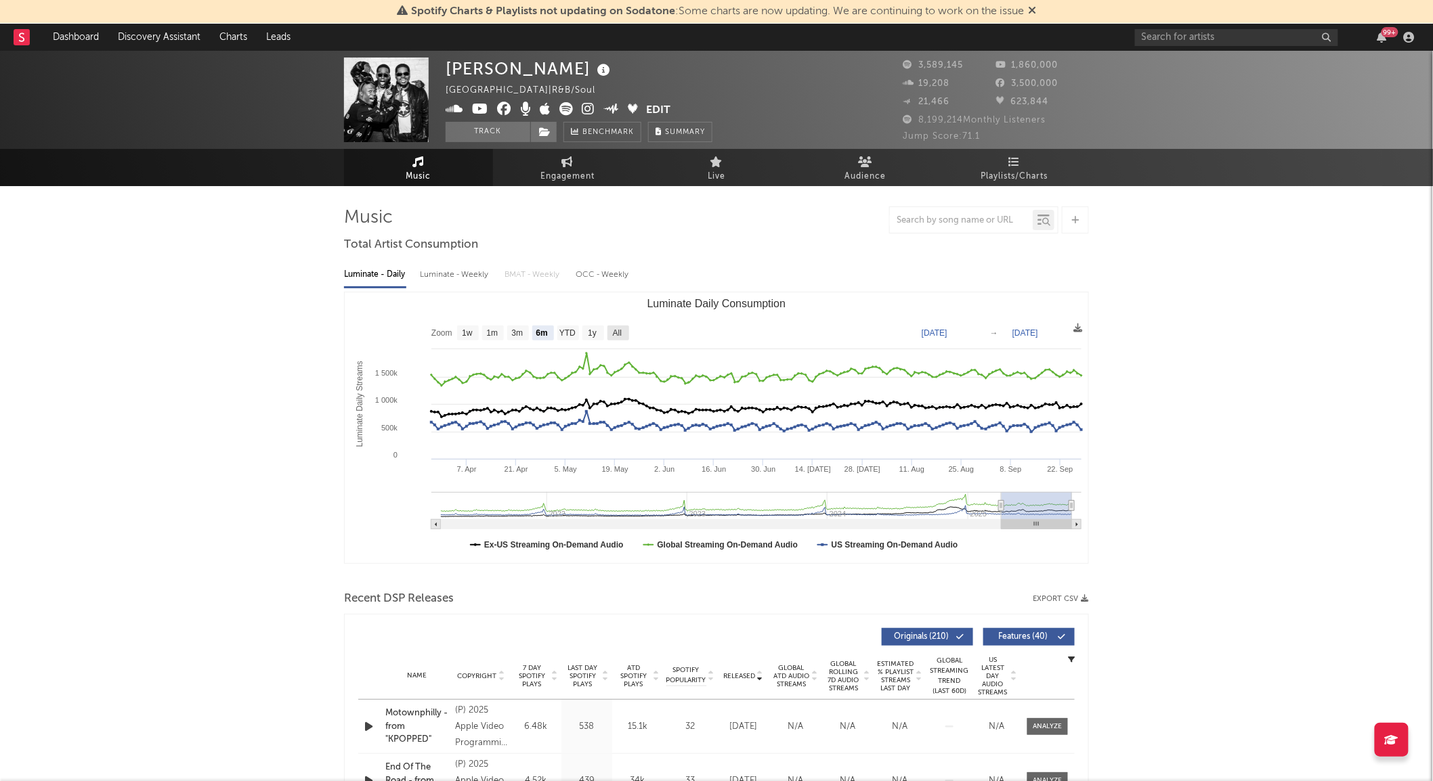
click at [615, 330] on text "All" at bounding box center [617, 333] width 9 height 9
select select "All"
type input "2021-03-31"
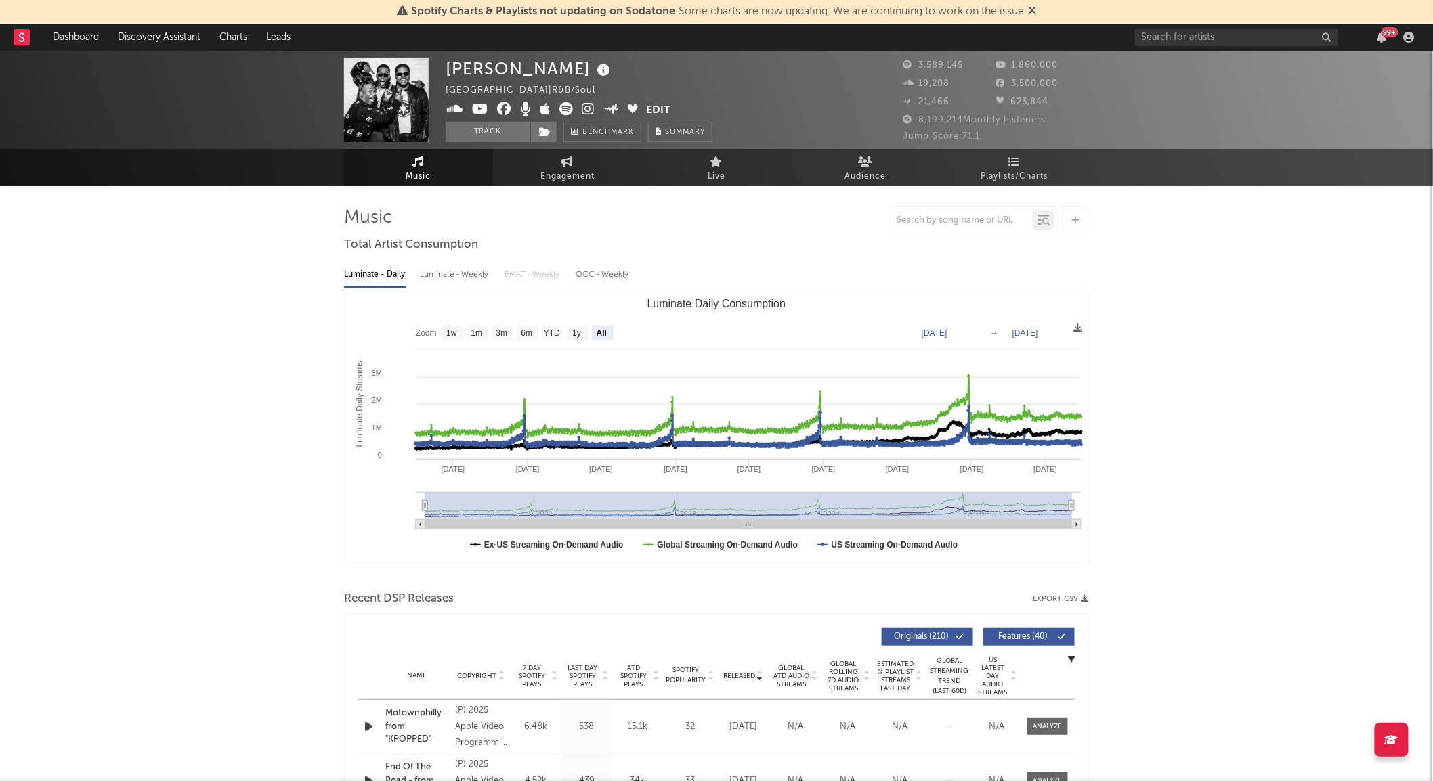
click at [478, 267] on div "Luminate - Weekly" at bounding box center [455, 274] width 71 height 23
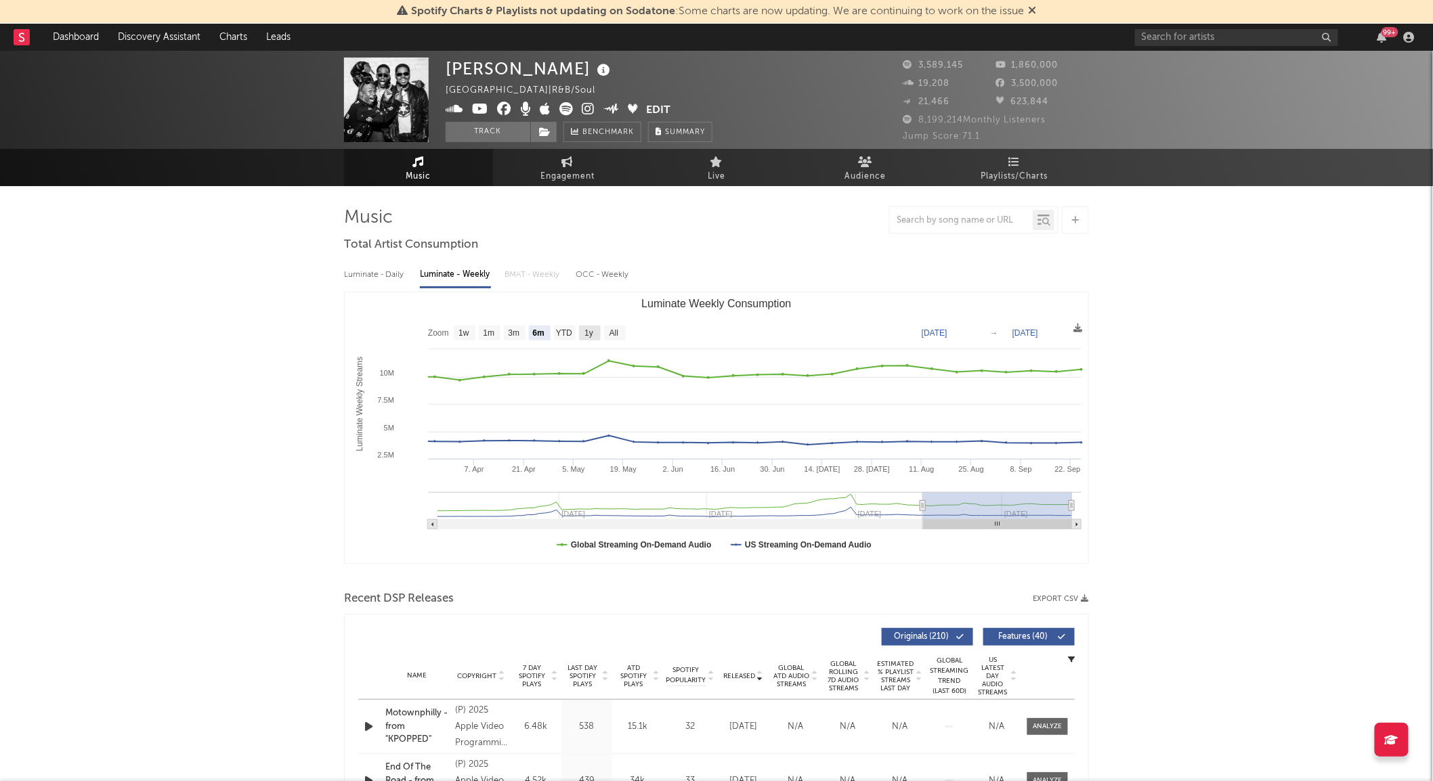
click at [589, 336] on text "1y" at bounding box center [588, 333] width 9 height 9
select select "1y"
type input "2024-09-25"
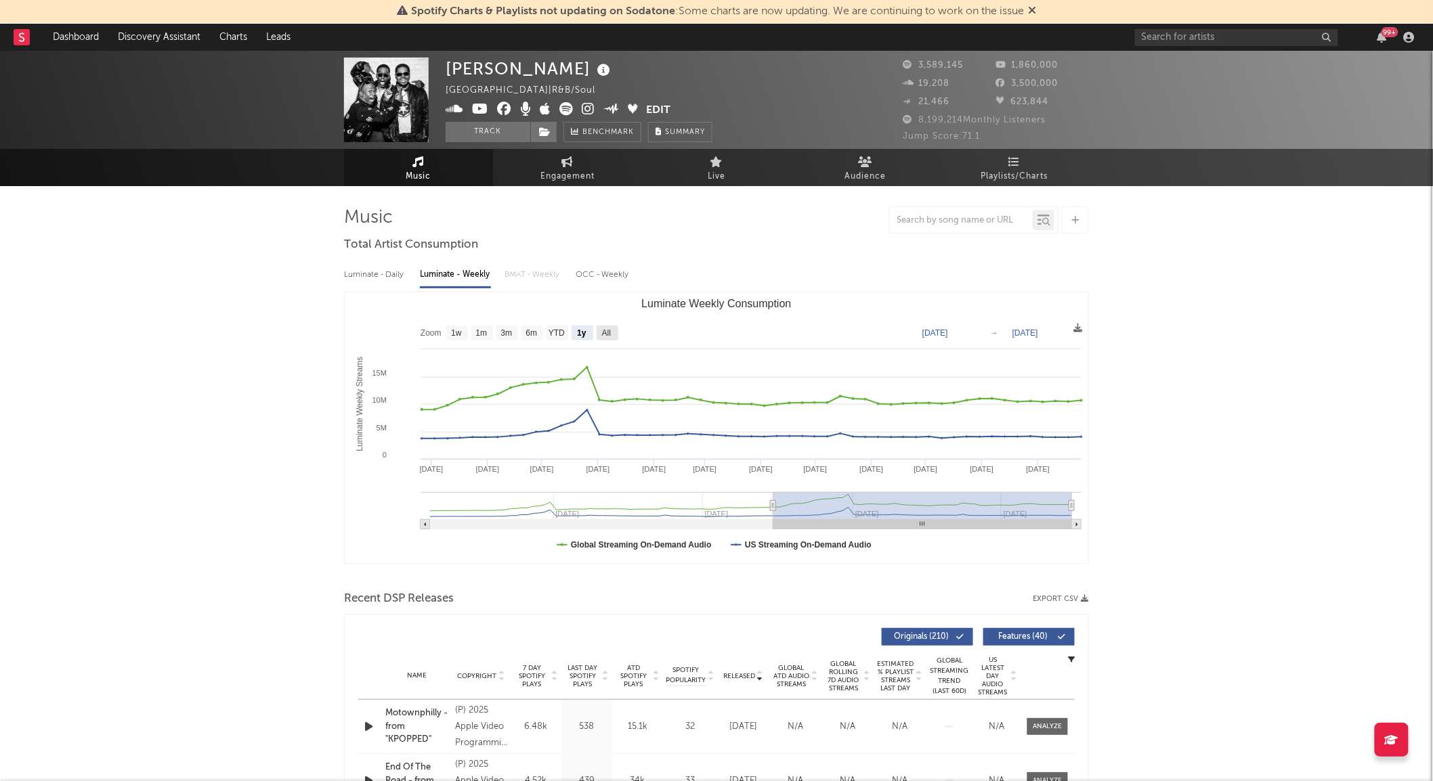
click at [613, 337] on rect "Luminate Weekly Consumption" at bounding box center [607, 333] width 22 height 15
select select "All"
type input "[DATE]"
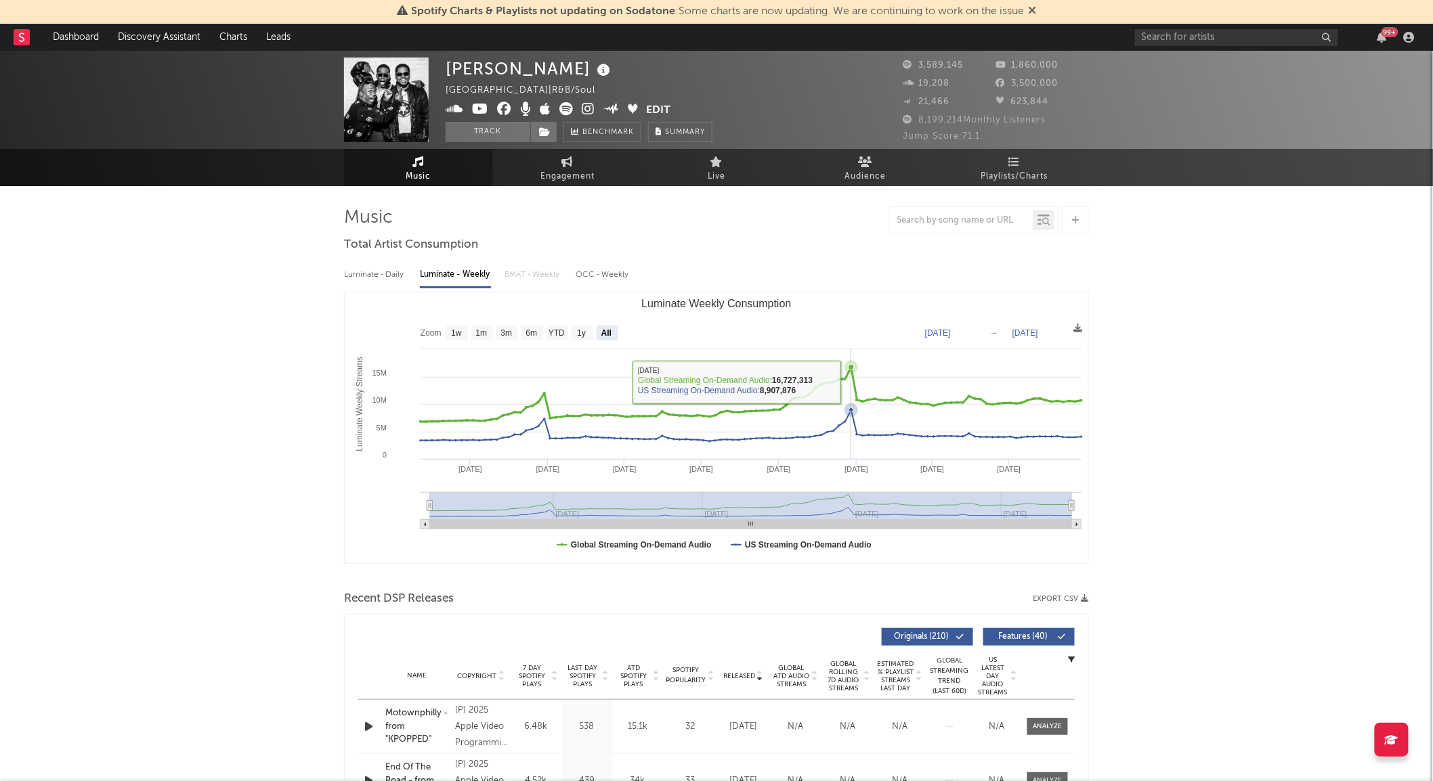
click at [720, 382] on icon "Luminate Weekly Consumption" at bounding box center [750, 395] width 661 height 55
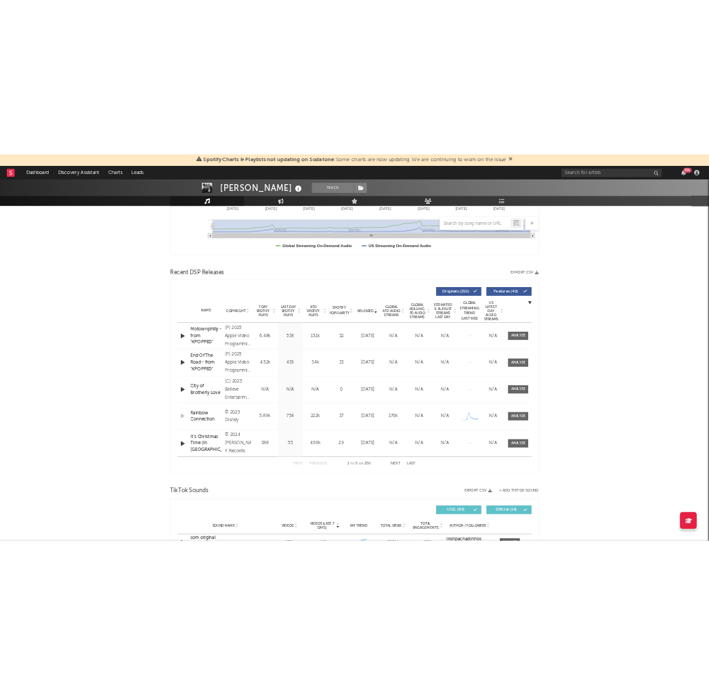
scroll to position [361, 0]
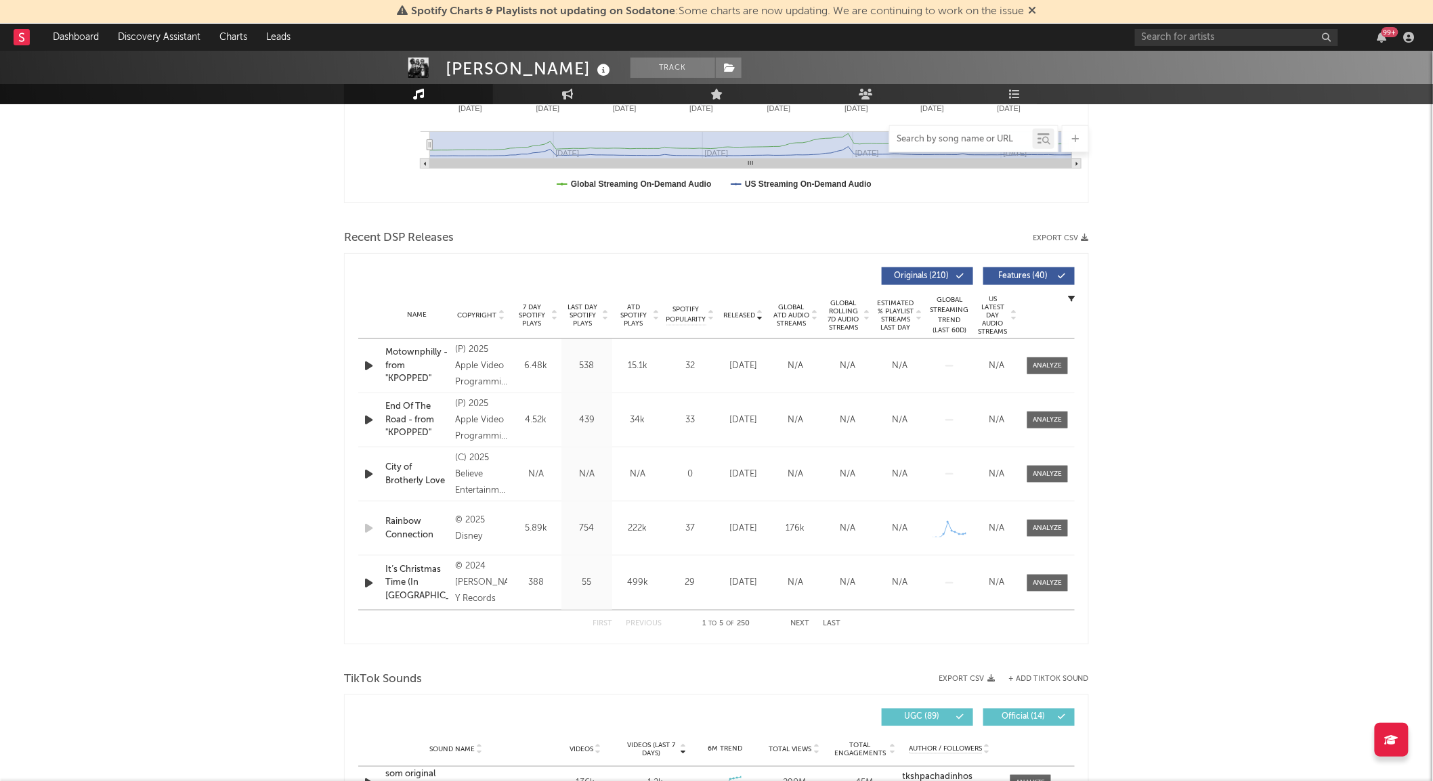
click at [720, 137] on input "text" at bounding box center [961, 139] width 143 height 11
type input "end of the"
click at [720, 137] on icon "button" at bounding box center [1020, 139] width 7 height 9
click at [720, 324] on span "Global Rolling 7D Audio Streams" at bounding box center [843, 315] width 37 height 32
click at [720, 364] on div at bounding box center [1047, 366] width 29 height 10
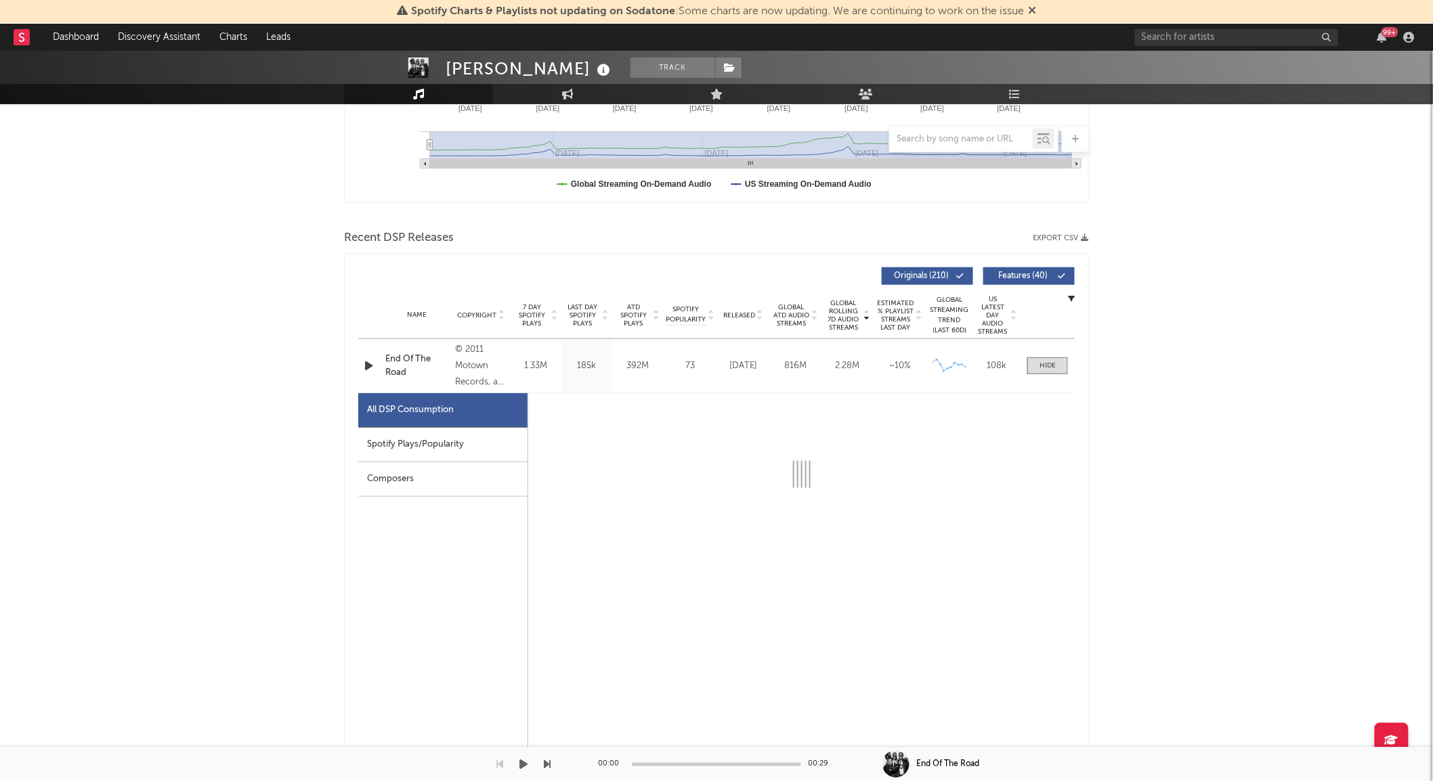
select select "6m"
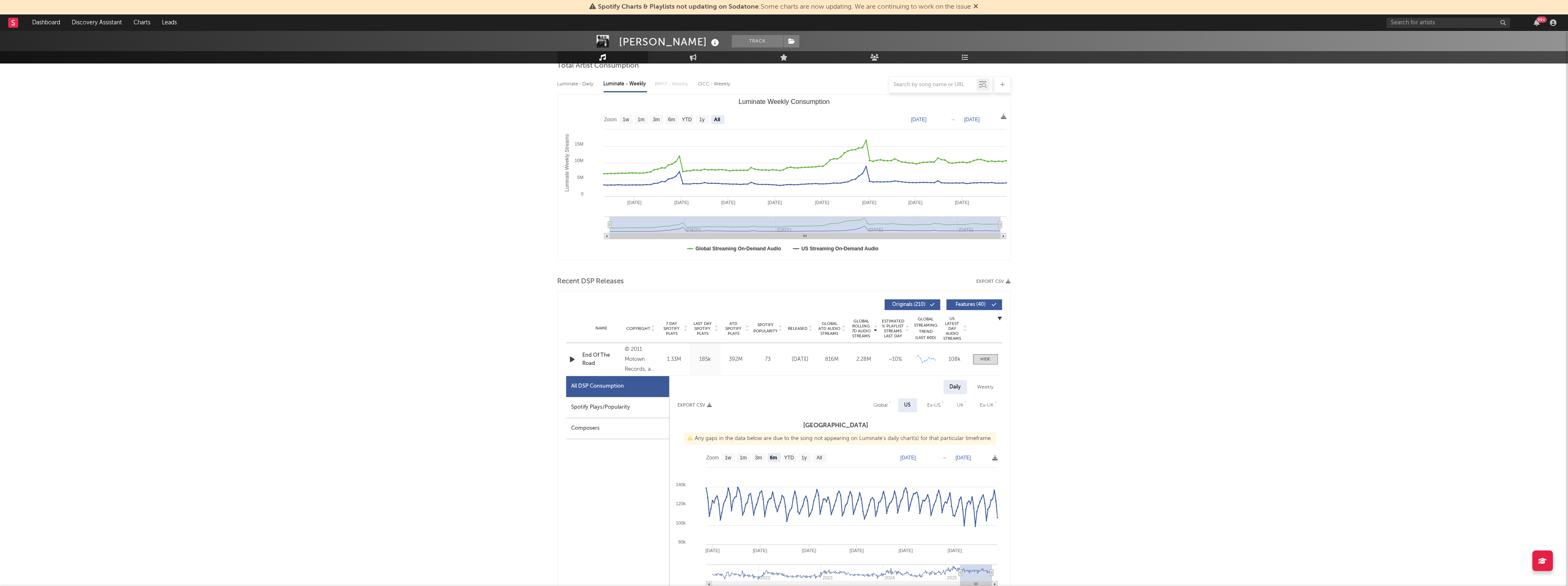
scroll to position [0, 0]
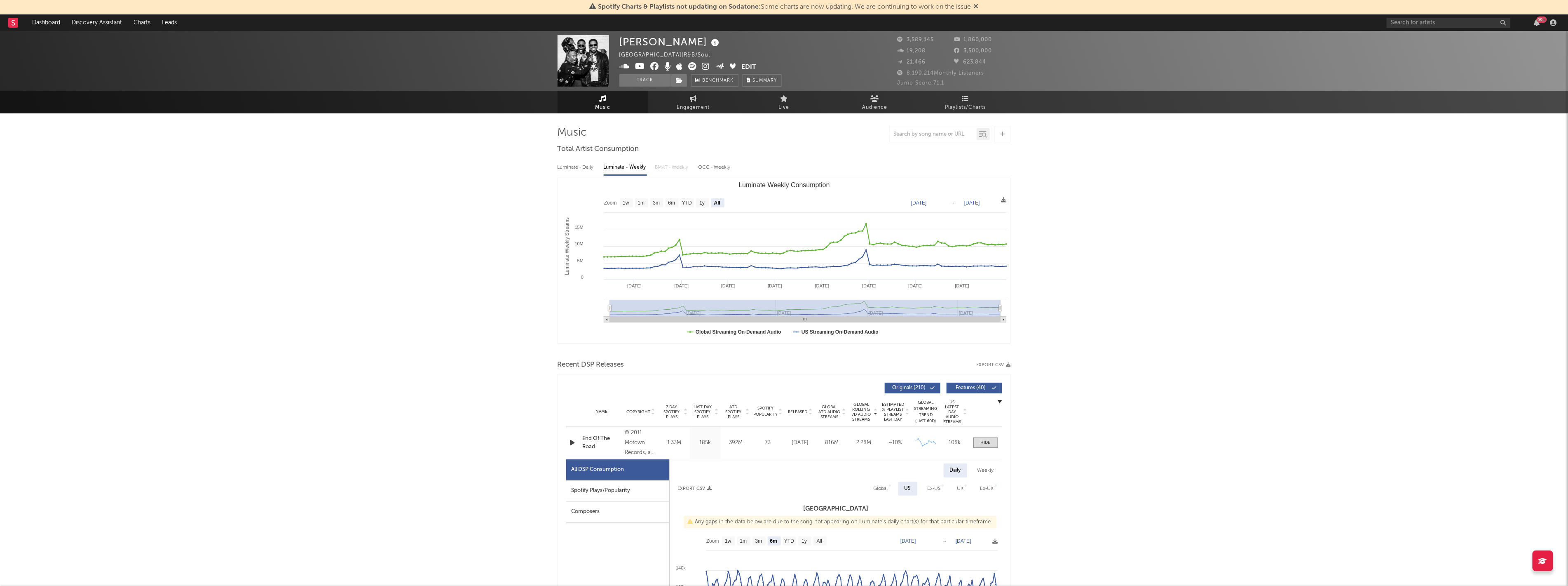
click at [438, 203] on rect "Luminate Weekly Consumption" at bounding box center [718, 203] width 13 height 9
click at [438, 203] on text "1y" at bounding box center [702, 203] width 5 height 5
select select "1y"
type input "2024-09-25"
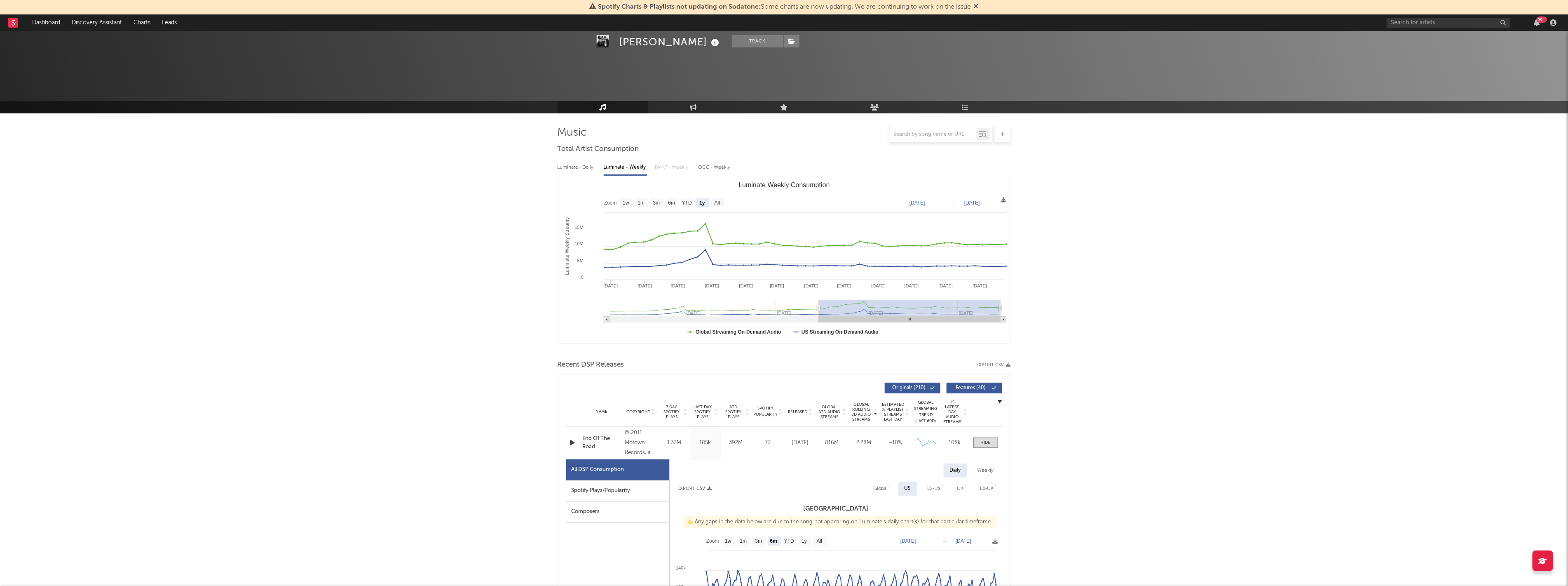
scroll to position [137, 0]
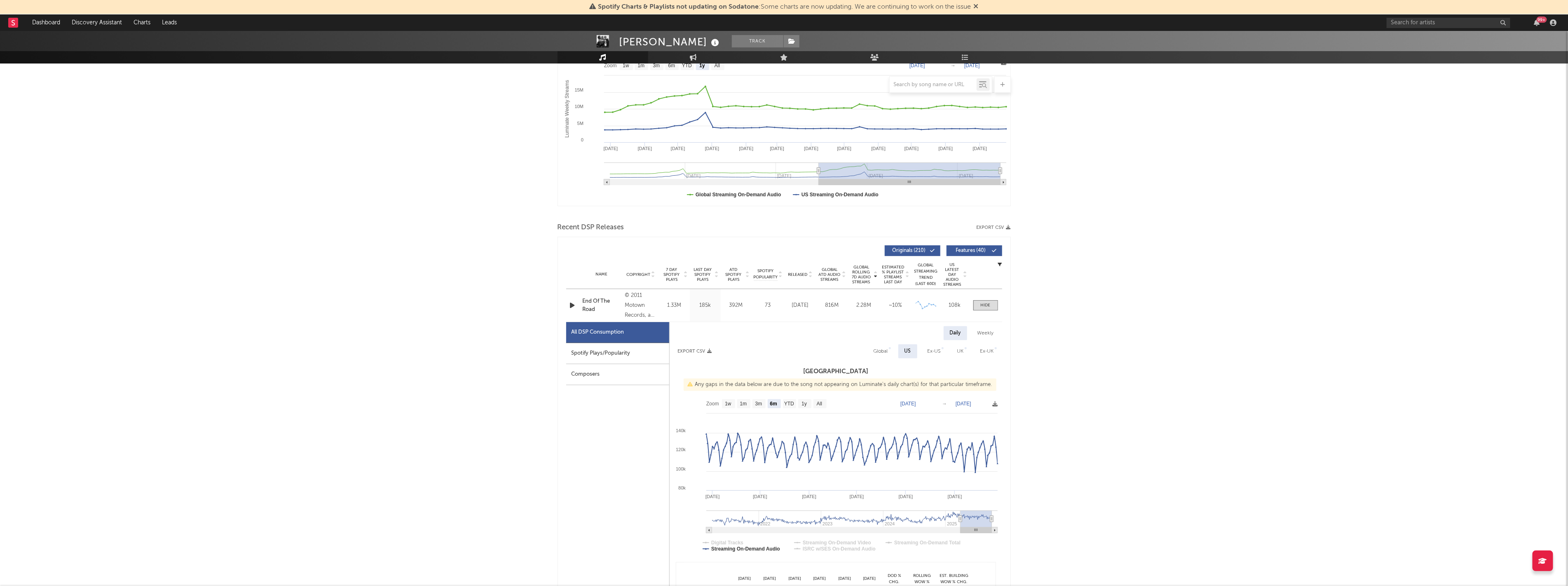
click at [438, 274] on span "Released" at bounding box center [798, 275] width 19 height 5
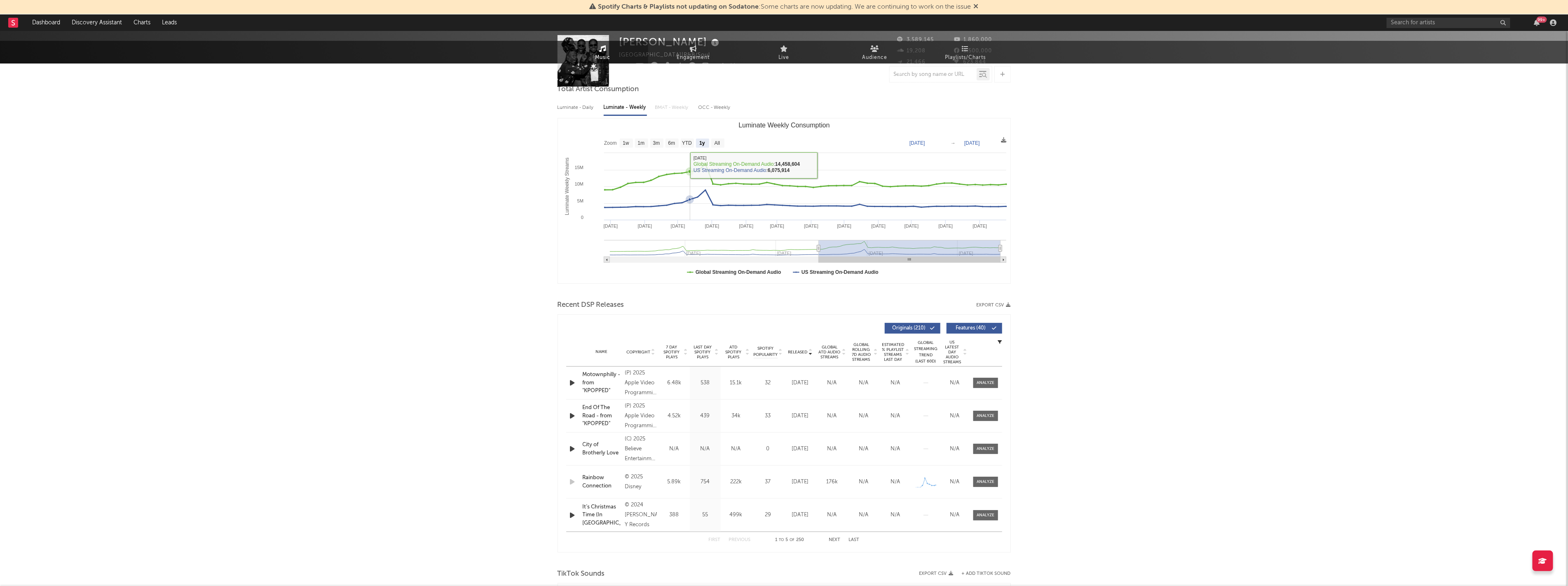
scroll to position [0, 0]
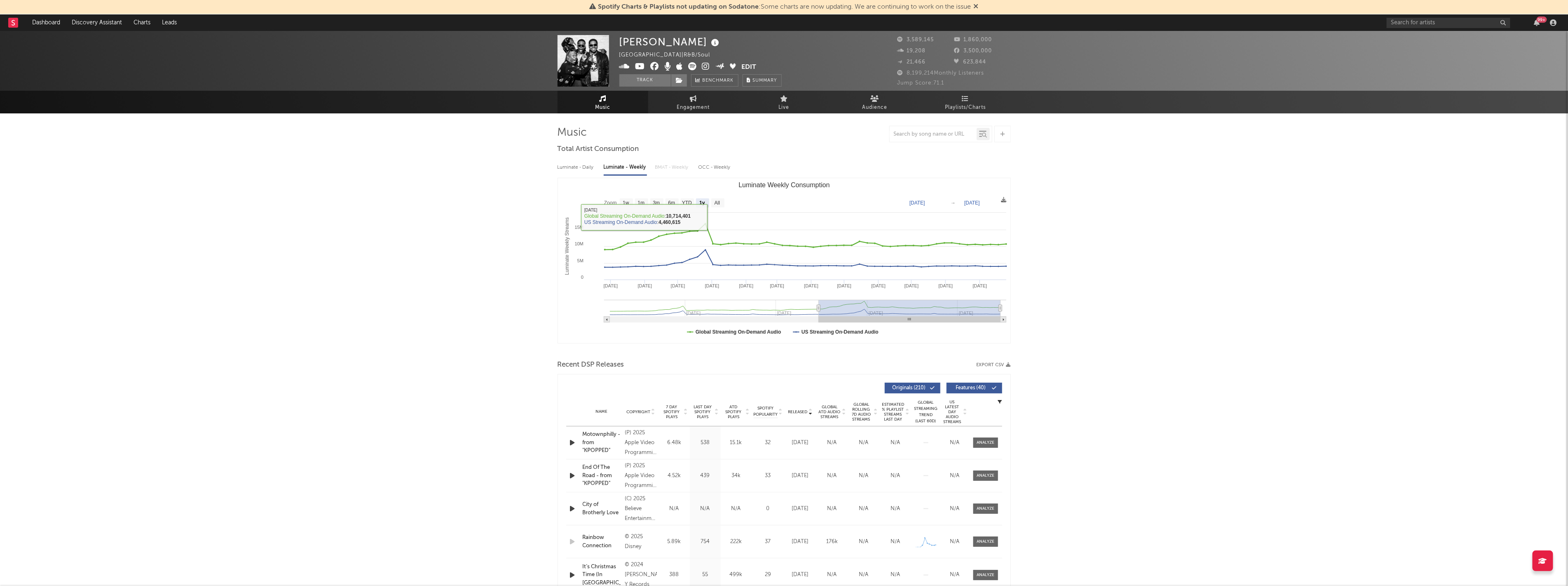
click at [438, 199] on rect "Luminate Weekly Consumption" at bounding box center [718, 203] width 13 height 9
select select "All"
type input "[DATE]"
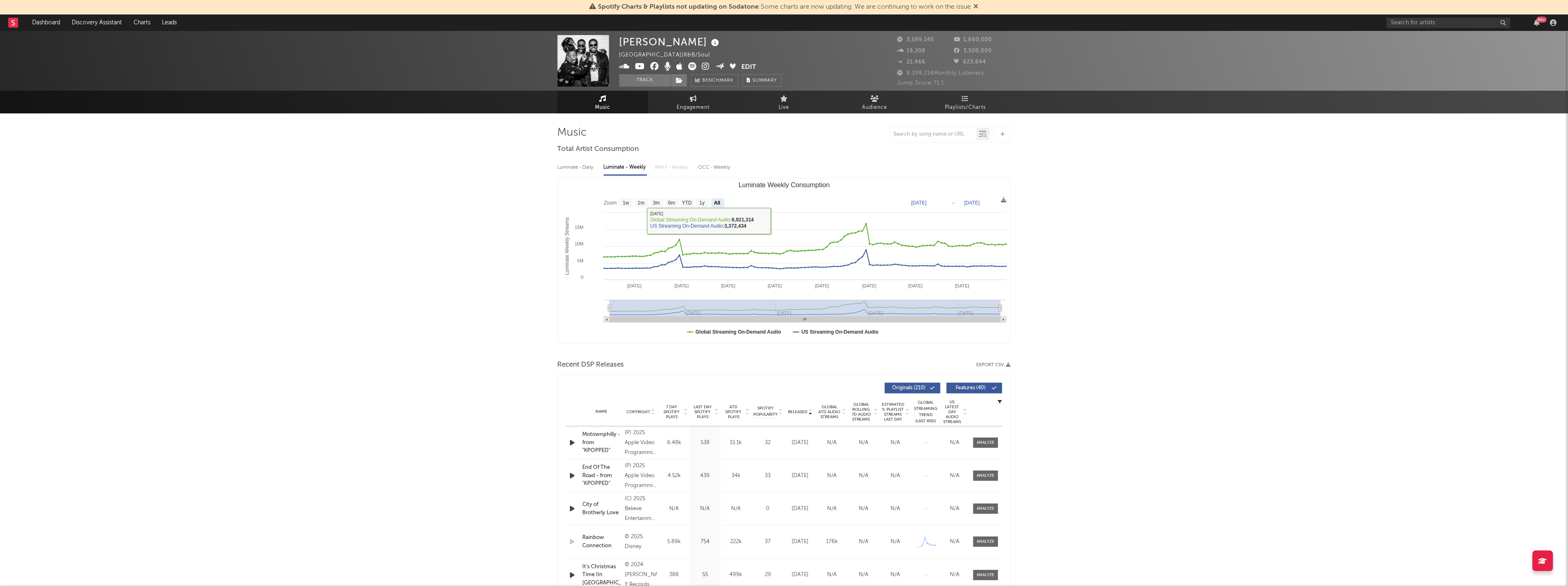
click at [438, 167] on div "Luminate - Daily" at bounding box center [576, 167] width 38 height 14
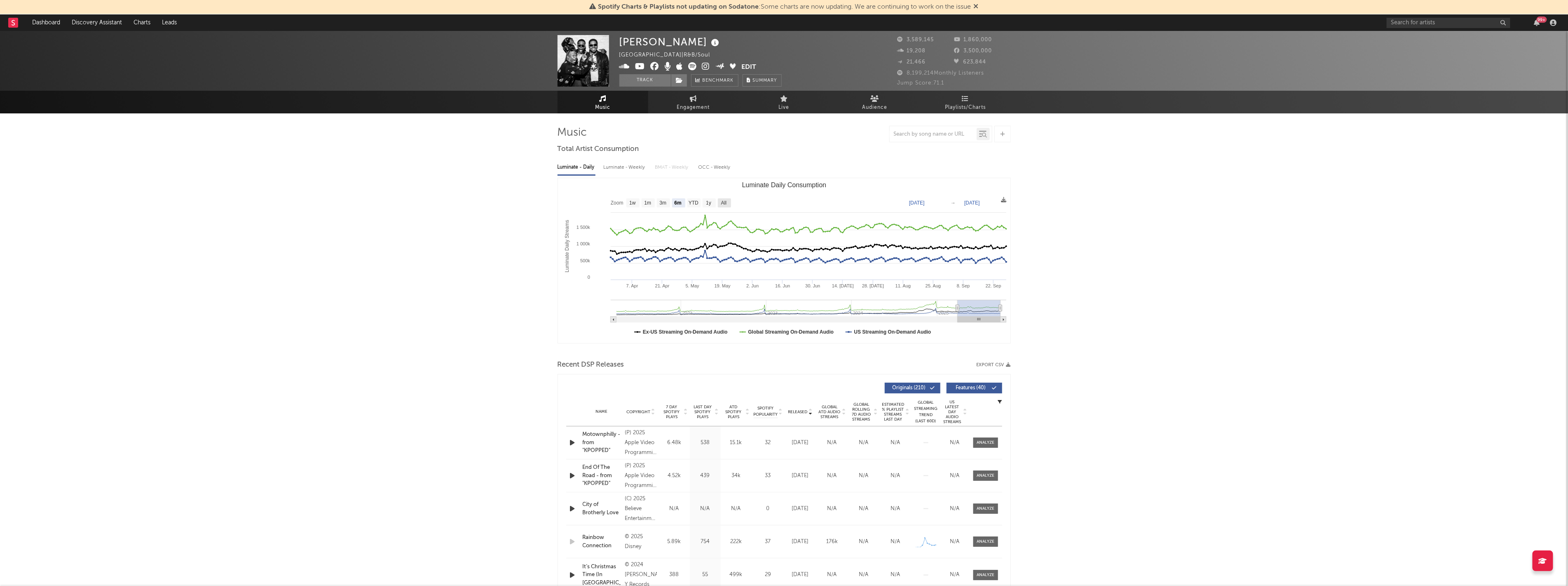
click at [438, 202] on rect "Luminate Daily Consumption" at bounding box center [724, 203] width 13 height 9
select select "All"
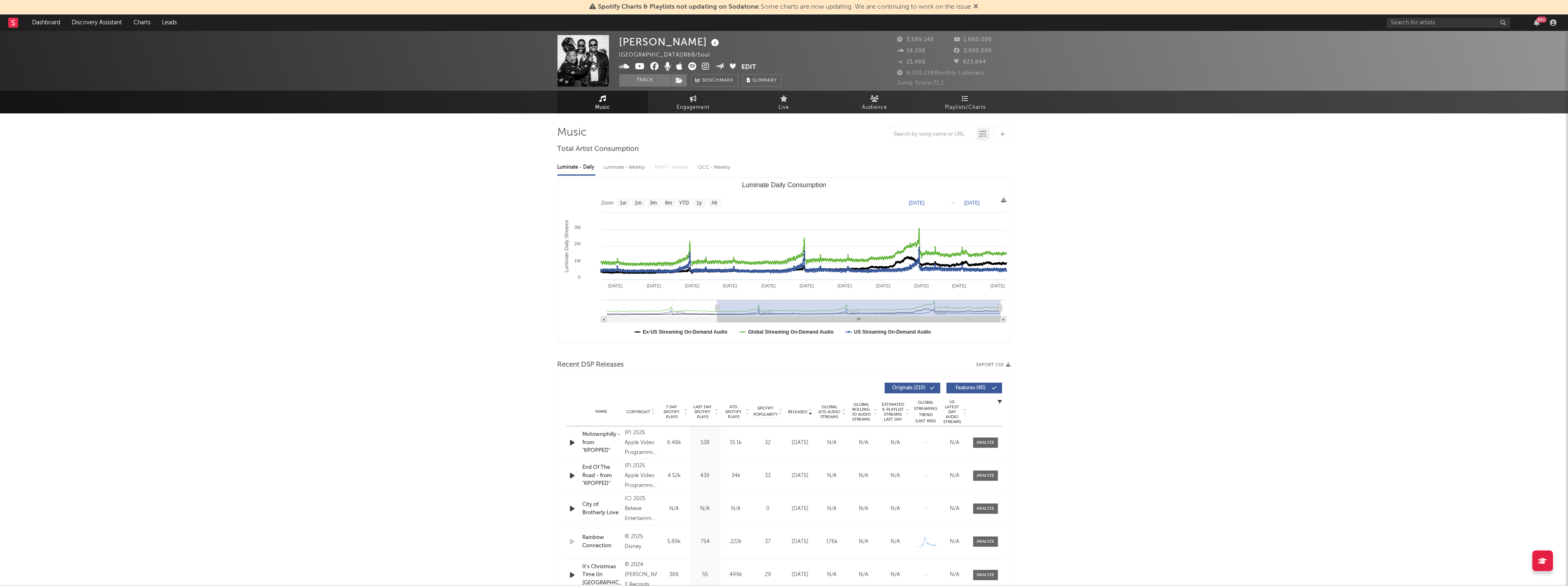
drag, startPoint x: 606, startPoint y: 307, endPoint x: 718, endPoint y: 308, distance: 112.0
click at [438, 308] on icon "Luminate Daily Consumption" at bounding box center [716, 308] width 3 height 6
type input "2022-07-04"
click at [438, 129] on div at bounding box center [933, 134] width 87 height 10
click at [438, 133] on input "text" at bounding box center [933, 134] width 87 height 7
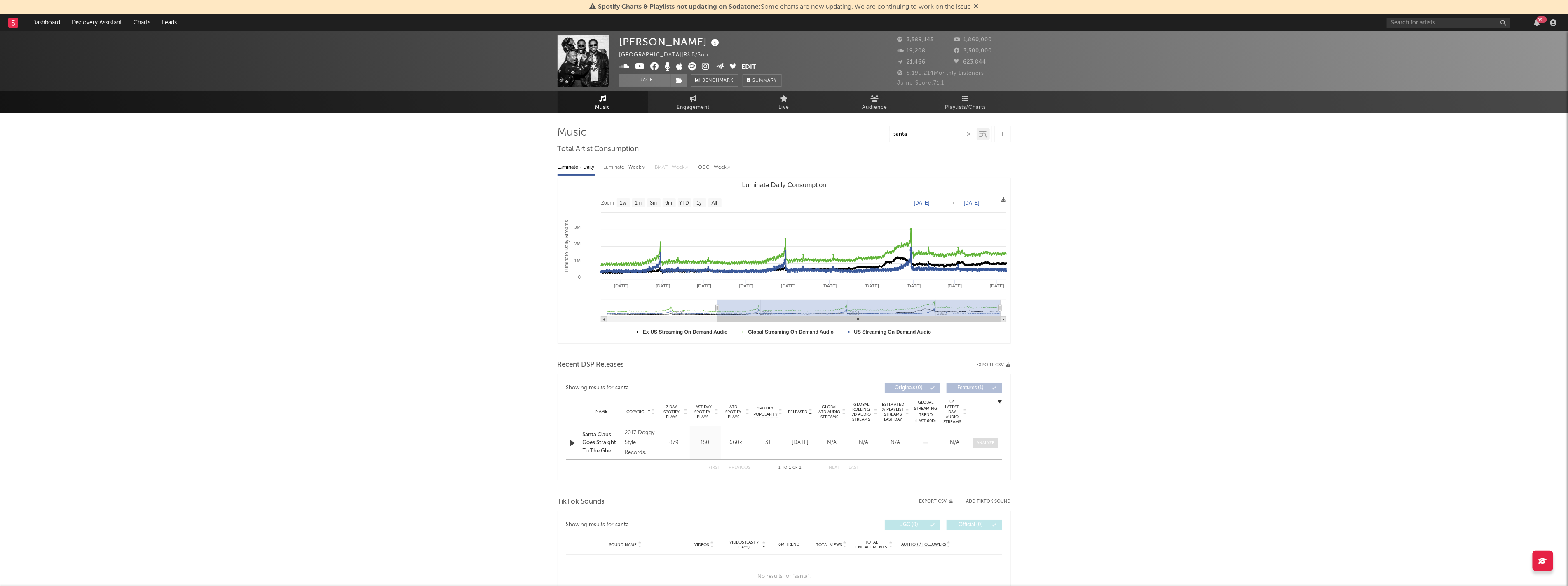
type input "santa"
click at [438, 443] on div at bounding box center [985, 443] width 18 height 6
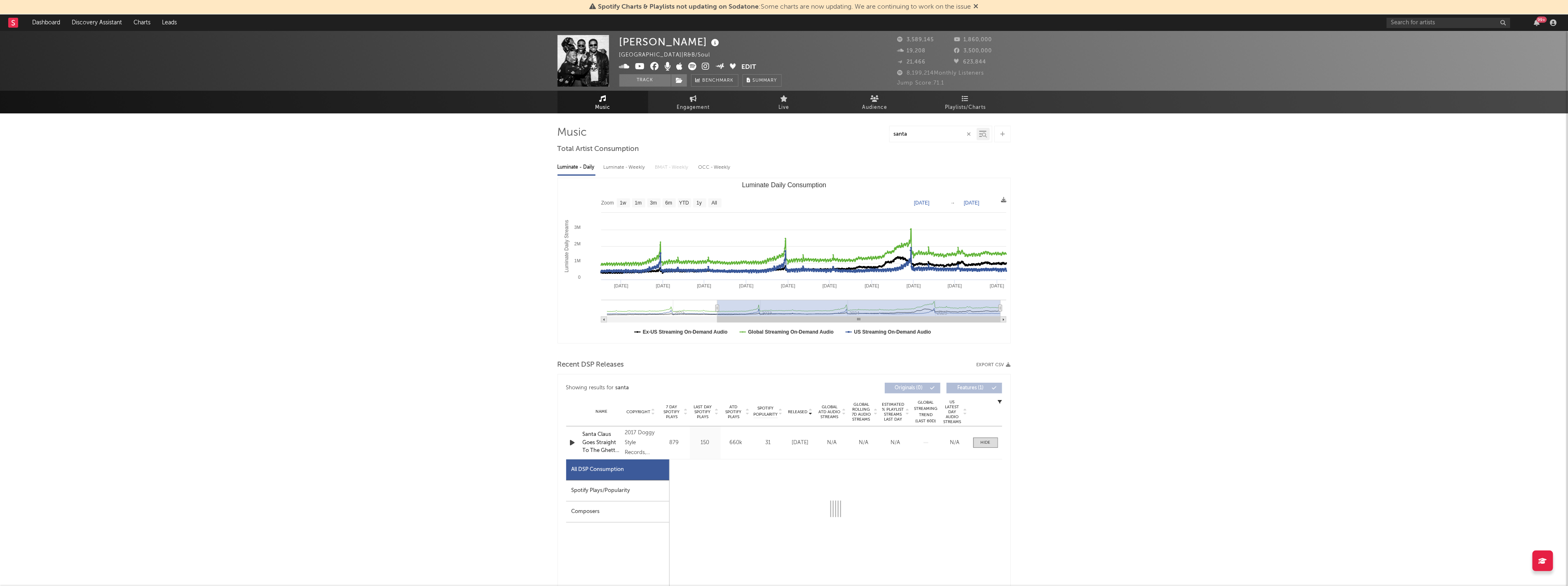
select select "6m"
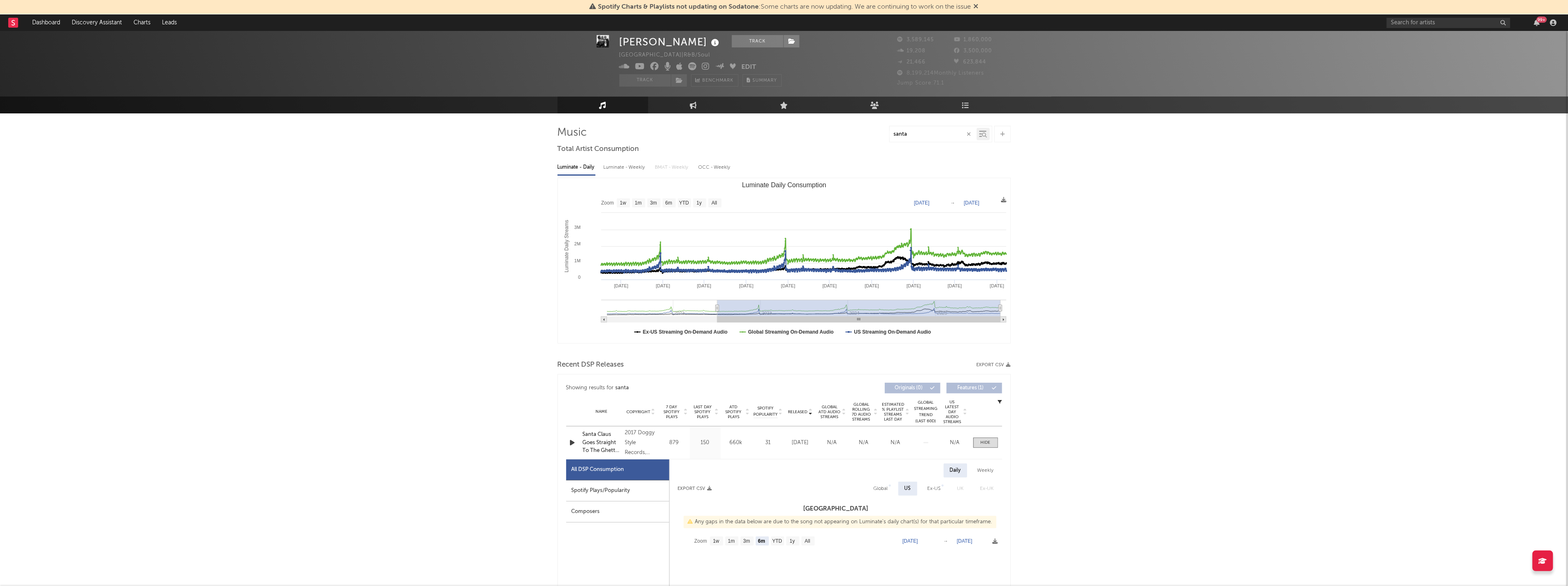
scroll to position [137, 0]
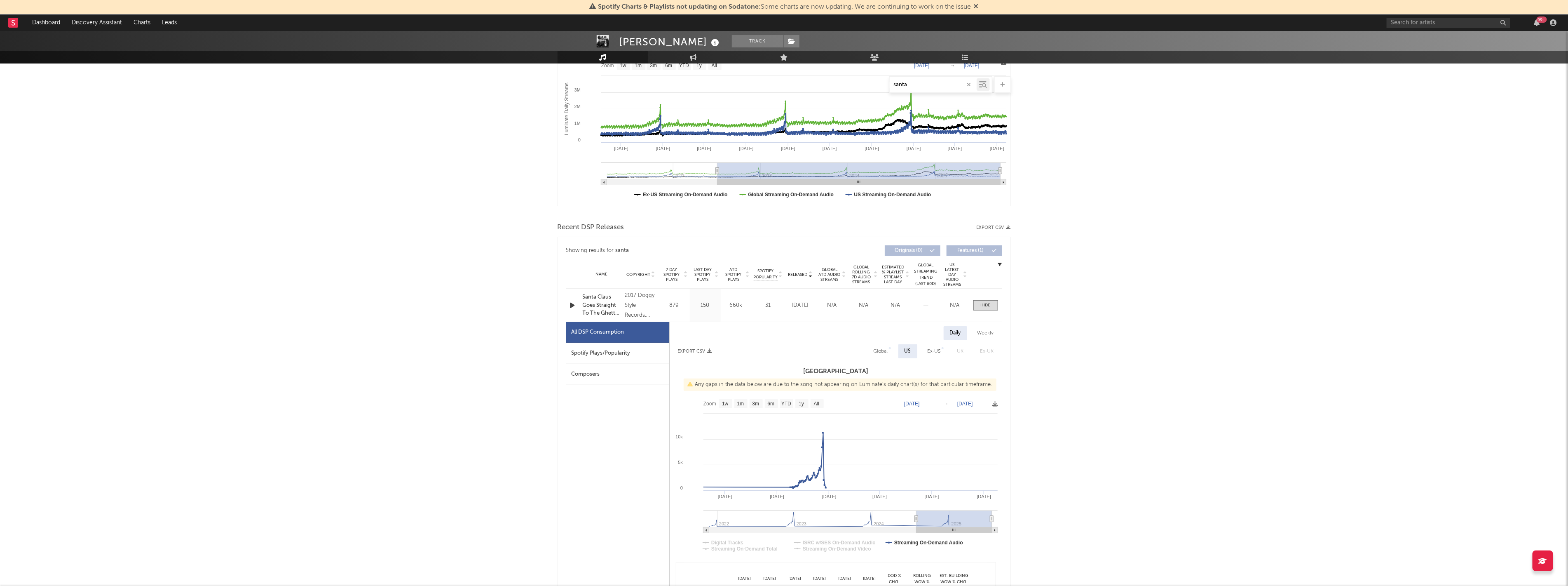
type input "2024-06-19"
drag, startPoint x: 952, startPoint y: 520, endPoint x: 909, endPoint y: 526, distance: 43.4
click at [438, 475] on g at bounding box center [850, 521] width 294 height 23
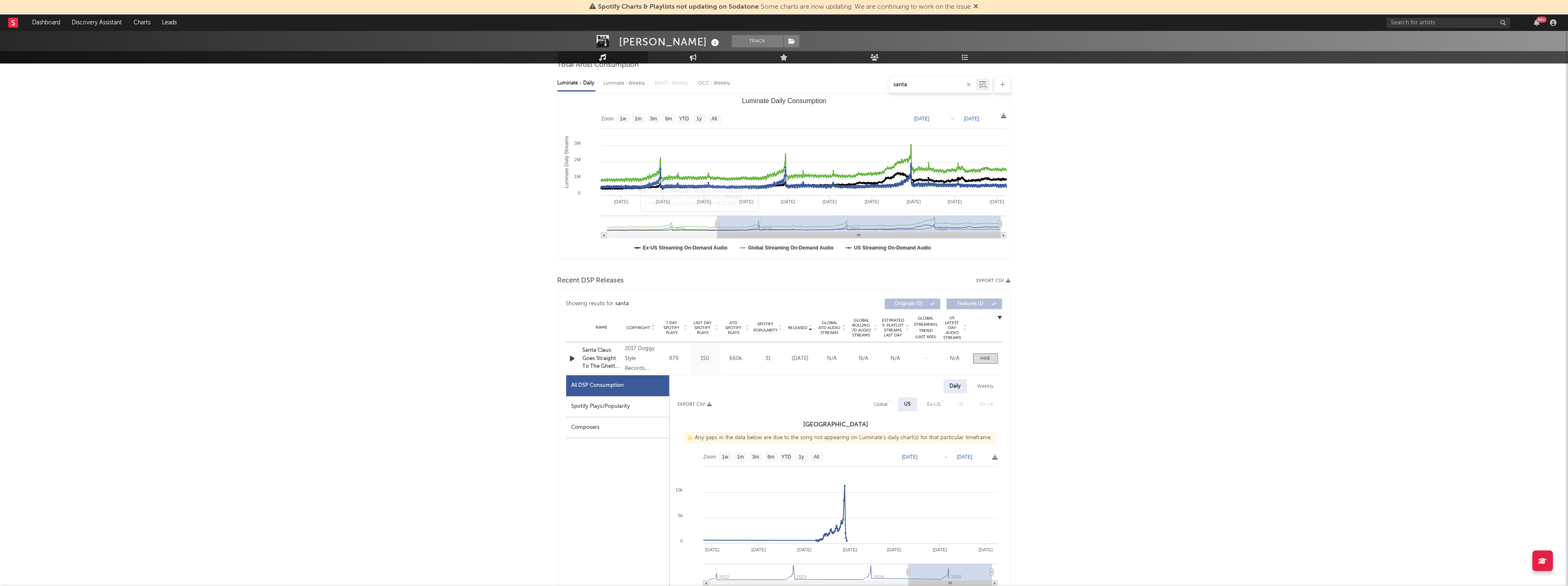
scroll to position [0, 0]
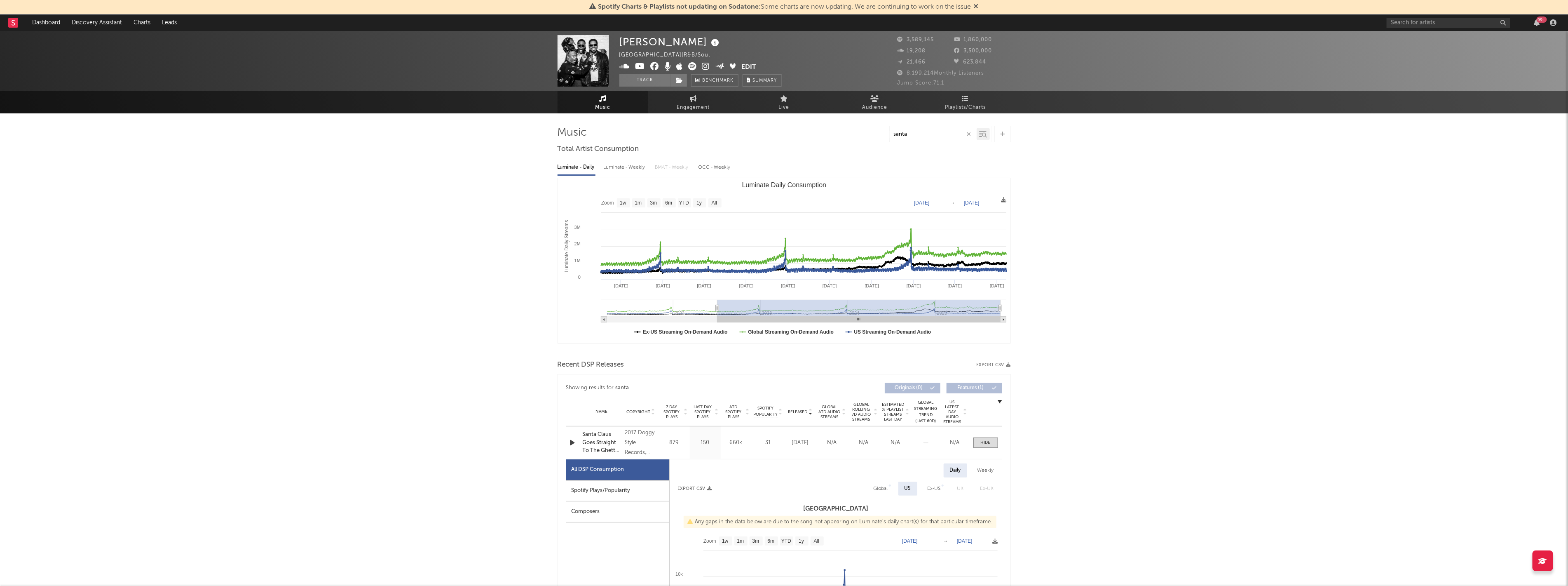
drag, startPoint x: 908, startPoint y: 132, endPoint x: 875, endPoint y: 133, distance: 33.0
click at [438, 133] on div "santa" at bounding box center [784, 133] width 453 height 16
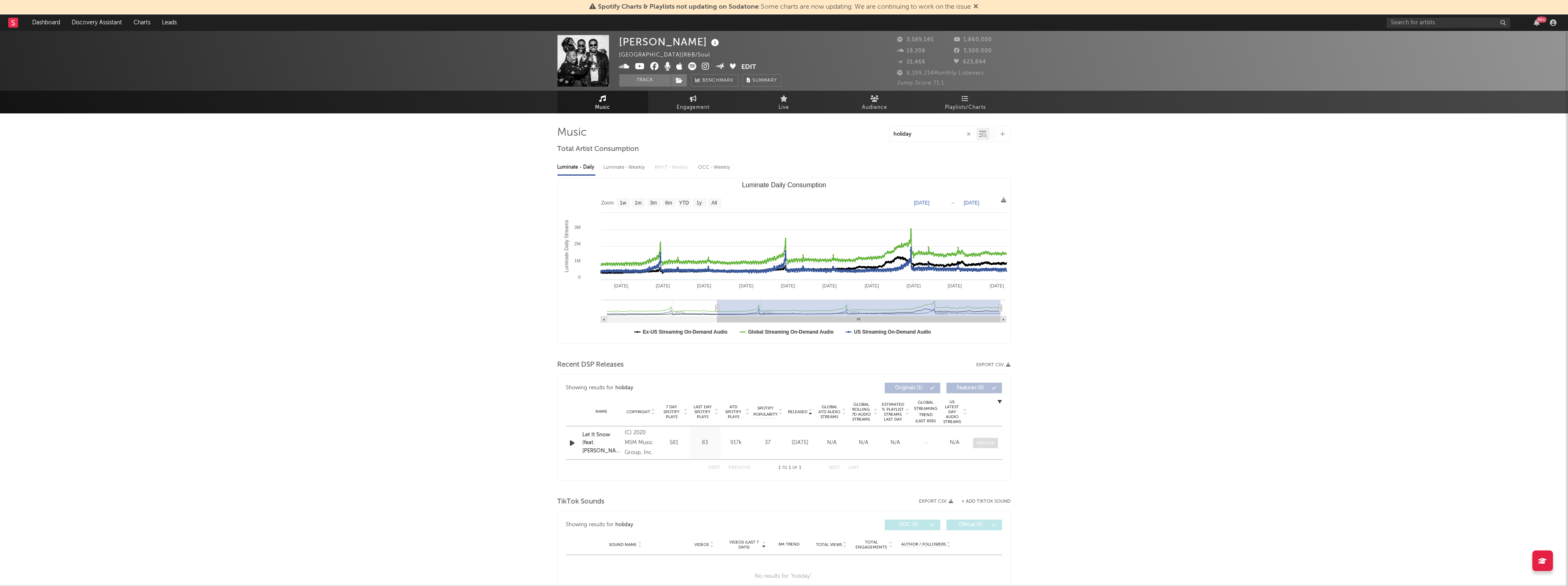
type input "holiday"
click at [438, 442] on div at bounding box center [985, 443] width 18 height 6
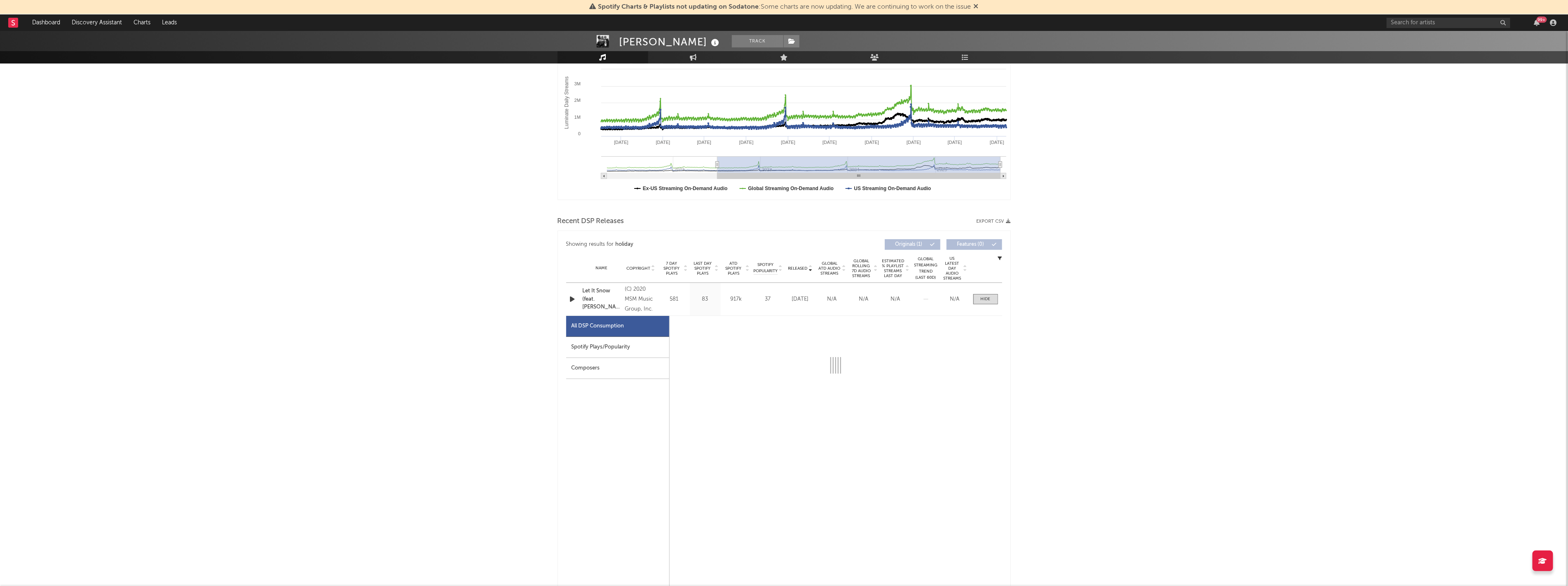
select select "6m"
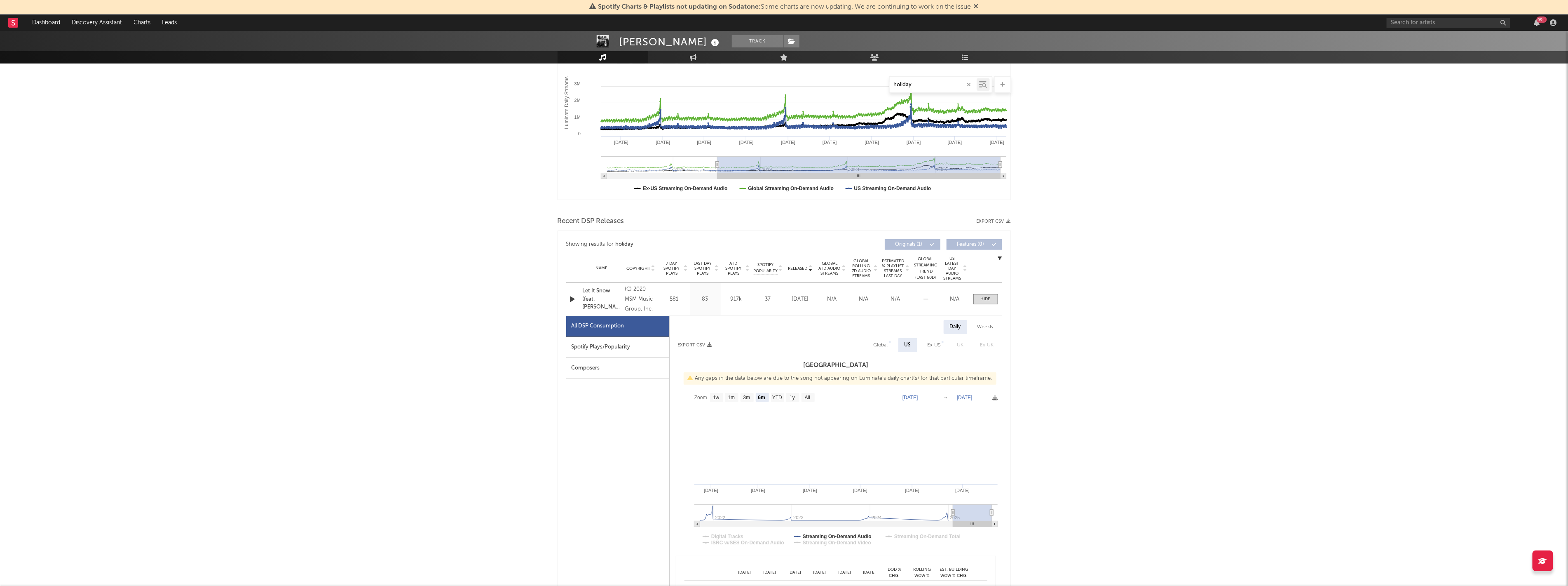
scroll to position [183, 0]
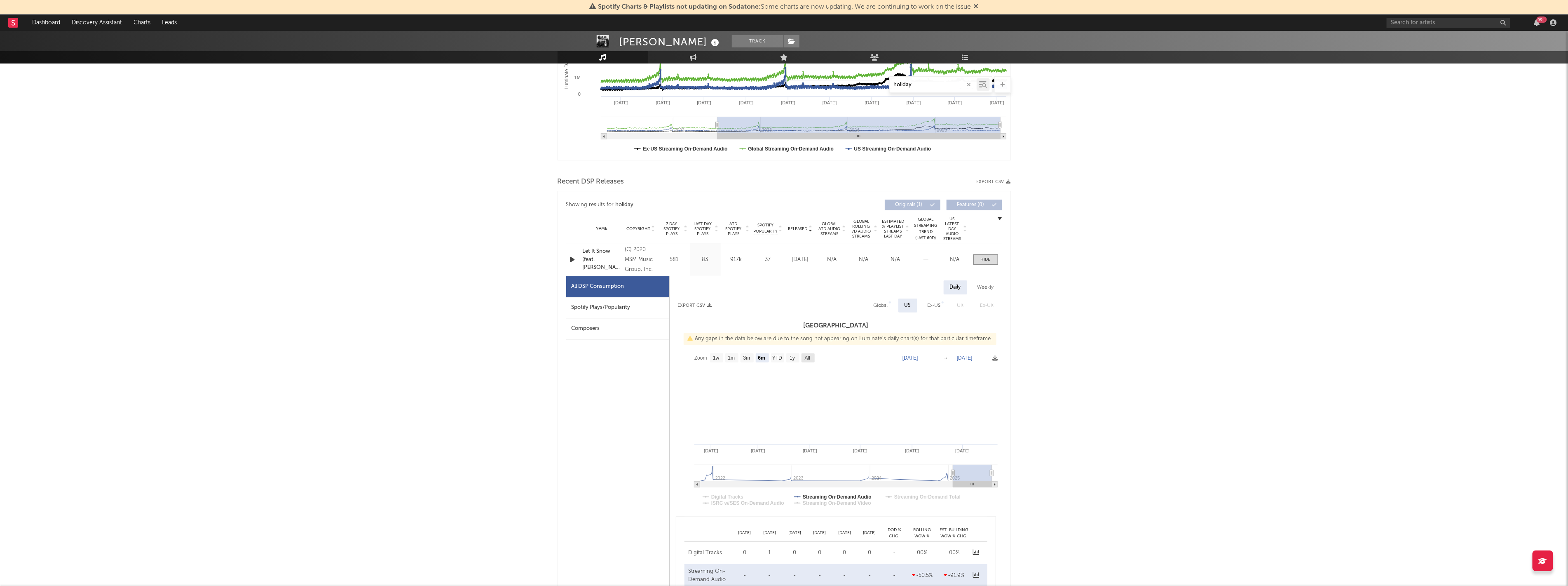
click at [438, 355] on g "All" at bounding box center [808, 358] width 13 height 9
select select "All"
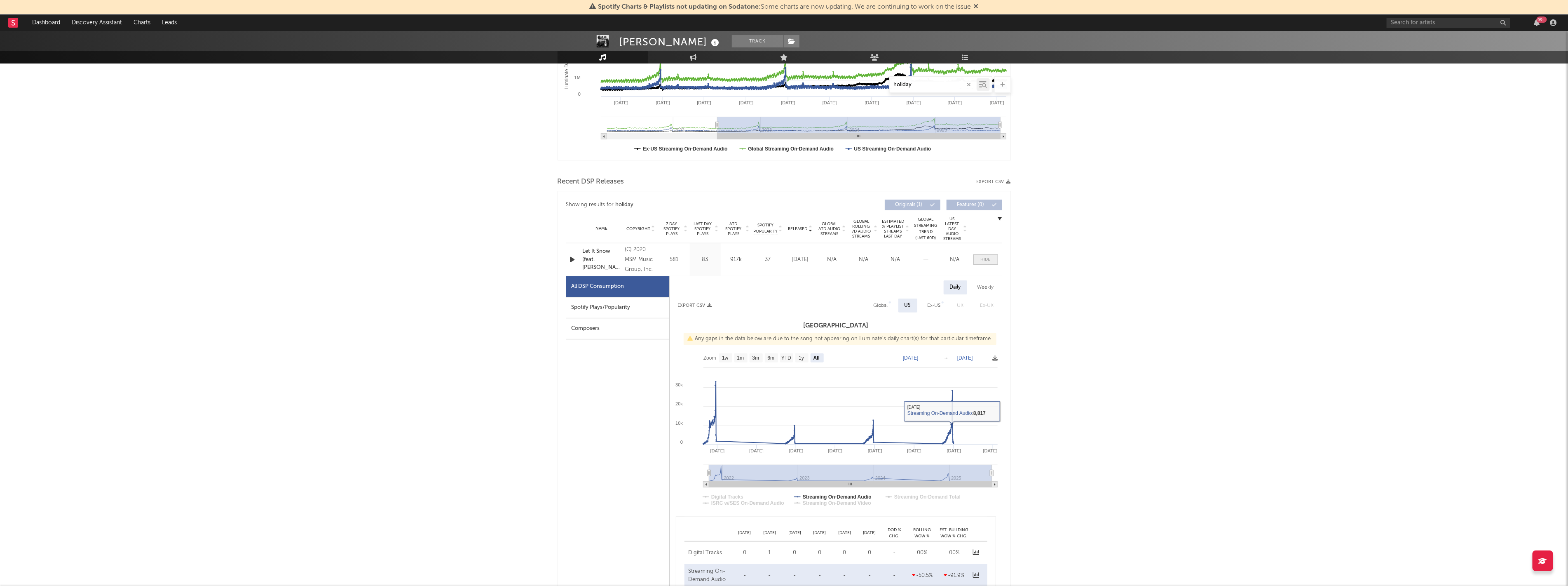
click at [438, 262] on div at bounding box center [985, 259] width 10 height 6
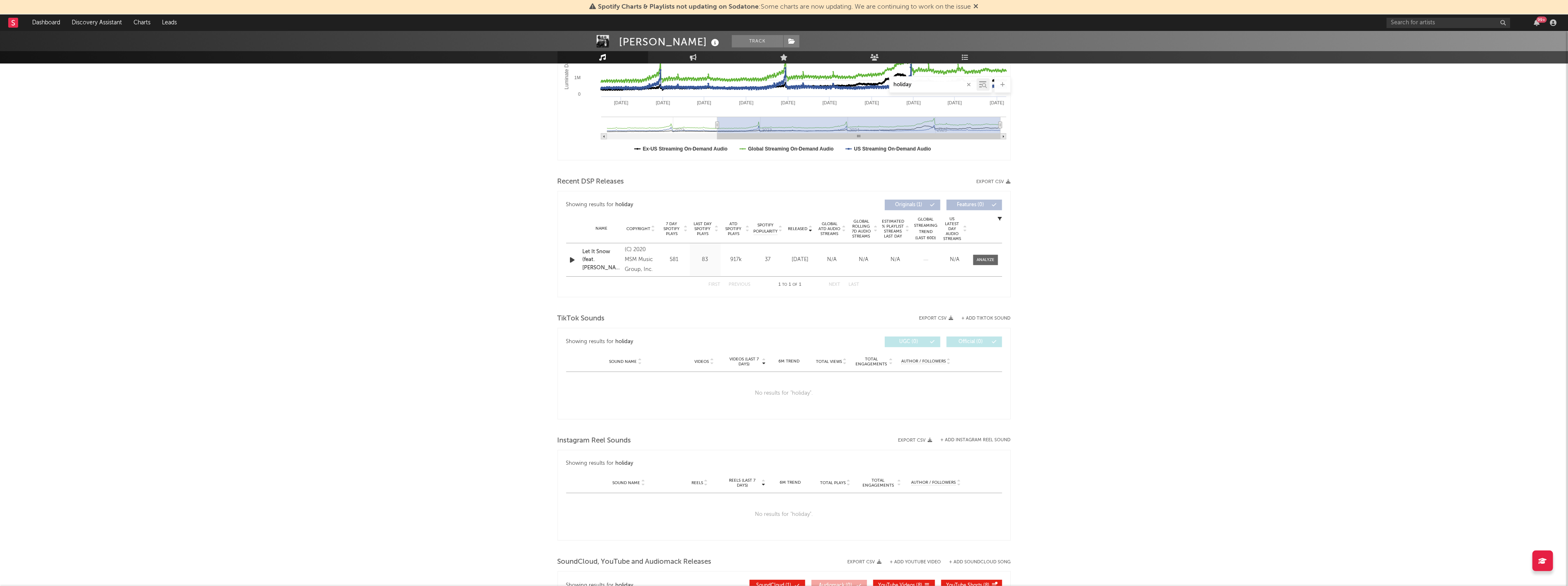
drag, startPoint x: 933, startPoint y: 84, endPoint x: 888, endPoint y: 81, distance: 45.1
click at [438, 81] on div "holiday" at bounding box center [784, 84] width 453 height 16
type input "remaster"
select select "6m"
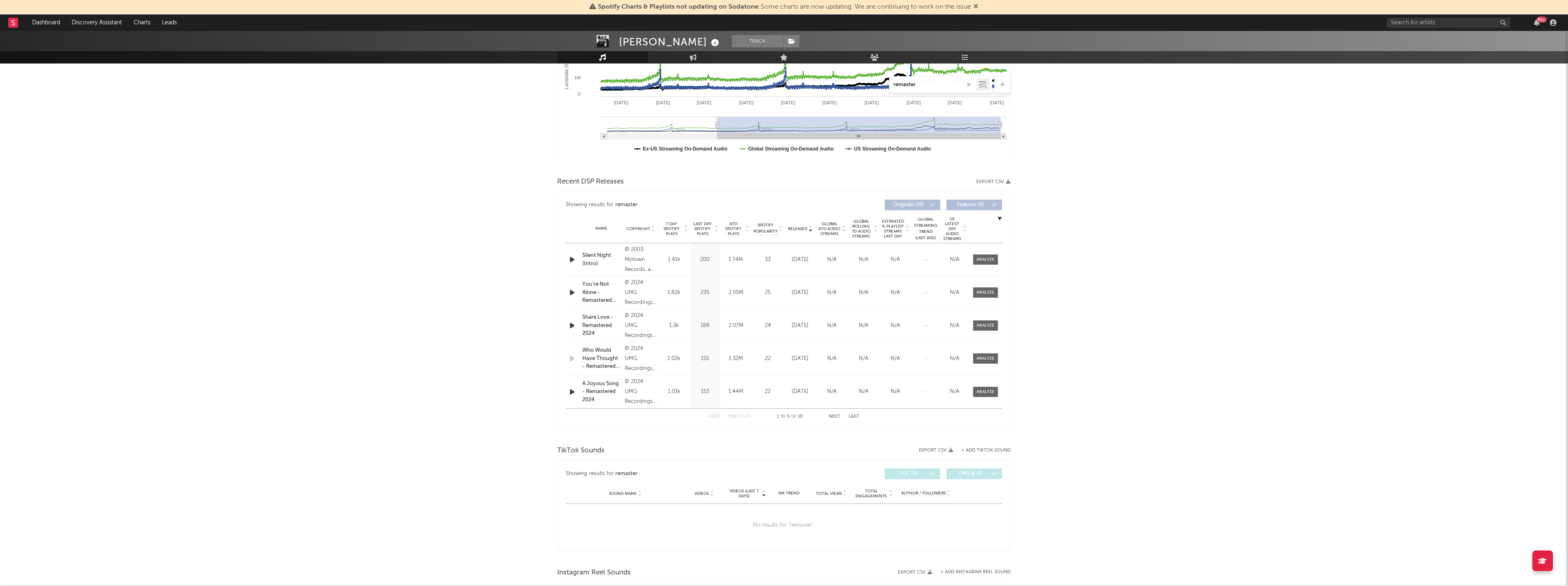
type input "remaster"
click at [438, 286] on div "Name You're Not Alone - Remastered 2024 Copyright © 2024 UMG Recordings, Inc. L…" at bounding box center [784, 292] width 436 height 32
click at [438, 294] on div at bounding box center [985, 292] width 18 height 6
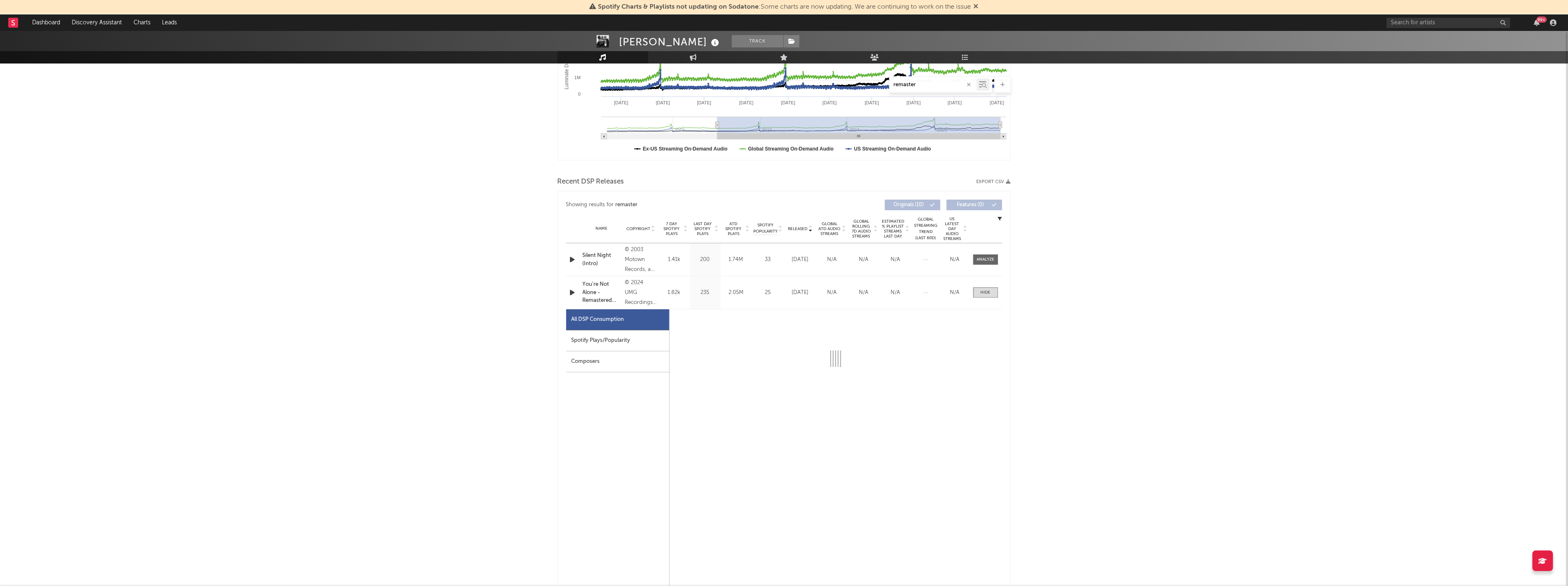
select select "6m"
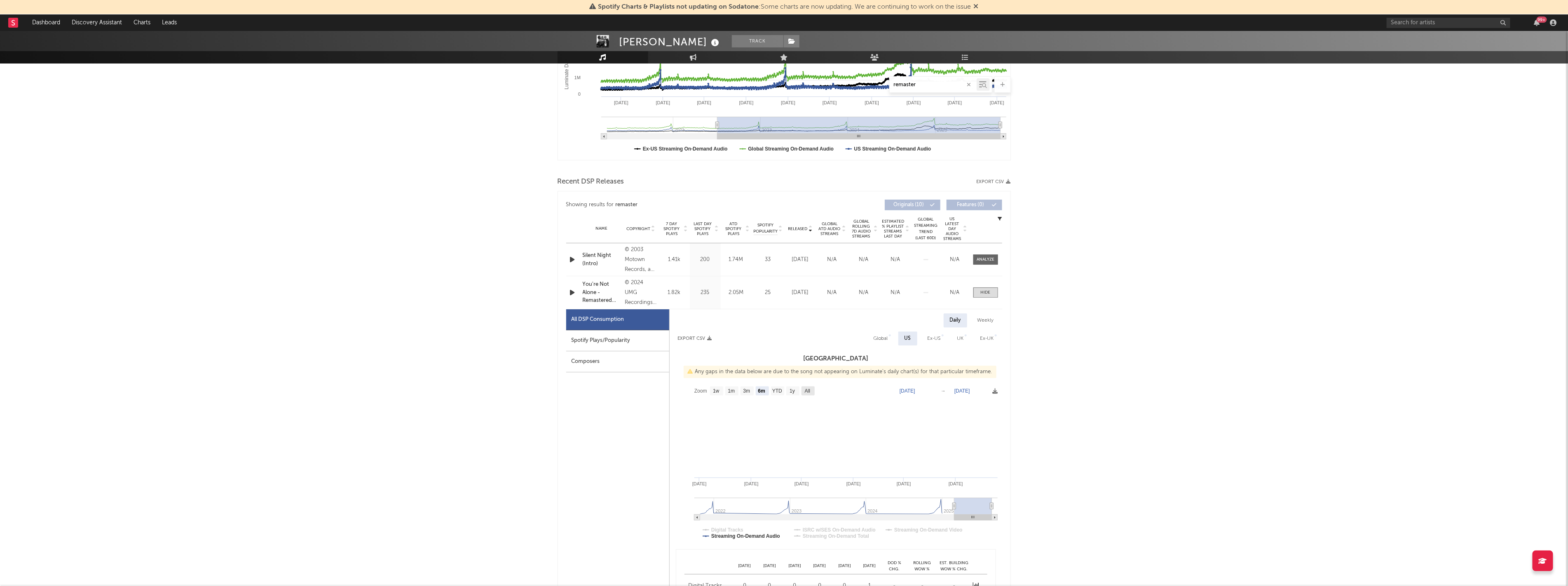
click at [438, 391] on text "All" at bounding box center [807, 391] width 5 height 5
select select "All"
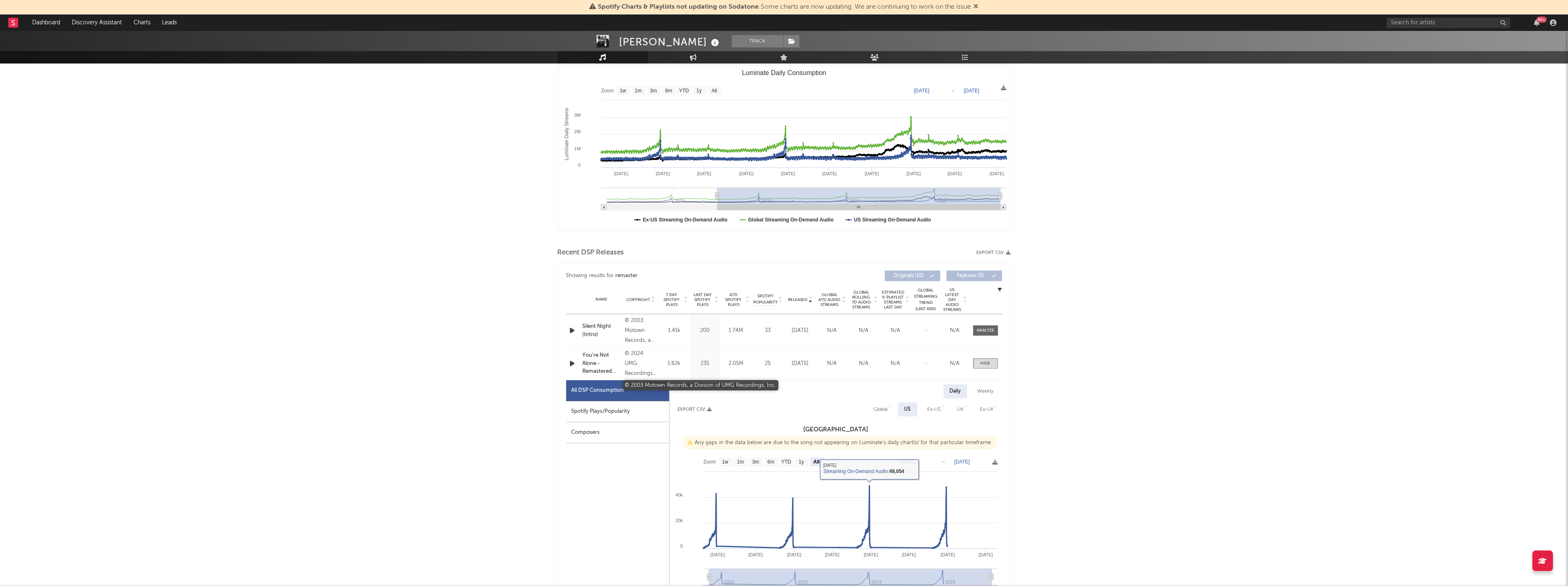
scroll to position [46, 0]
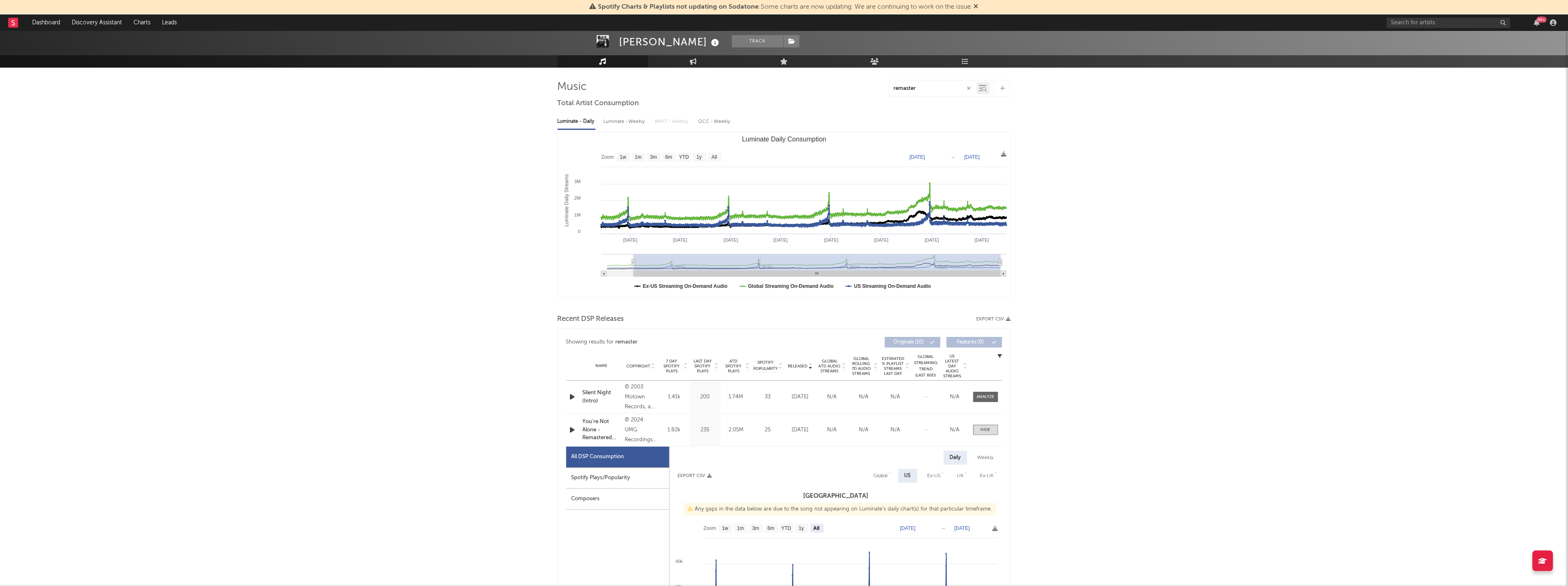
drag, startPoint x: 718, startPoint y: 260, endPoint x: 625, endPoint y: 258, distance: 93.0
click at [438, 258] on g "Luminate Daily Consumption" at bounding box center [803, 265] width 405 height 23
type input "2021-06-11"
click at [438, 159] on rect "Luminate Daily Consumption" at bounding box center [700, 157] width 13 height 9
select select "1y"
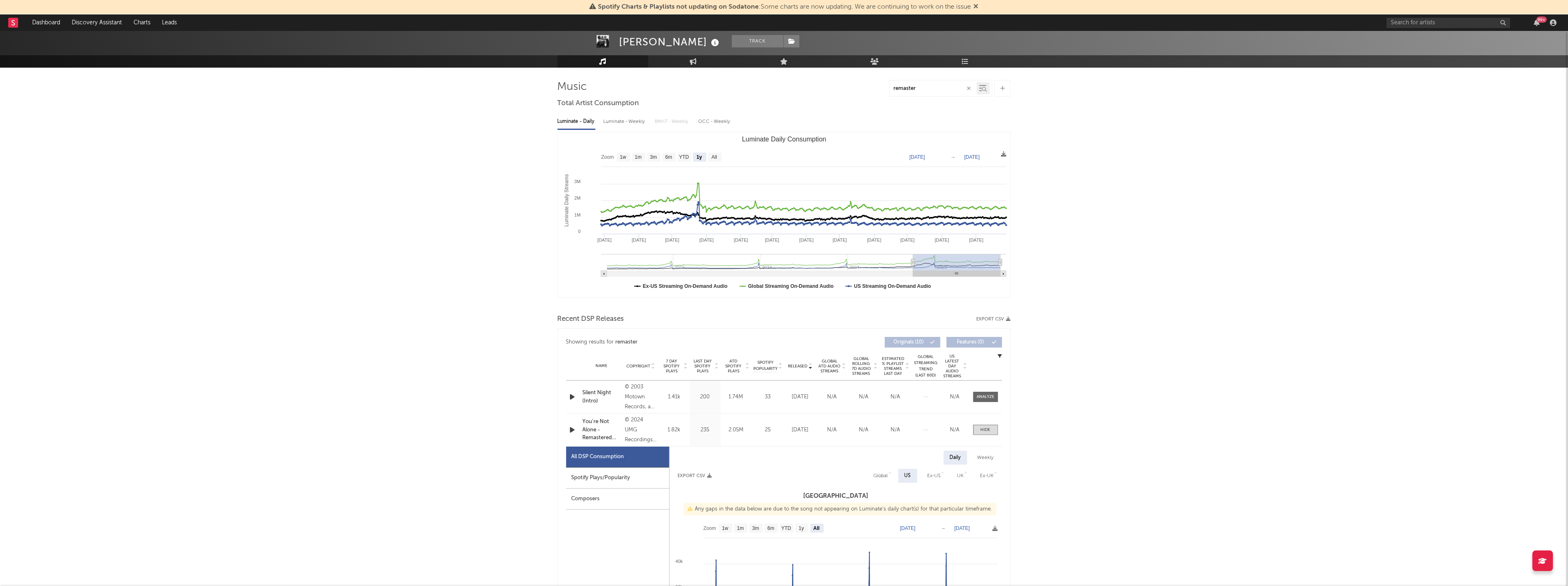
type input "2024-09-26"
type input "2025-09-26"
type input "2024-09-02"
type input "2025-09-02"
type input "2024-08-12"
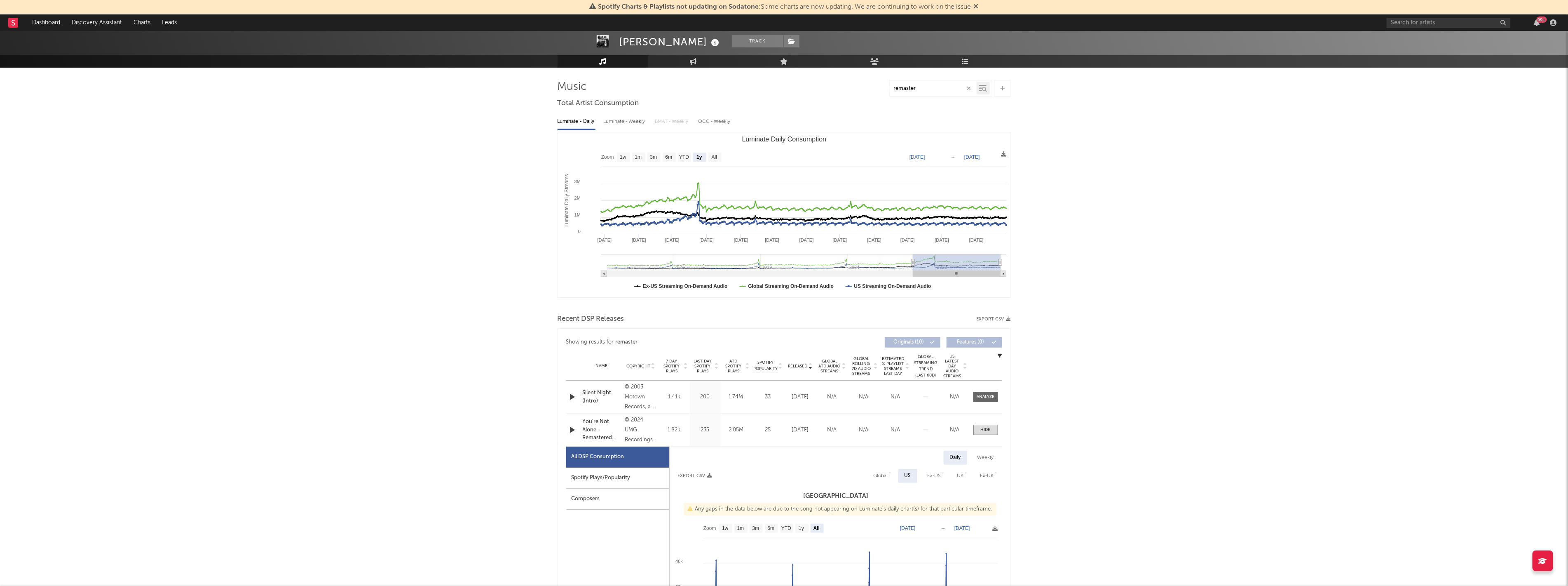
type input "2025-08-12"
type input "2024-07-04"
type input "2025-07-04"
type input "2024-05-11"
type input "2025-05-11"
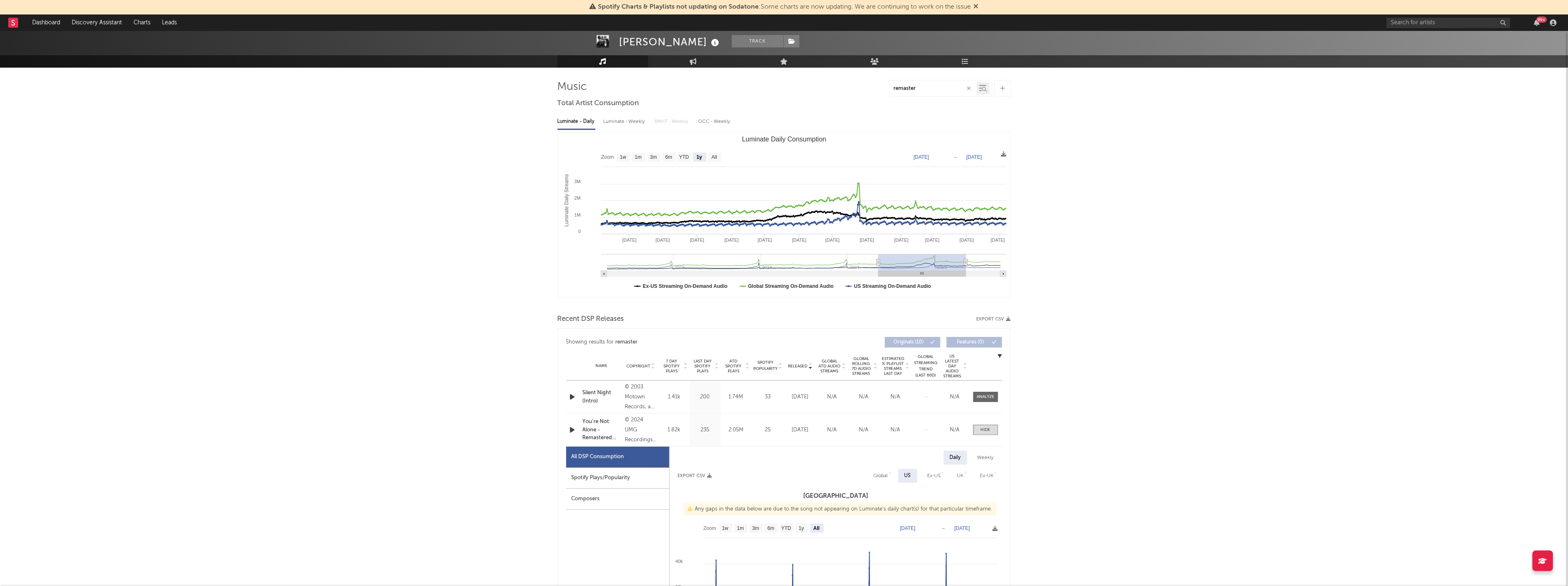
type input "2024-05-06"
type input "2025-05-06"
type input "2024-05-04"
type input "2025-05-04"
drag, startPoint x: 922, startPoint y: 274, endPoint x: 887, endPoint y: 274, distance: 35.0
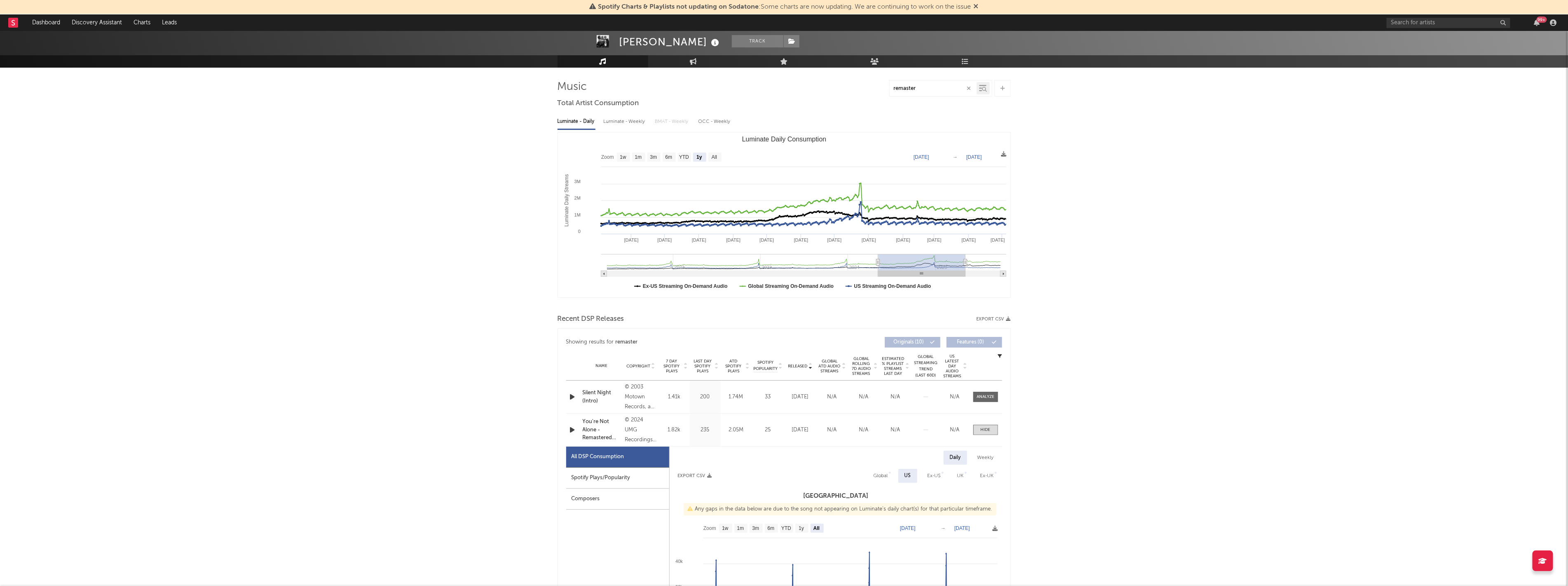
click at [438, 274] on rect "Luminate Daily Consumption" at bounding box center [922, 274] width 88 height 5
type input "2023-03-05"
drag, startPoint x: 880, startPoint y: 261, endPoint x: 776, endPoint y: 264, distance: 104.0
click at [438, 264] on icon "Luminate Daily Consumption" at bounding box center [775, 263] width 3 height 6
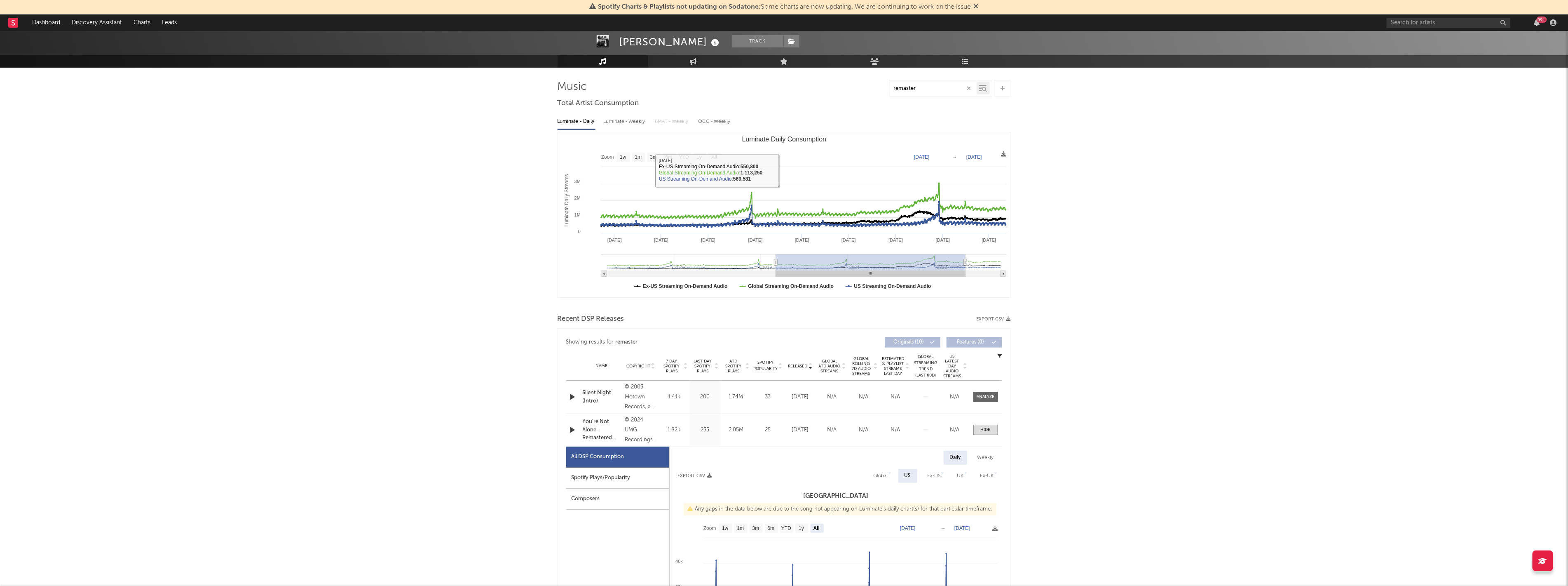
click at [438, 125] on div "Luminate - Weekly" at bounding box center [625, 121] width 43 height 14
select select "6m"
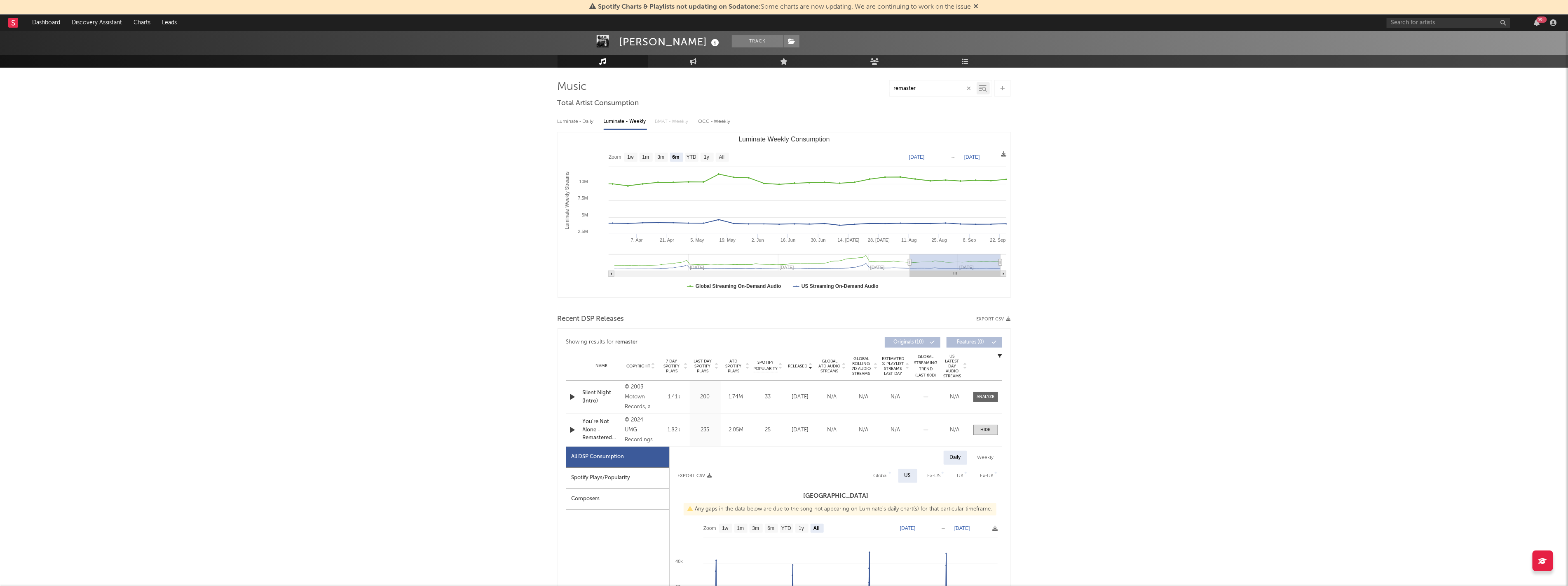
type input "2024-12-17"
type input "[DATE]"
click at [438, 263] on g "Luminate Weekly Consumption" at bounding box center [805, 265] width 402 height 23
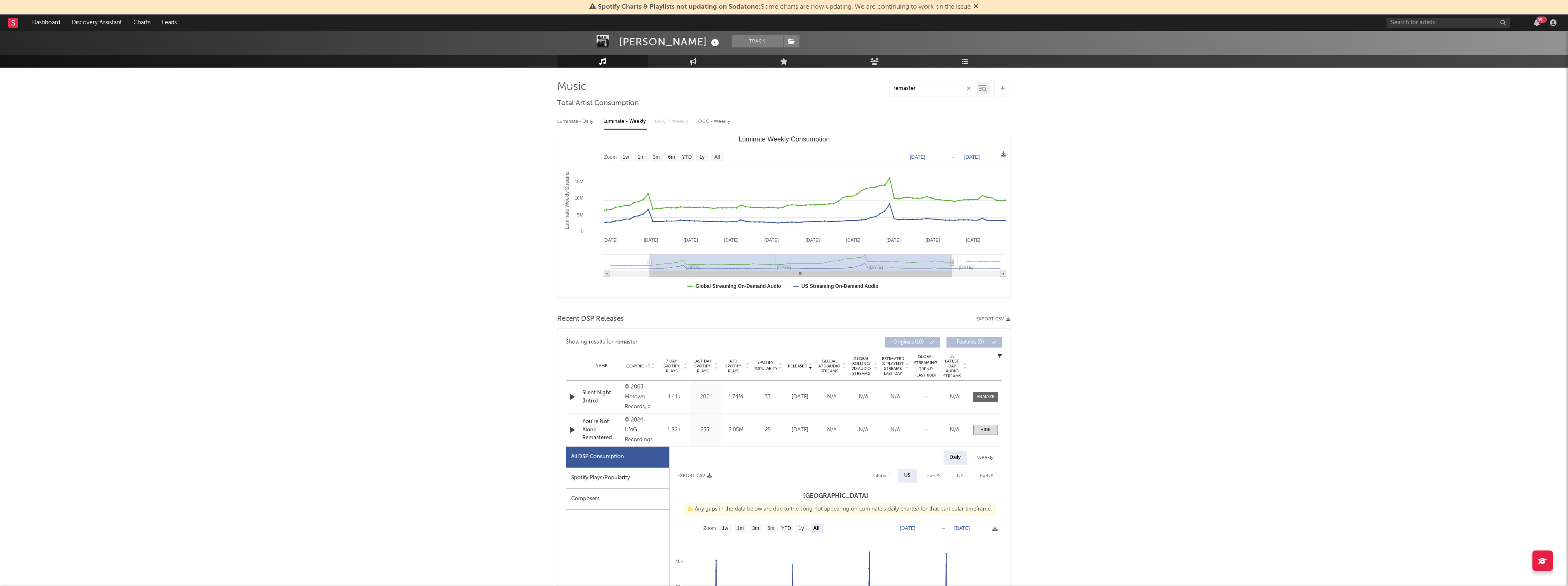
type input "[DATE]"
drag, startPoint x: 862, startPoint y: 263, endPoint x: 624, endPoint y: 268, distance: 238.1
click at [438, 268] on g "Luminate Weekly Consumption" at bounding box center [805, 265] width 402 height 23
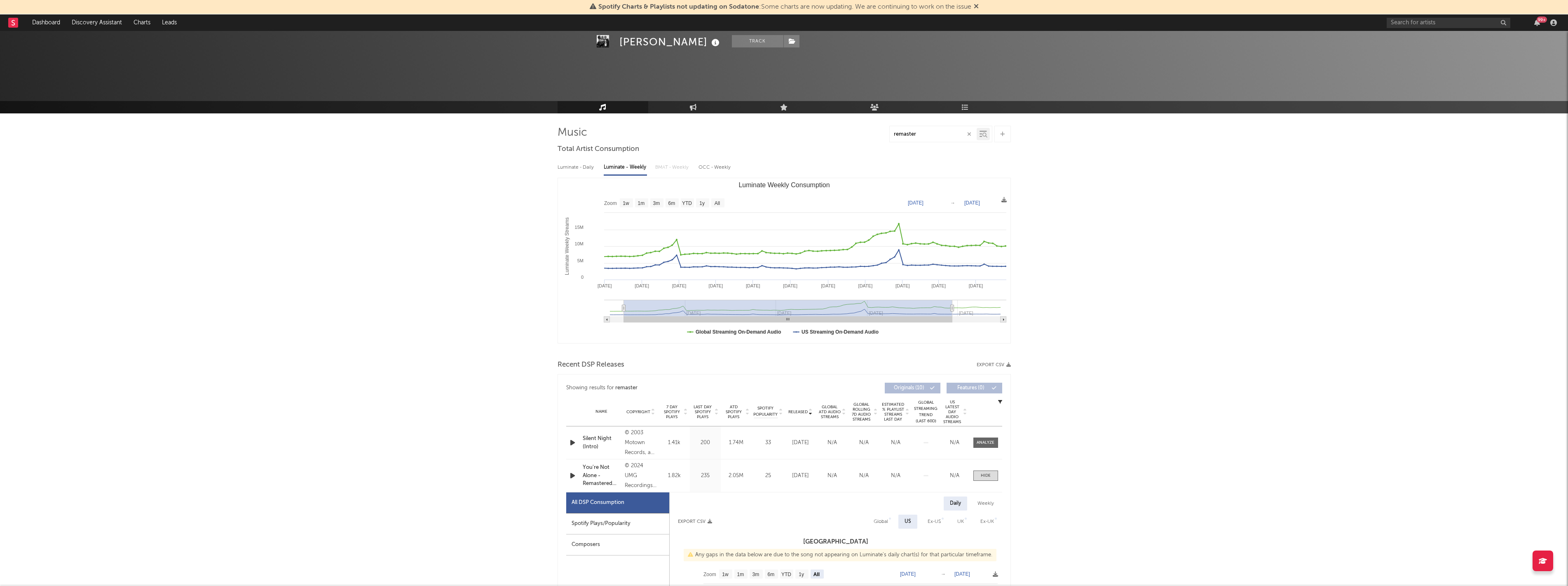
select select "6m"
select select "All"
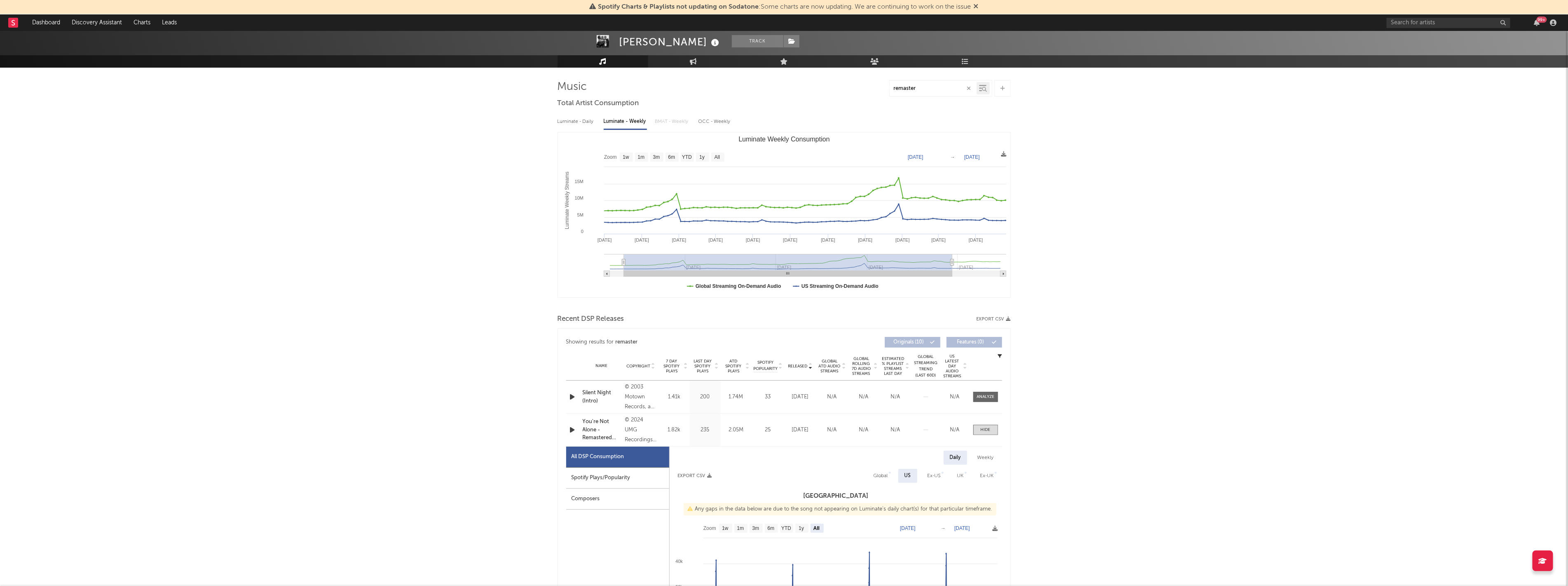
type input "[DATE]"
drag, startPoint x: 952, startPoint y: 262, endPoint x: 1021, endPoint y: 263, distance: 69.0
type input "[DATE]"
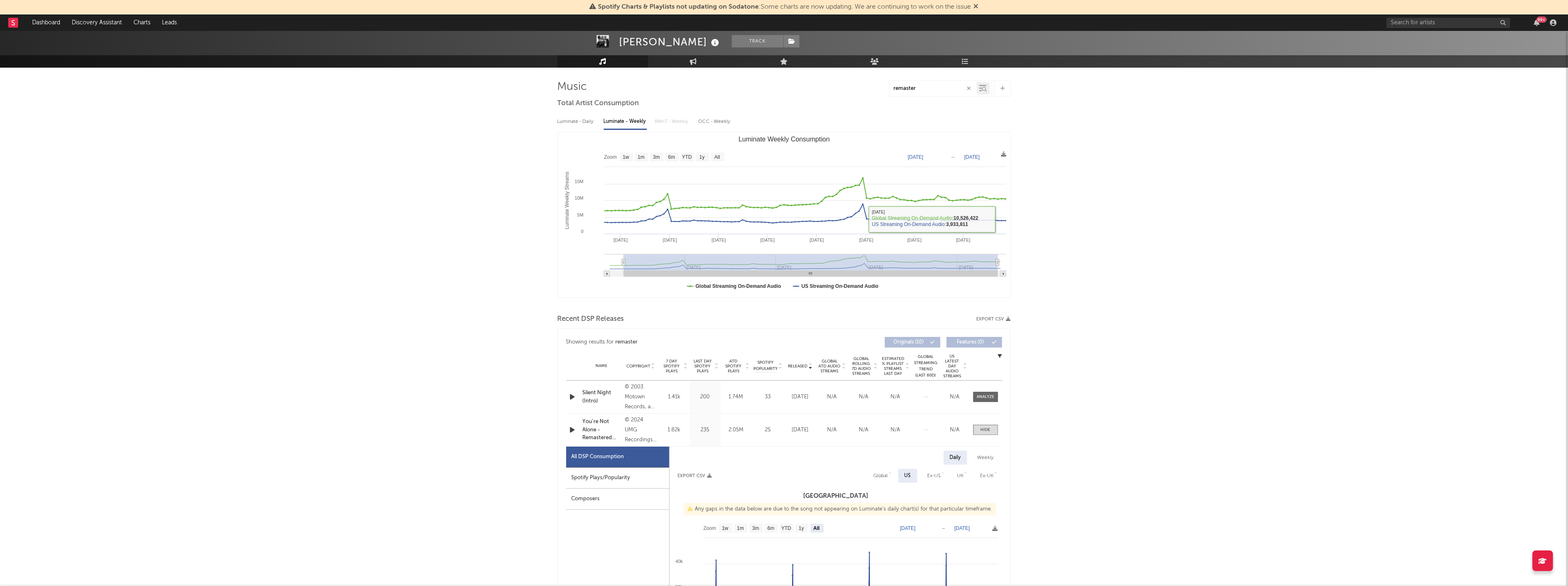
type input "[DATE]"
drag, startPoint x: 969, startPoint y: 272, endPoint x: 996, endPoint y: 270, distance: 27.1
click at [996, 271] on rect "Luminate Weekly Consumption" at bounding box center [813, 274] width 373 height 5
click at [627, 158] on text "1w" at bounding box center [626, 157] width 7 height 5
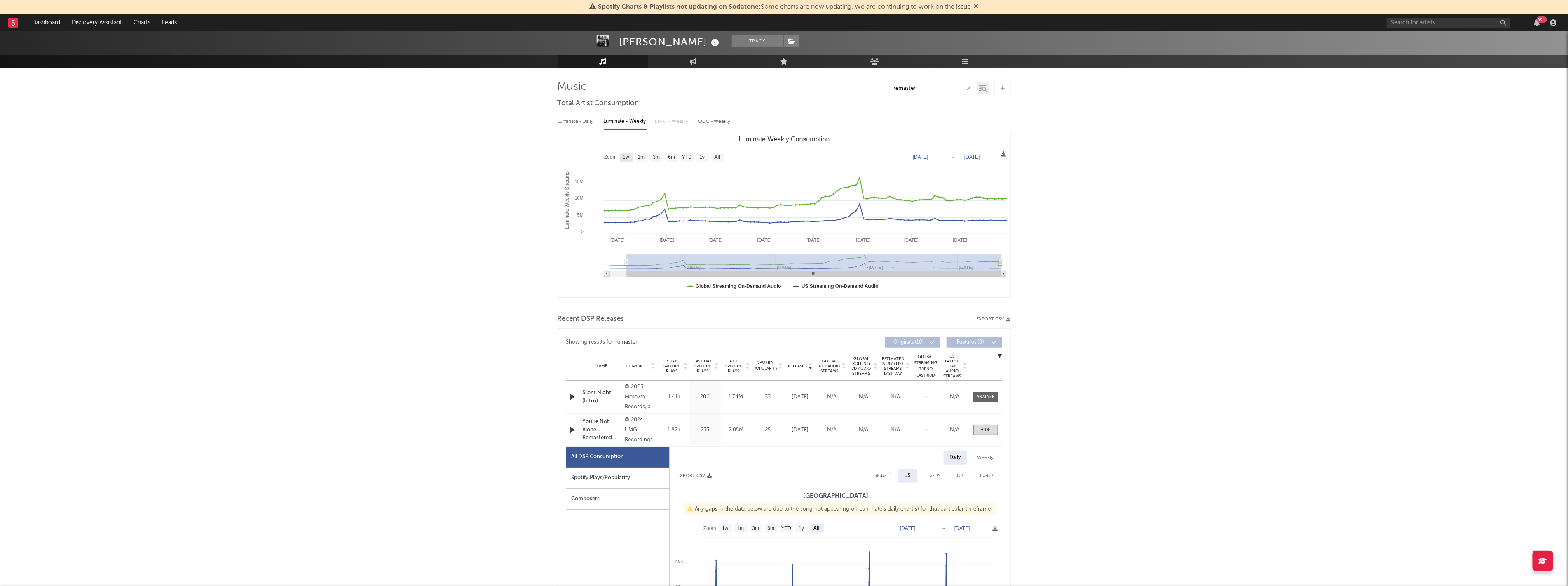
select select "1w"
type input "[DATE]"
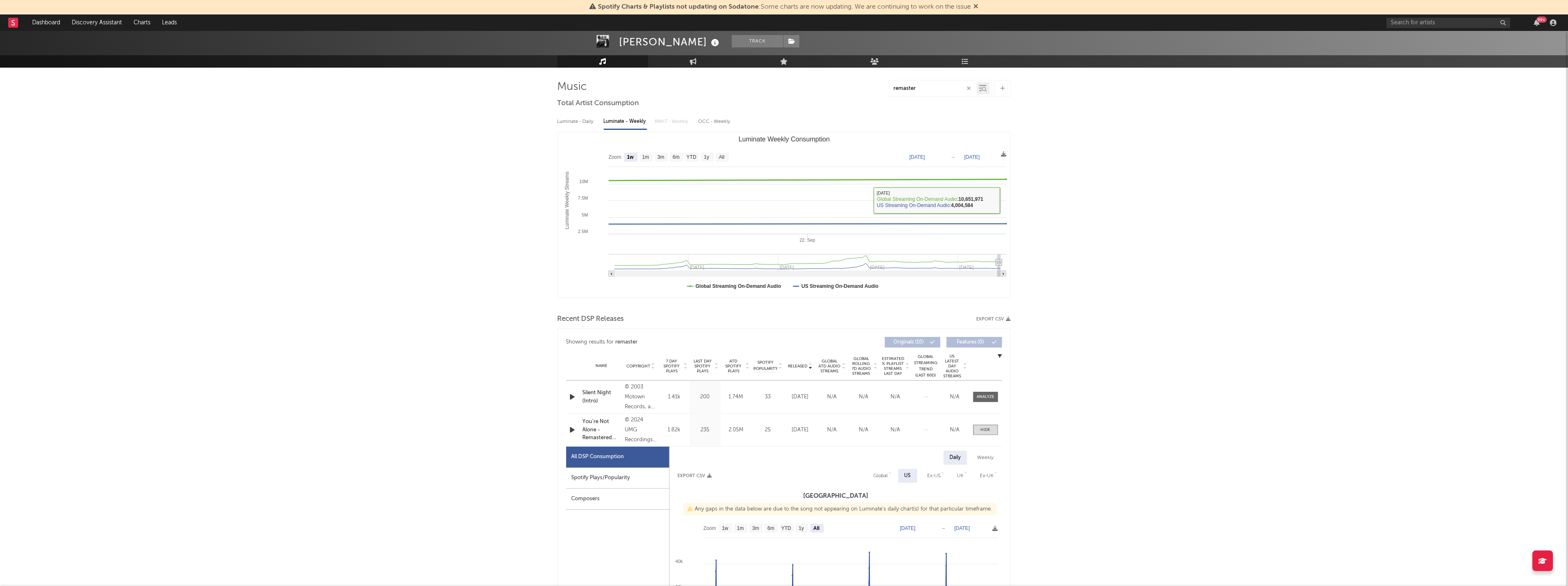
click at [719, 155] on text "All" at bounding box center [721, 157] width 5 height 5
select select "All"
type input "[DATE]"
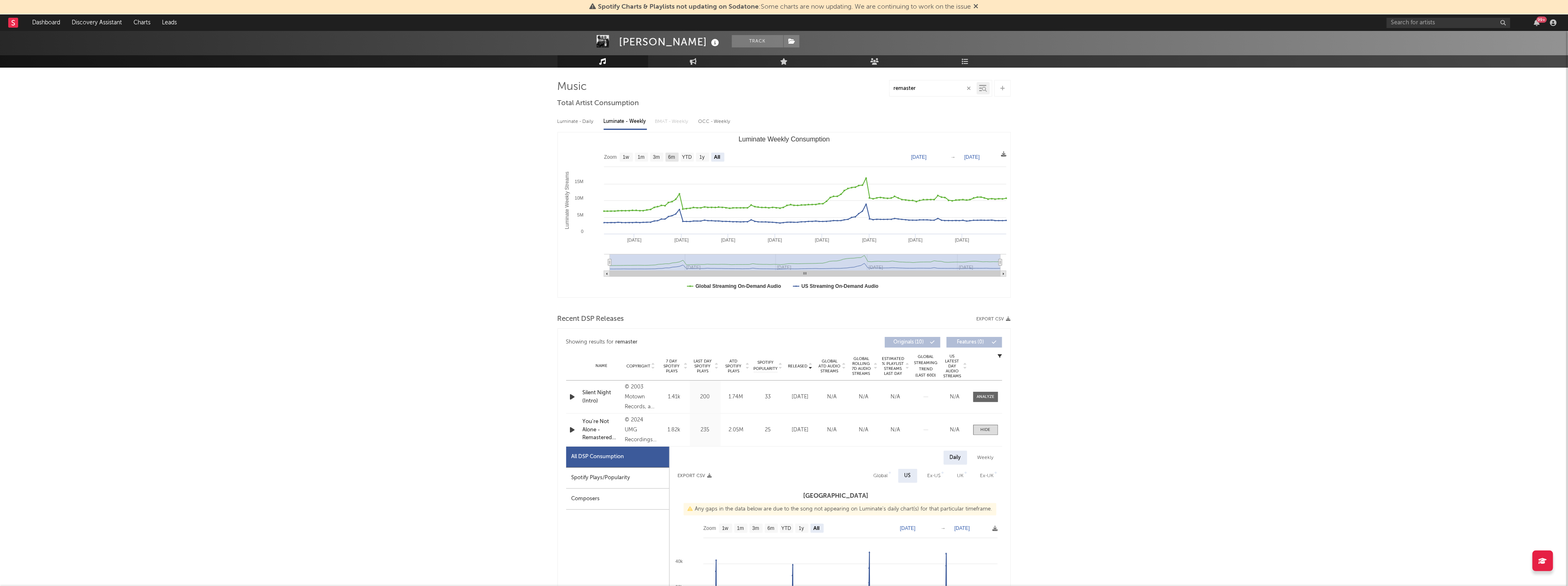
click at [675, 158] on text "6m" at bounding box center [671, 157] width 7 height 5
select select "6m"
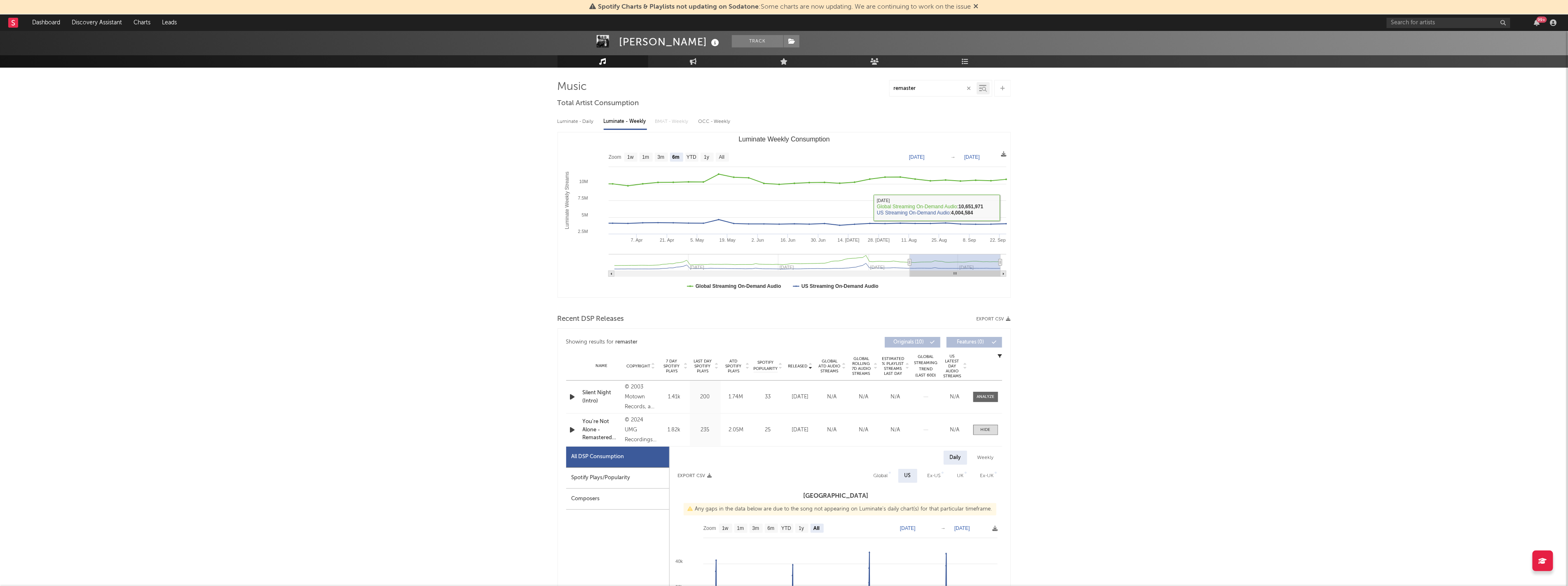
click at [978, 277] on icon "Luminate Weekly Consumption" at bounding box center [807, 266] width 397 height 23
type input "[DATE]"
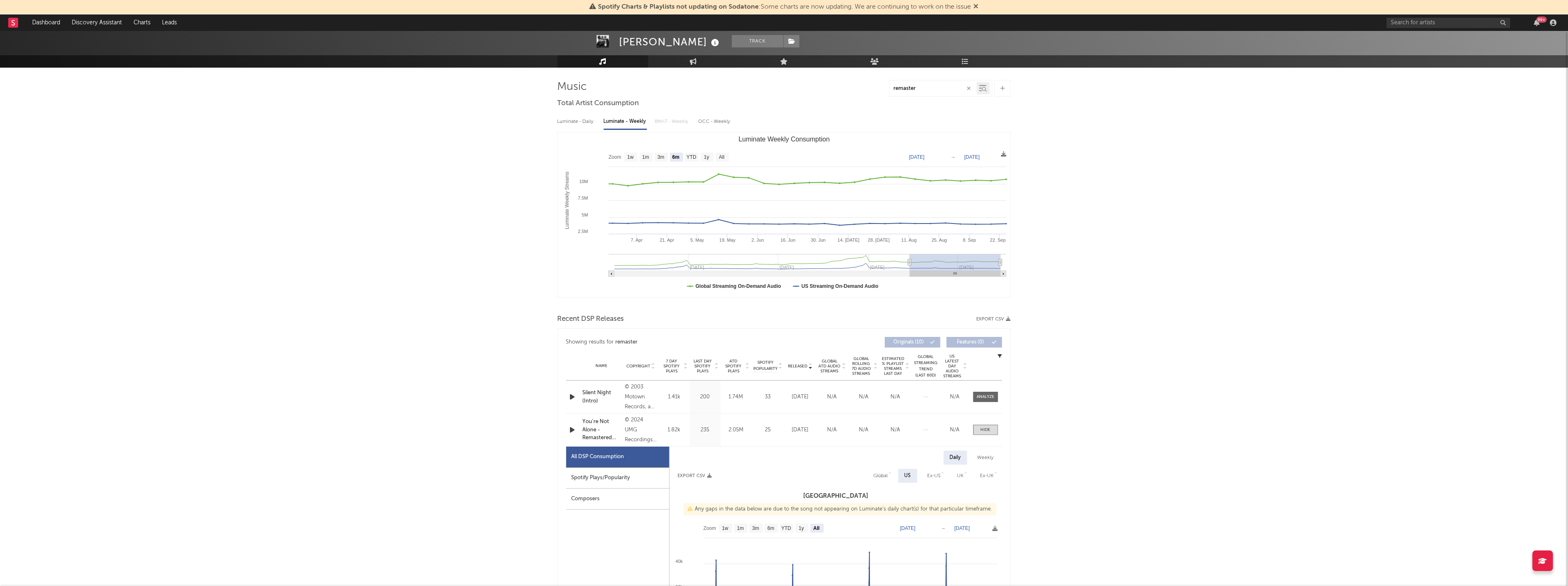
click at [973, 270] on rect "Luminate Weekly Consumption" at bounding box center [955, 262] width 91 height 16
type input "[DATE]"
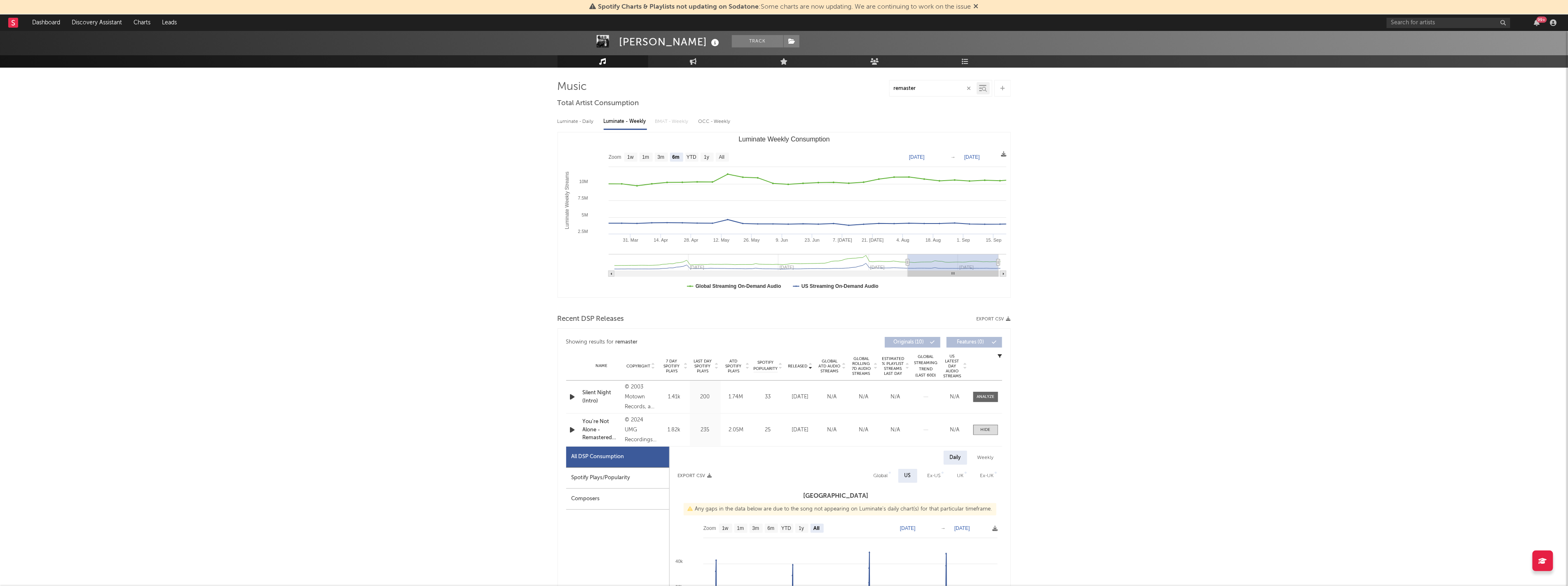
type input "[DATE]"
drag, startPoint x: 973, startPoint y: 272, endPoint x: 1003, endPoint y: 266, distance: 30.6
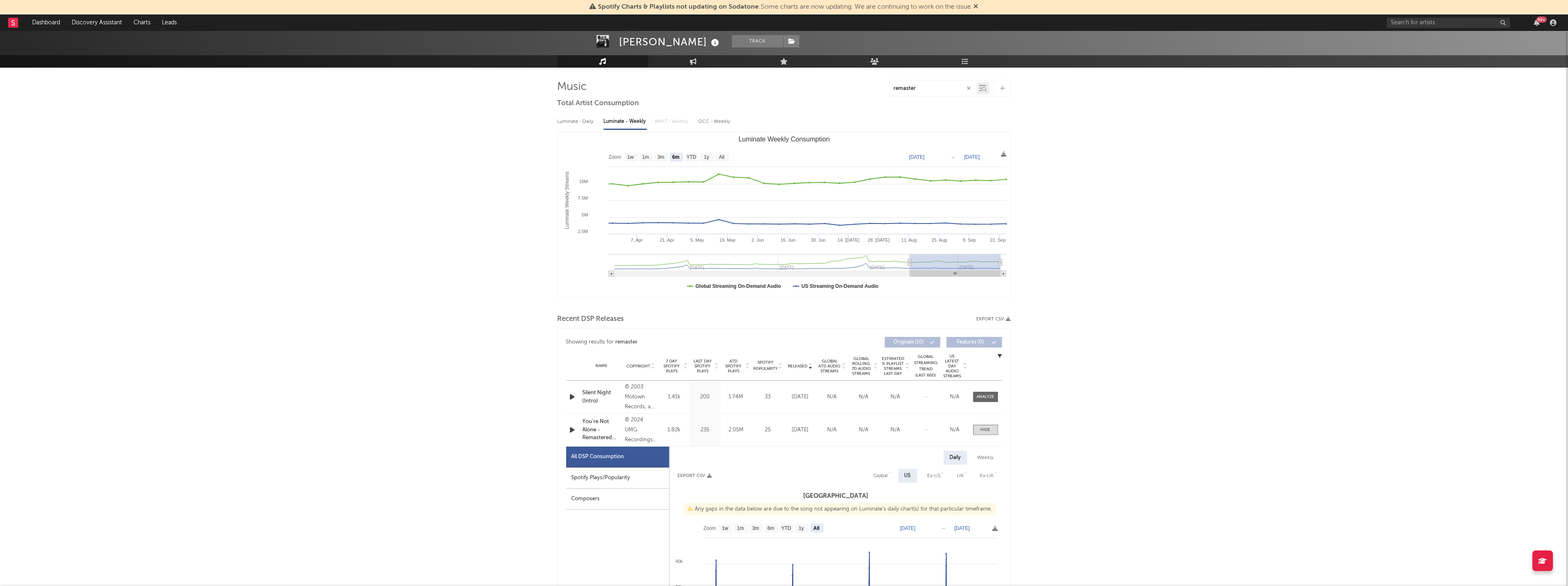
click at [1003, 266] on icon "Created with Highcharts 10.3.3 Luminate Weekly Streams Luminate Weekly Consumpt…" at bounding box center [784, 214] width 452 height 165
